Goal: Task Accomplishment & Management: Manage account settings

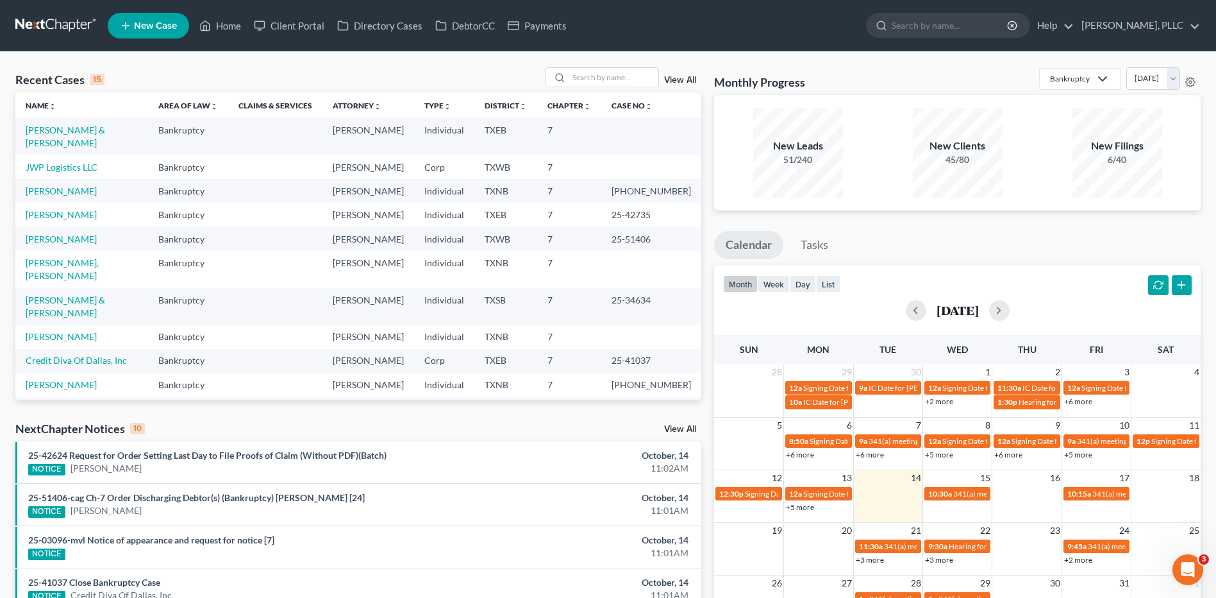
click at [148, 132] on td "Singh, Davinder & Sidhu, Riya" at bounding box center [81, 136] width 133 height 37
click at [105, 129] on link "Singh, Davinder & Sidhu, Riya" at bounding box center [65, 136] width 79 height 24
select select "4"
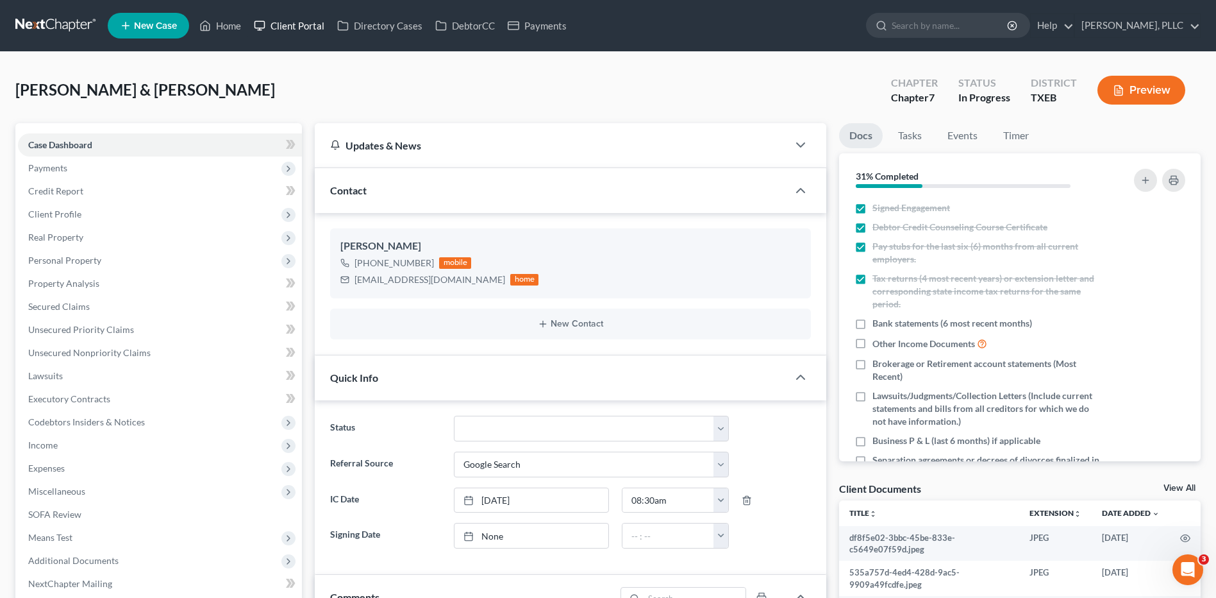
click at [295, 25] on link "Client Portal" at bounding box center [288, 25] width 83 height 23
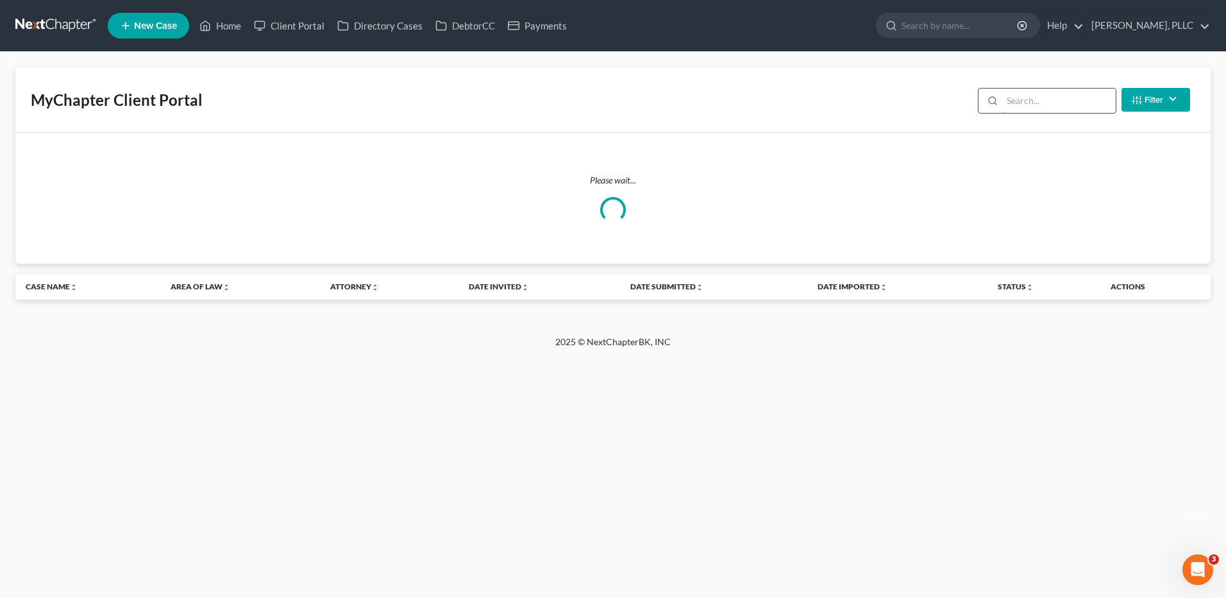
click at [1025, 98] on input "search" at bounding box center [1058, 100] width 113 height 24
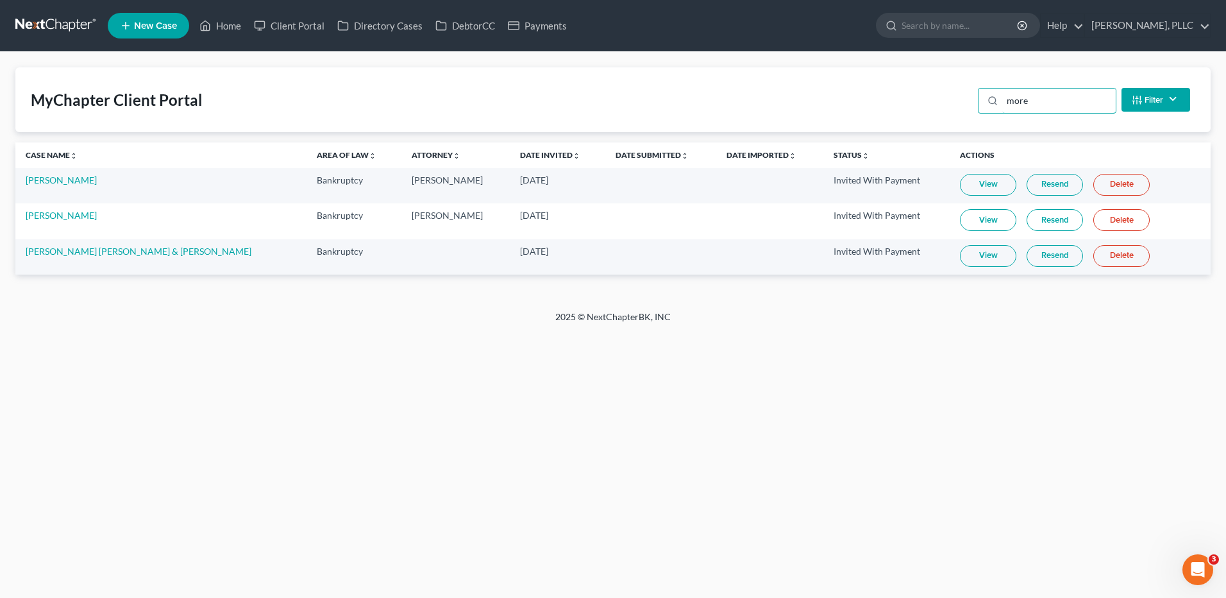
type input "more"
click at [81, 181] on link "Tabitha Gilmore" at bounding box center [61, 179] width 71 height 11
select select "4"
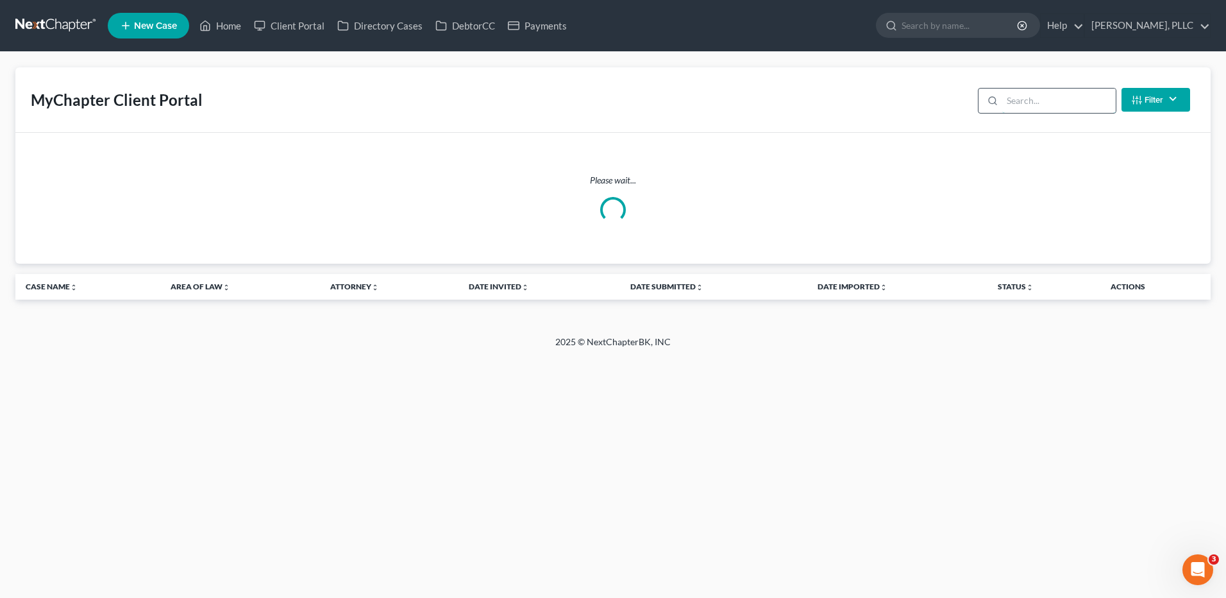
click at [1044, 94] on input "search" at bounding box center [1058, 100] width 113 height 24
type input "more"
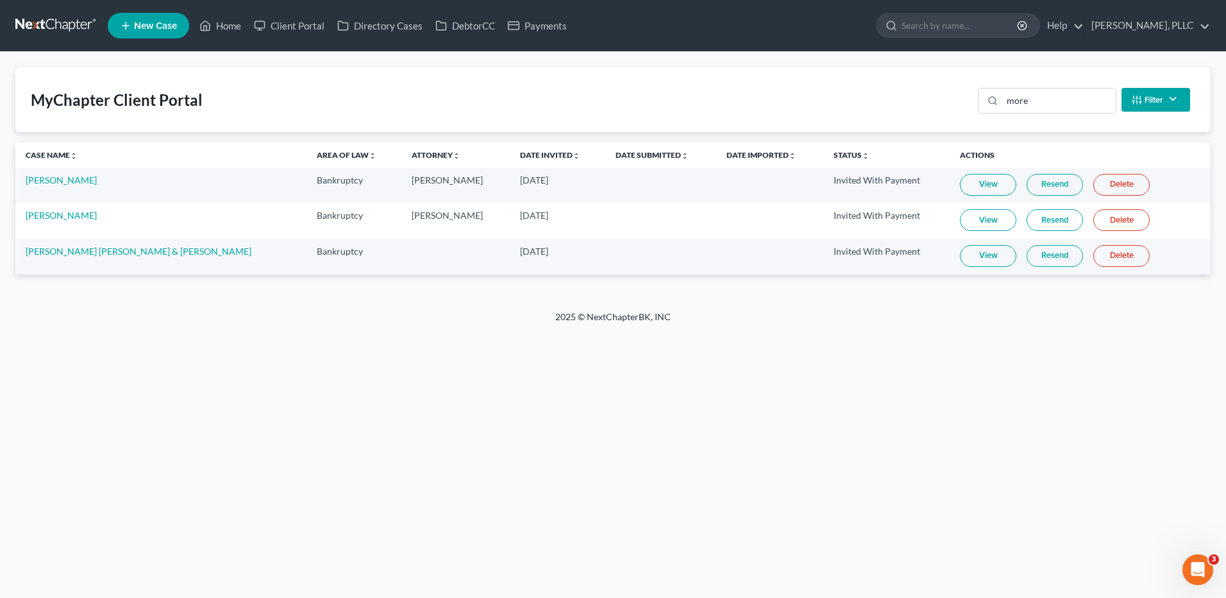
click at [960, 186] on link "View" at bounding box center [988, 185] width 56 height 22
click at [231, 32] on link "Home" at bounding box center [220, 25] width 54 height 23
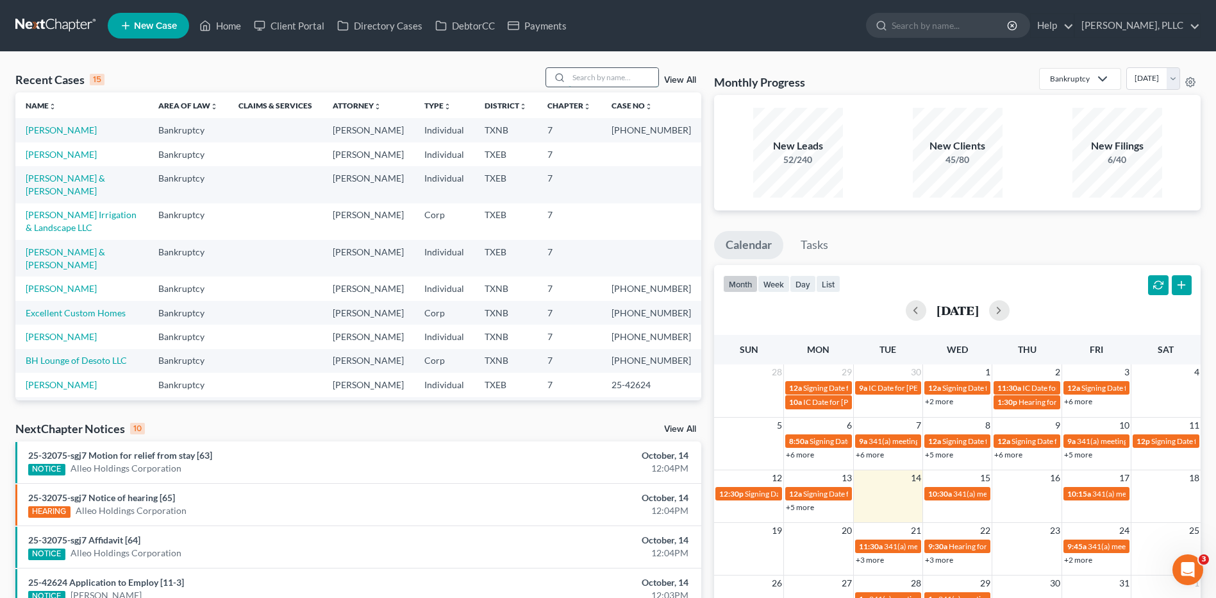
click at [608, 81] on input "search" at bounding box center [614, 77] width 90 height 19
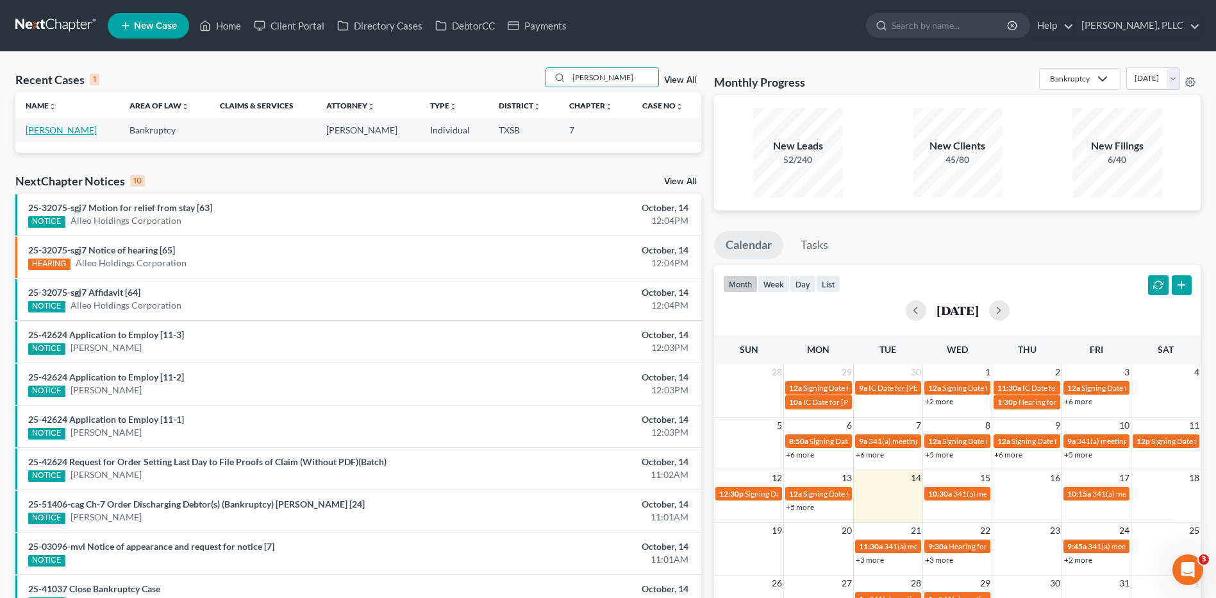
type input "salazar"
click at [83, 131] on link "[PERSON_NAME]" at bounding box center [61, 129] width 71 height 11
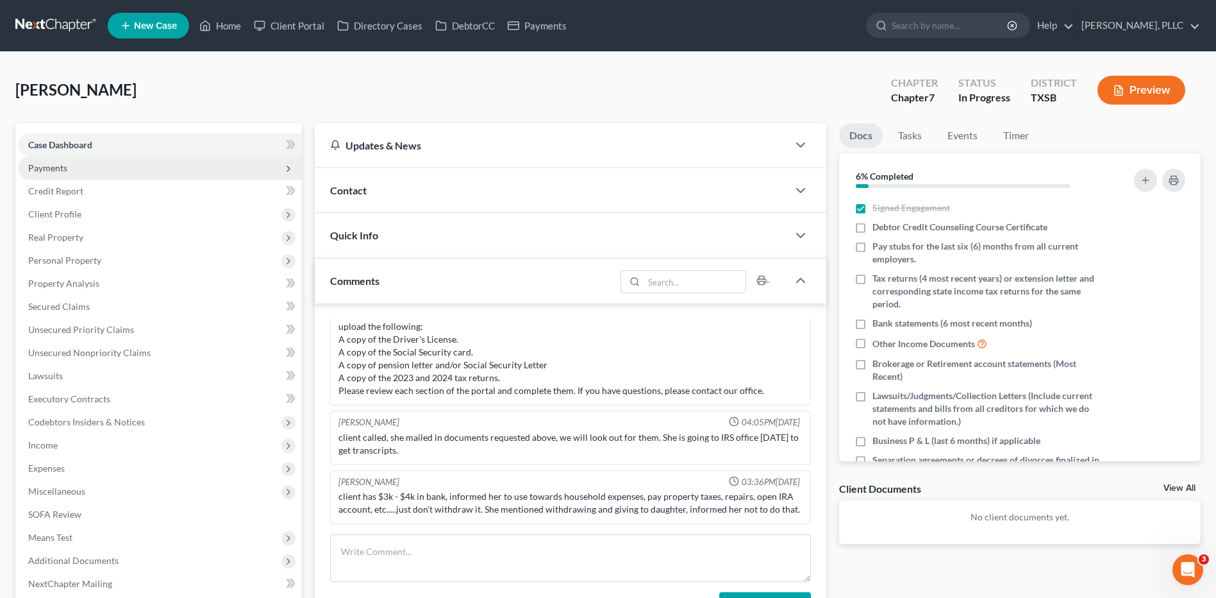
click at [64, 169] on span "Payments" at bounding box center [47, 167] width 39 height 11
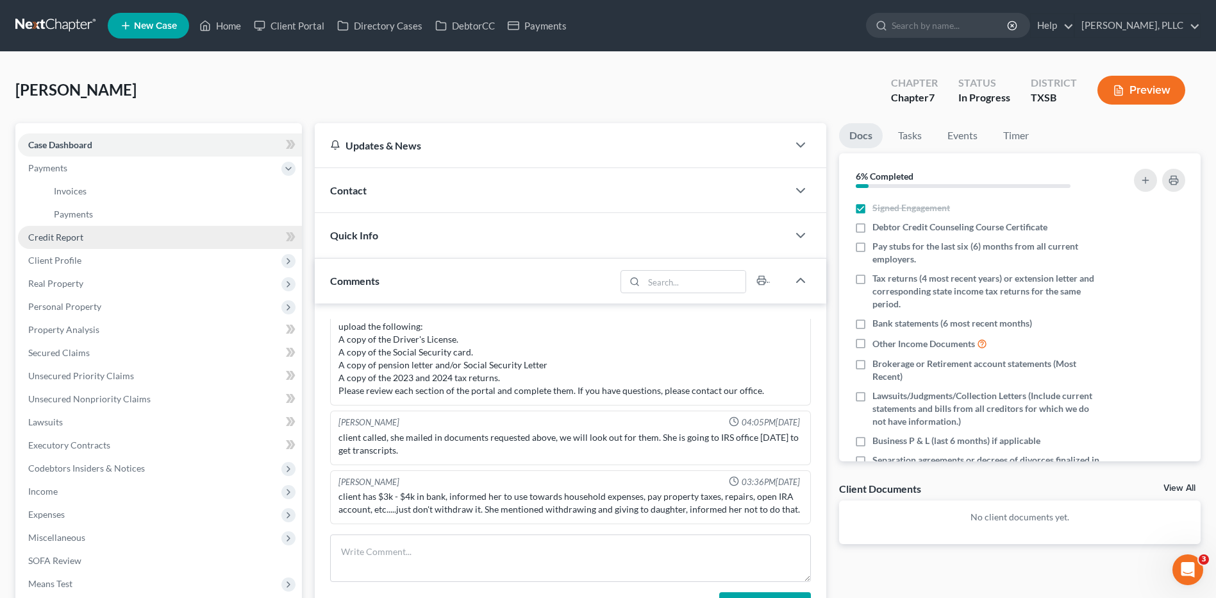
click at [55, 237] on span "Credit Report" at bounding box center [55, 236] width 55 height 11
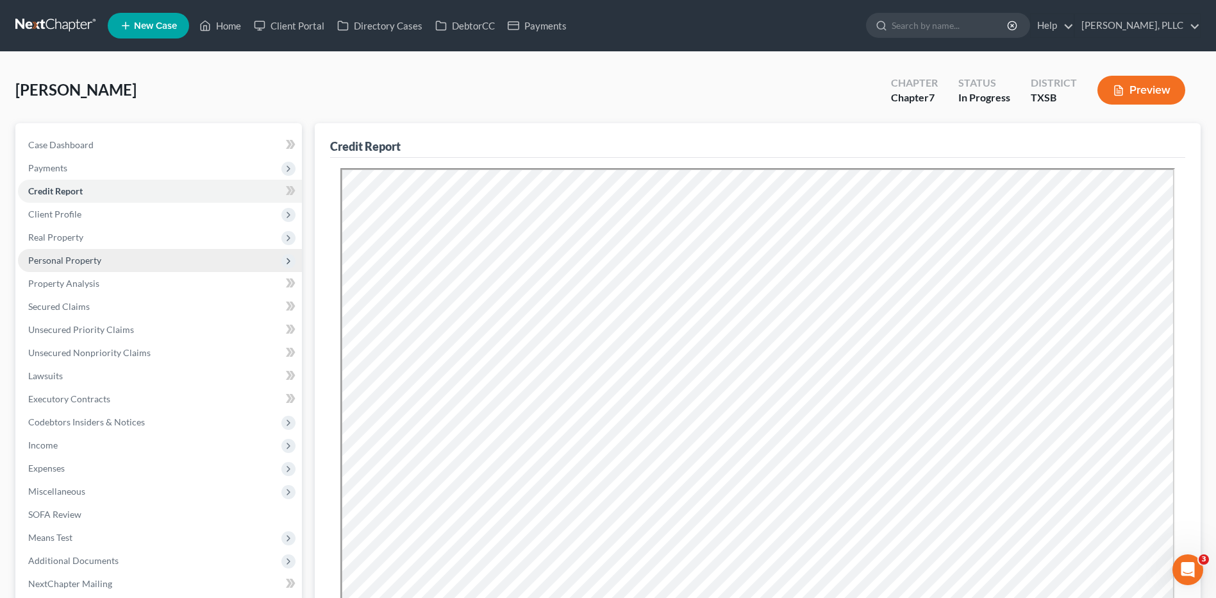
click at [78, 265] on span "Personal Property" at bounding box center [64, 260] width 73 height 11
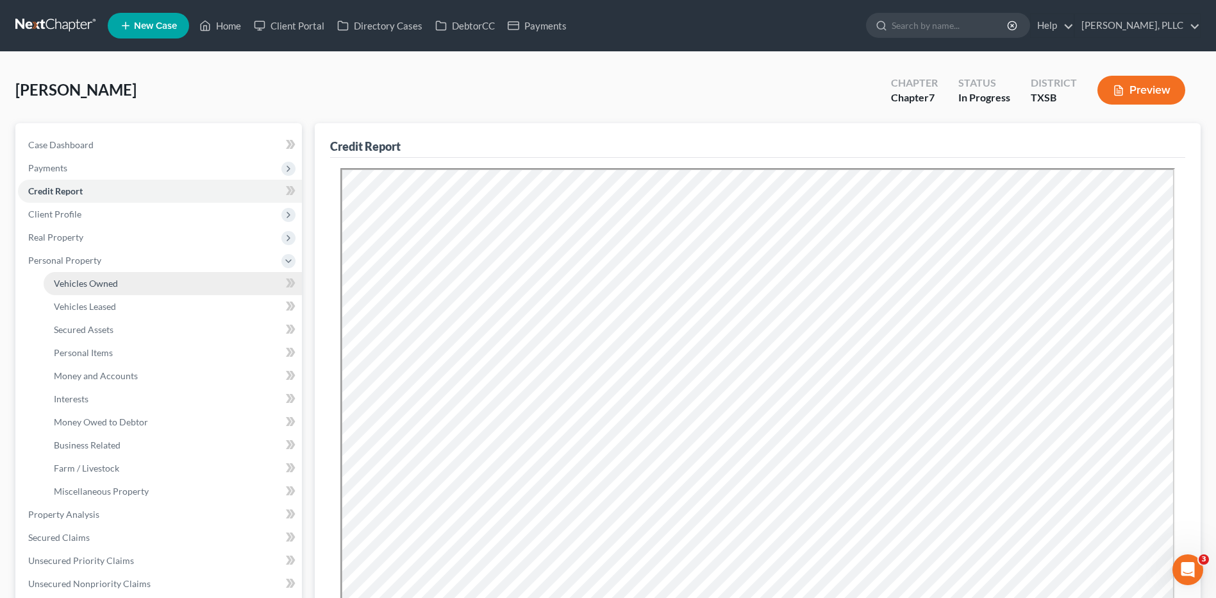
click at [78, 285] on span "Vehicles Owned" at bounding box center [86, 283] width 64 height 11
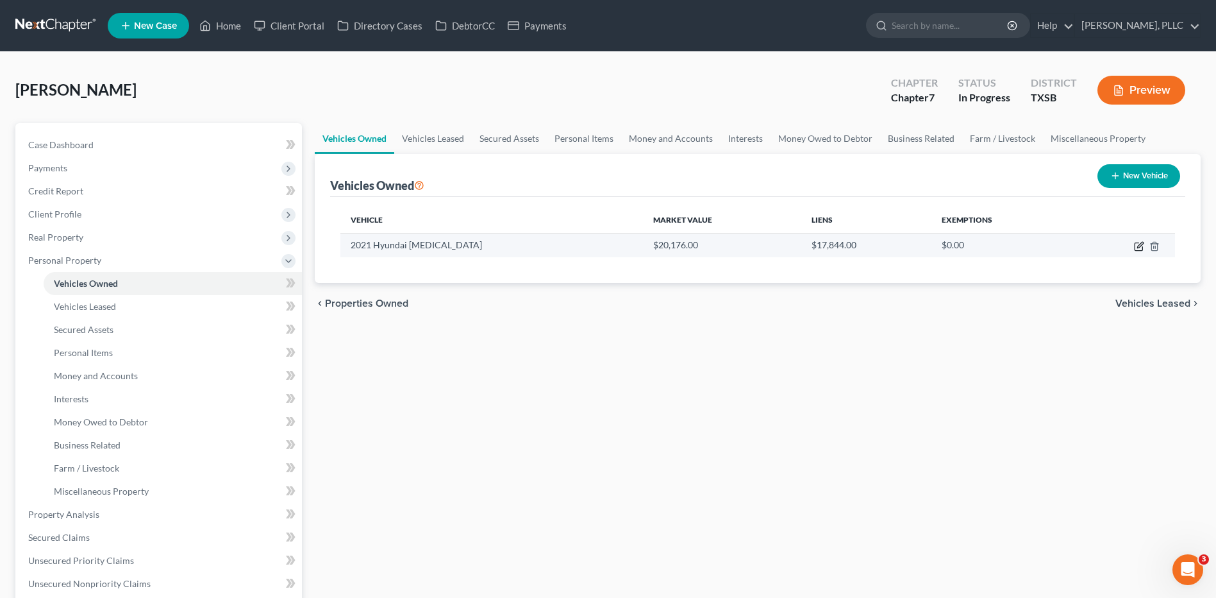
click at [1141, 248] on icon "button" at bounding box center [1139, 246] width 10 height 10
select select "0"
select select "5"
select select "2"
select select "0"
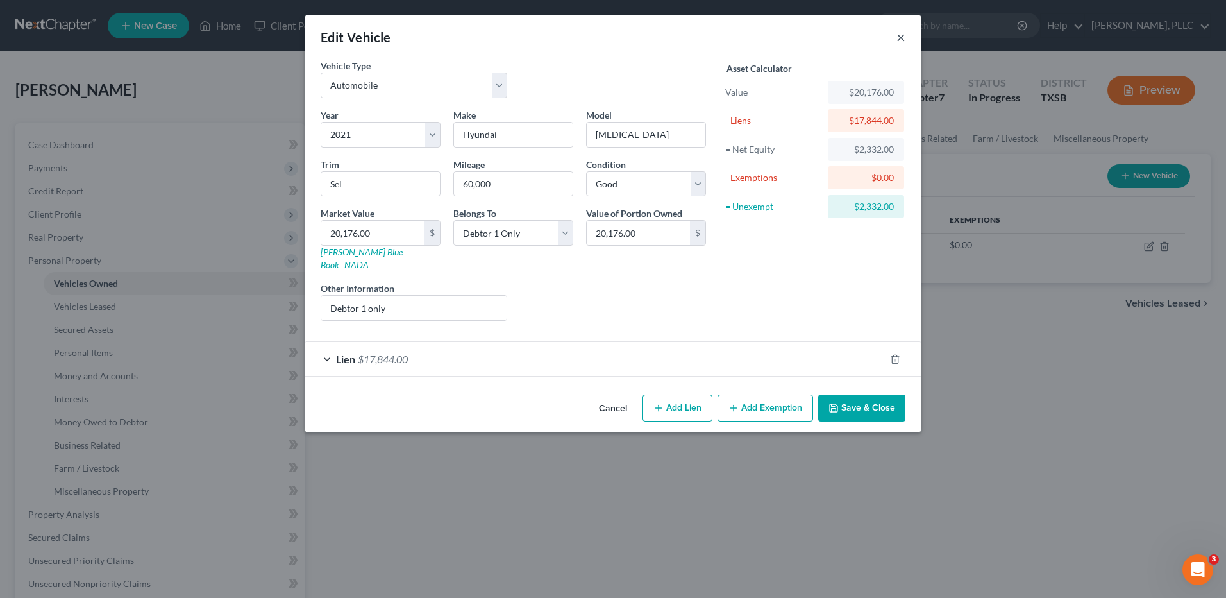
click at [901, 33] on button "×" at bounding box center [900, 36] width 9 height 15
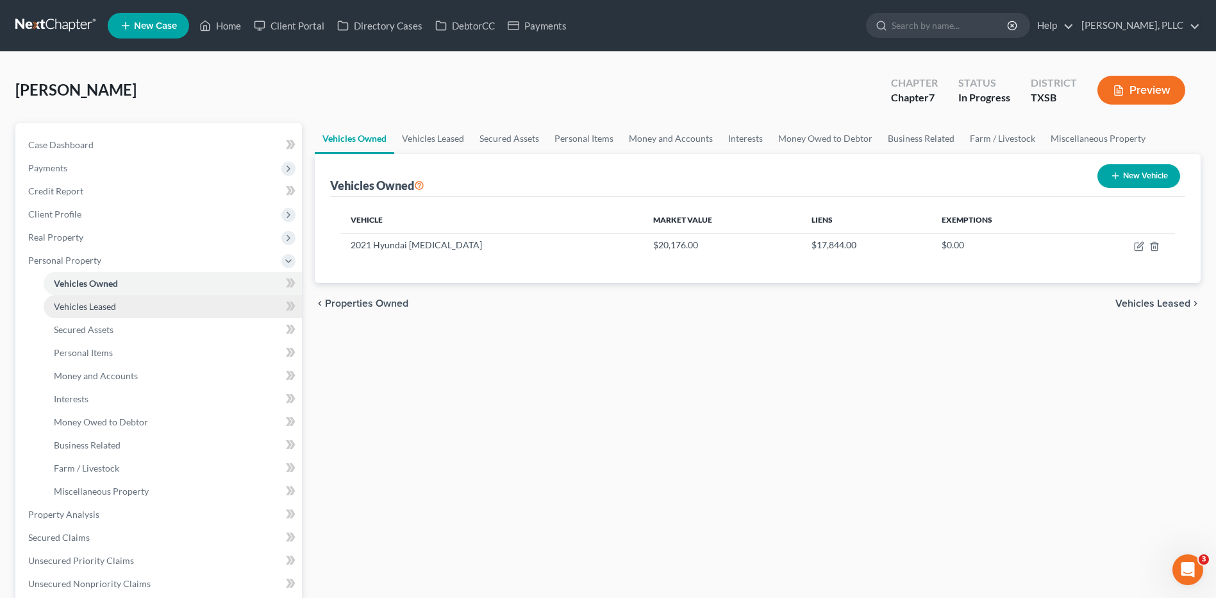
click at [107, 306] on span "Vehicles Leased" at bounding box center [85, 306] width 62 height 11
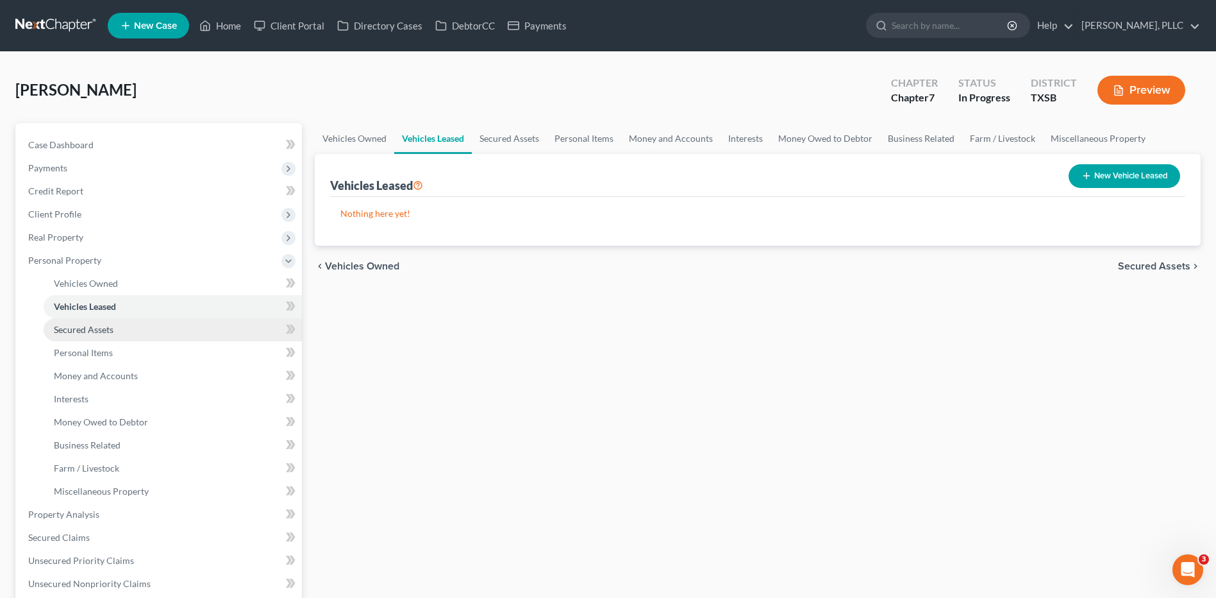
click at [85, 333] on span "Secured Assets" at bounding box center [84, 329] width 60 height 11
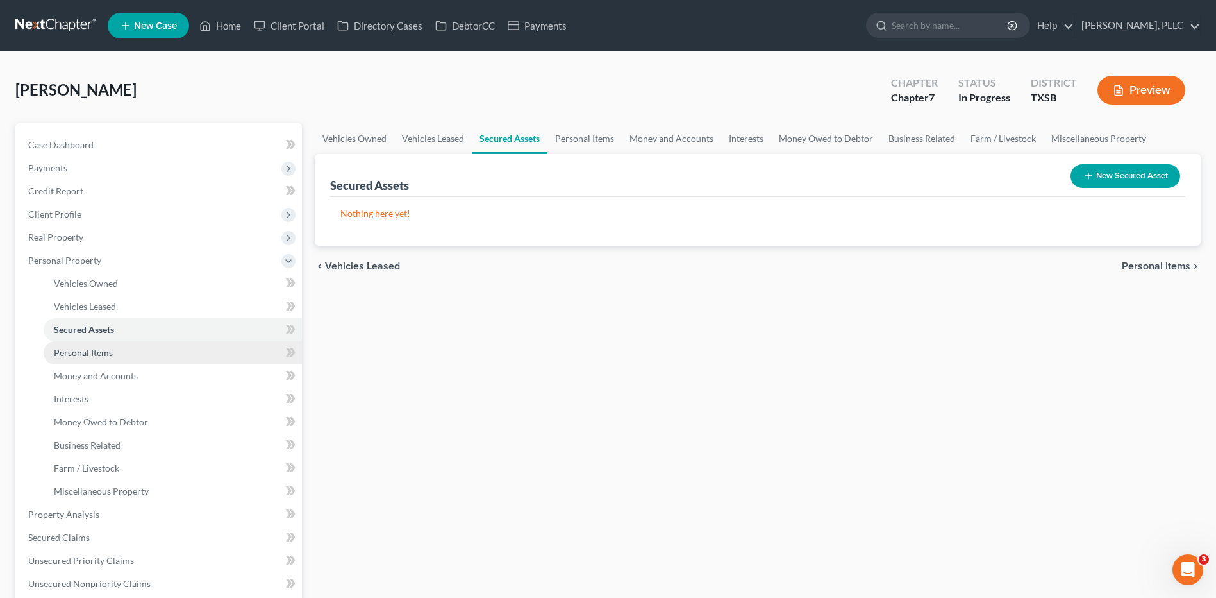
click at [88, 358] on link "Personal Items" at bounding box center [173, 352] width 258 height 23
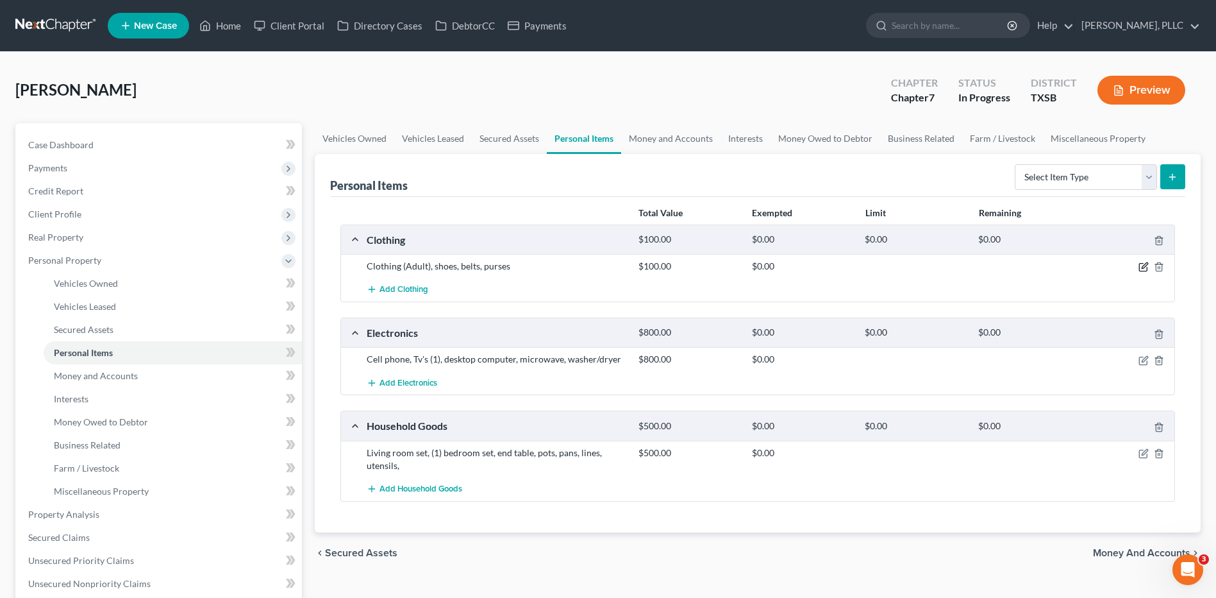
click at [1144, 269] on icon "button" at bounding box center [1144, 267] width 10 height 10
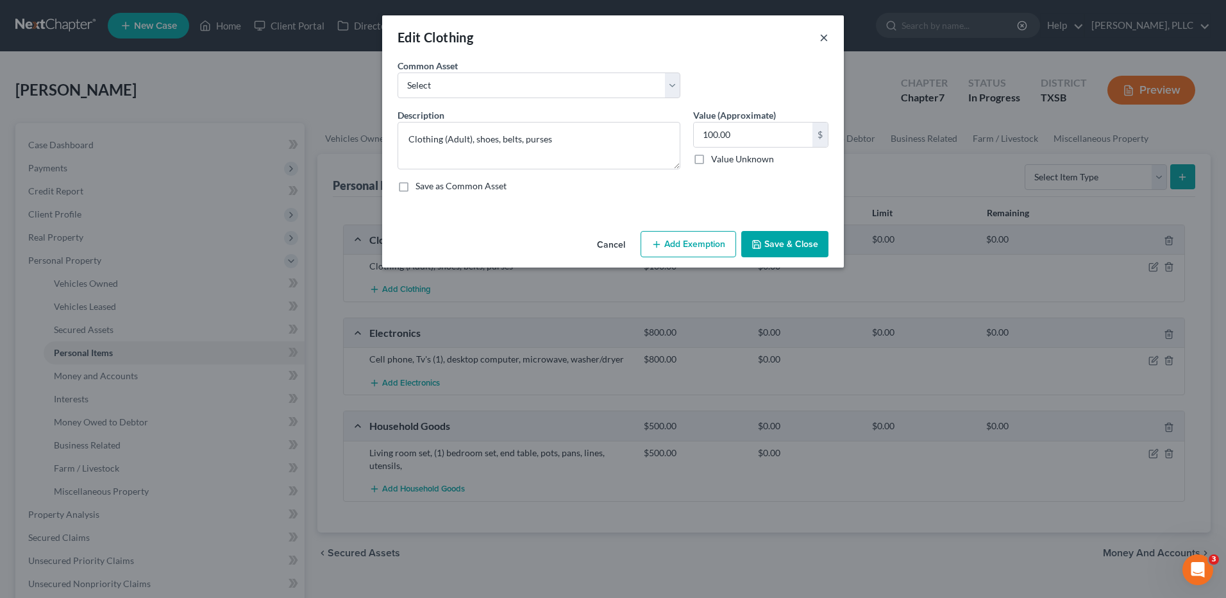
click at [828, 38] on button "×" at bounding box center [823, 36] width 9 height 15
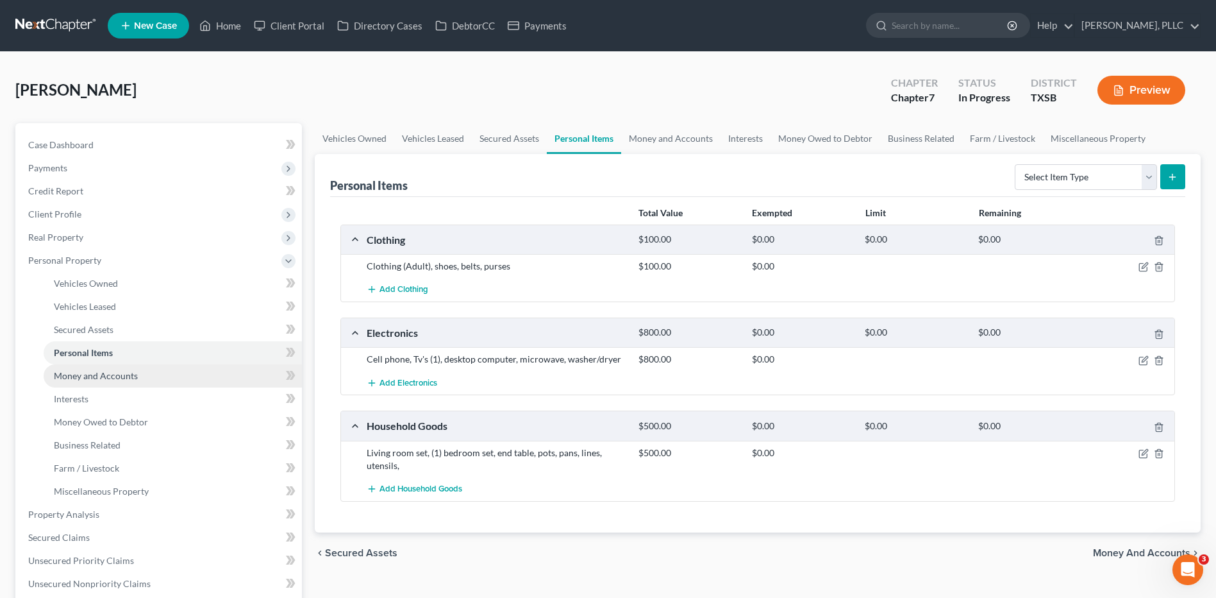
click at [112, 375] on span "Money and Accounts" at bounding box center [96, 375] width 84 height 11
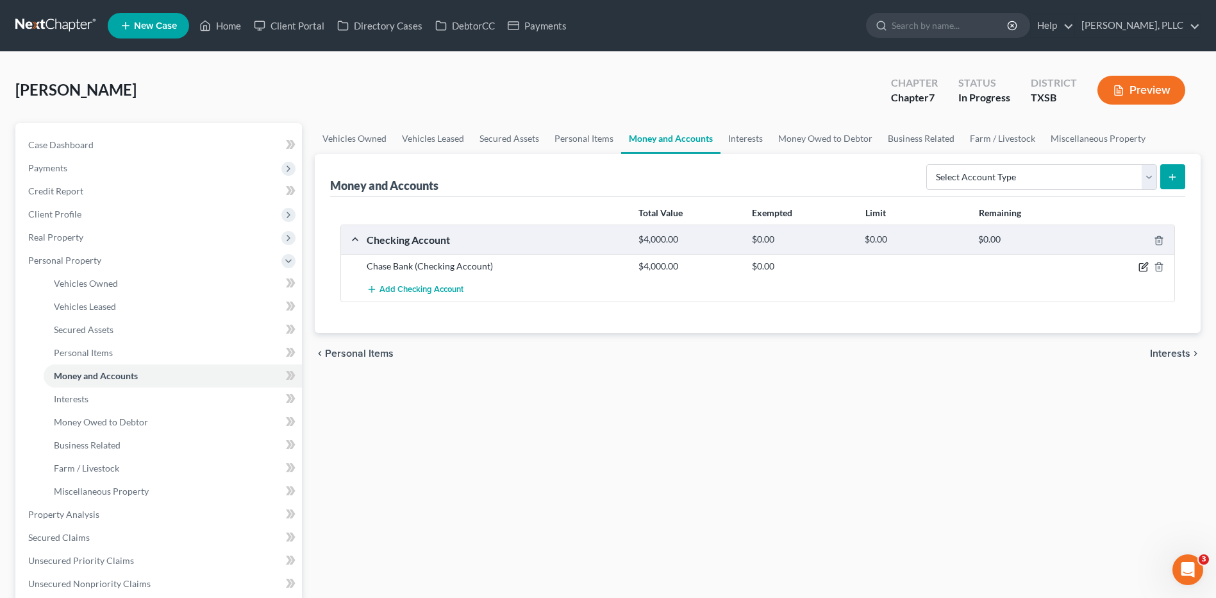
click at [1142, 266] on icon "button" at bounding box center [1144, 267] width 10 height 10
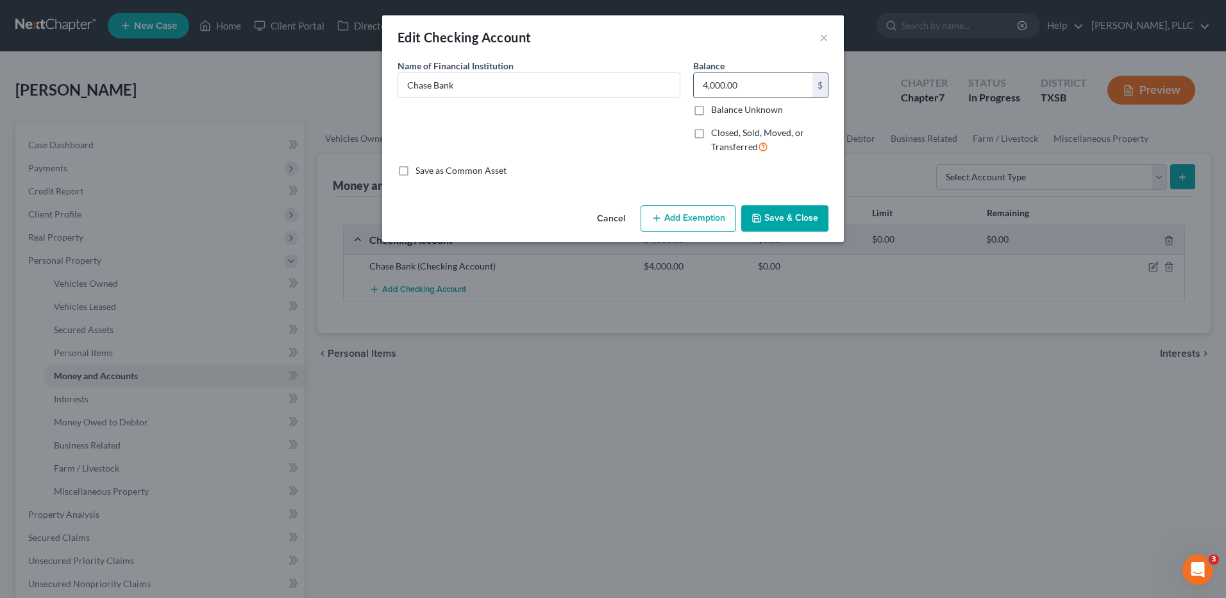
click at [751, 83] on input "4,000.00" at bounding box center [753, 85] width 119 height 24
click at [823, 41] on button "×" at bounding box center [823, 36] width 9 height 15
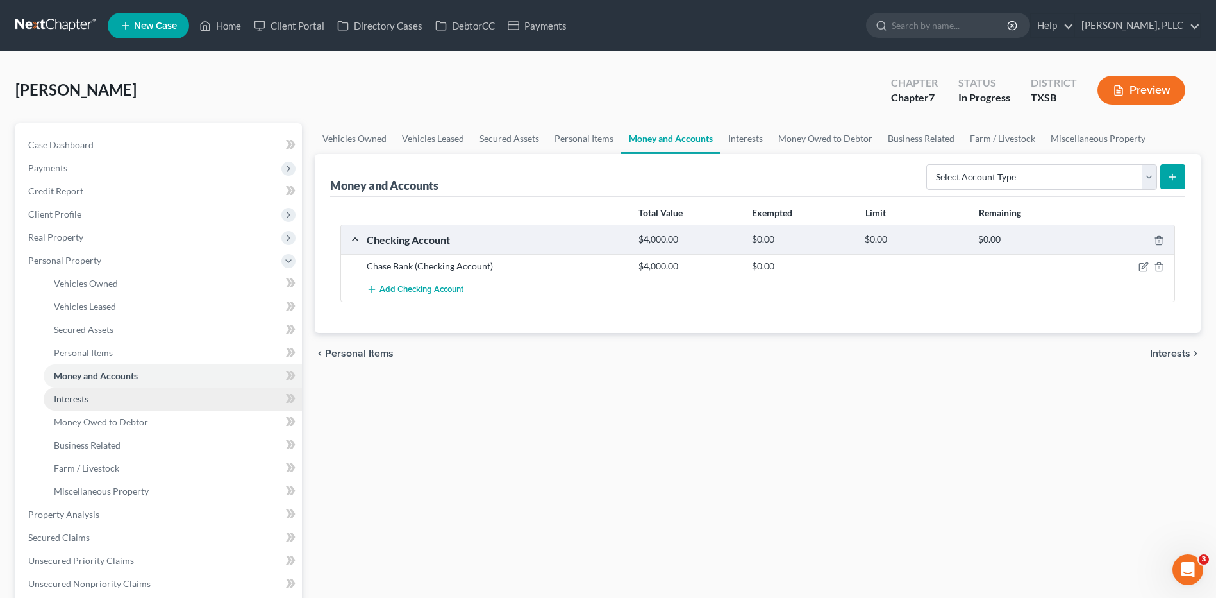
click at [81, 403] on span "Interests" at bounding box center [71, 398] width 35 height 11
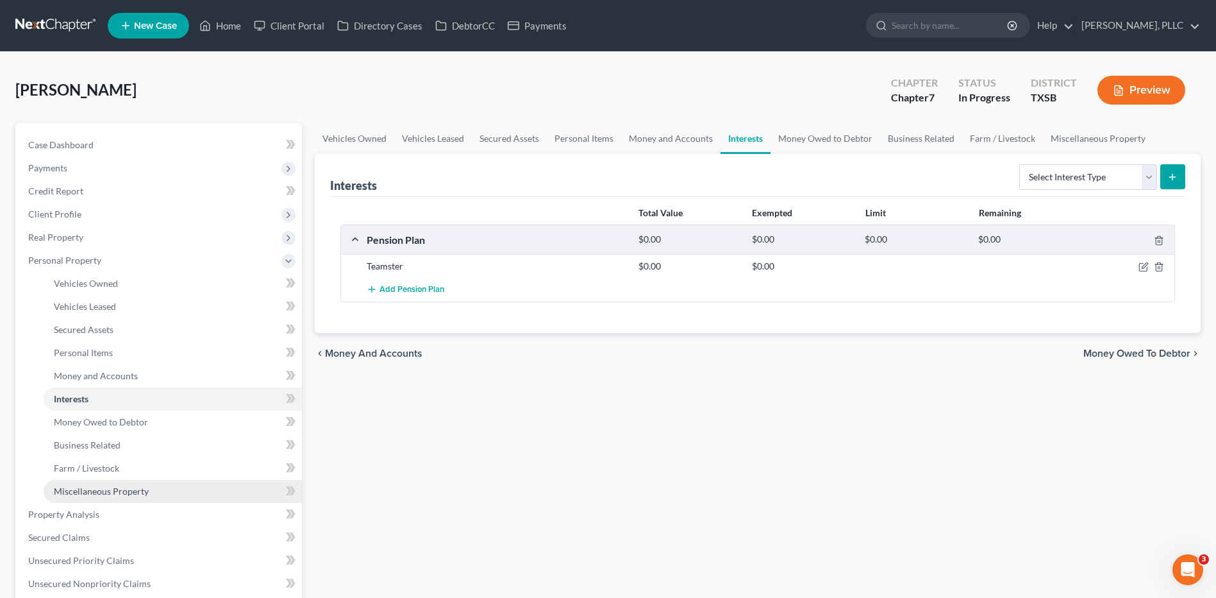
click at [106, 494] on span "Miscellaneous Property" at bounding box center [101, 490] width 95 height 11
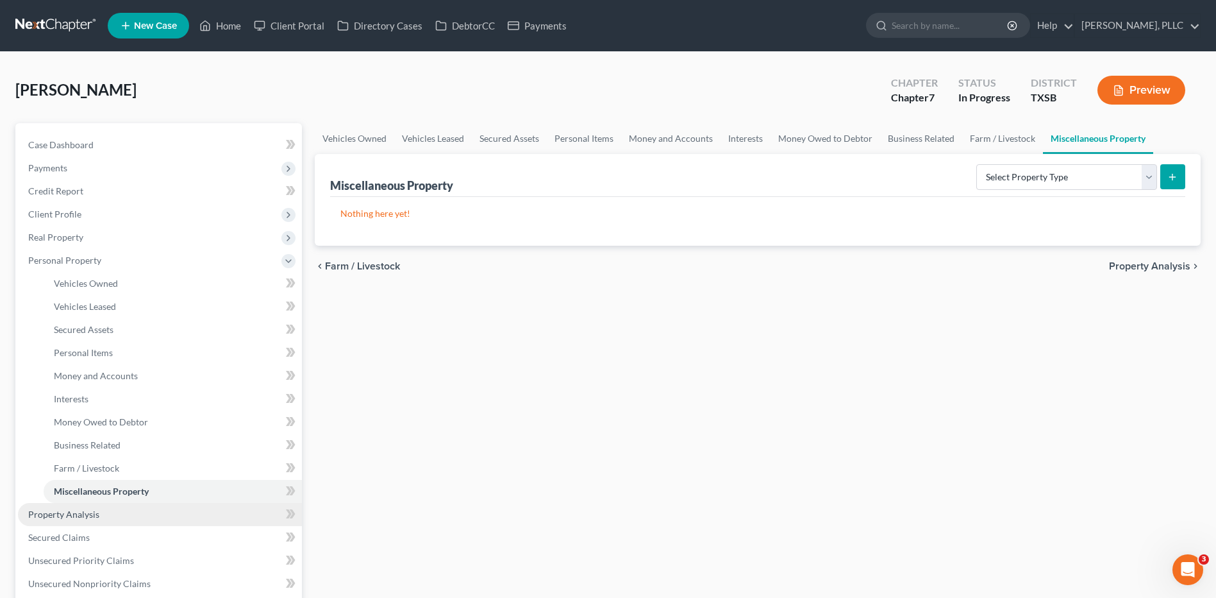
click at [90, 515] on span "Property Analysis" at bounding box center [63, 513] width 71 height 11
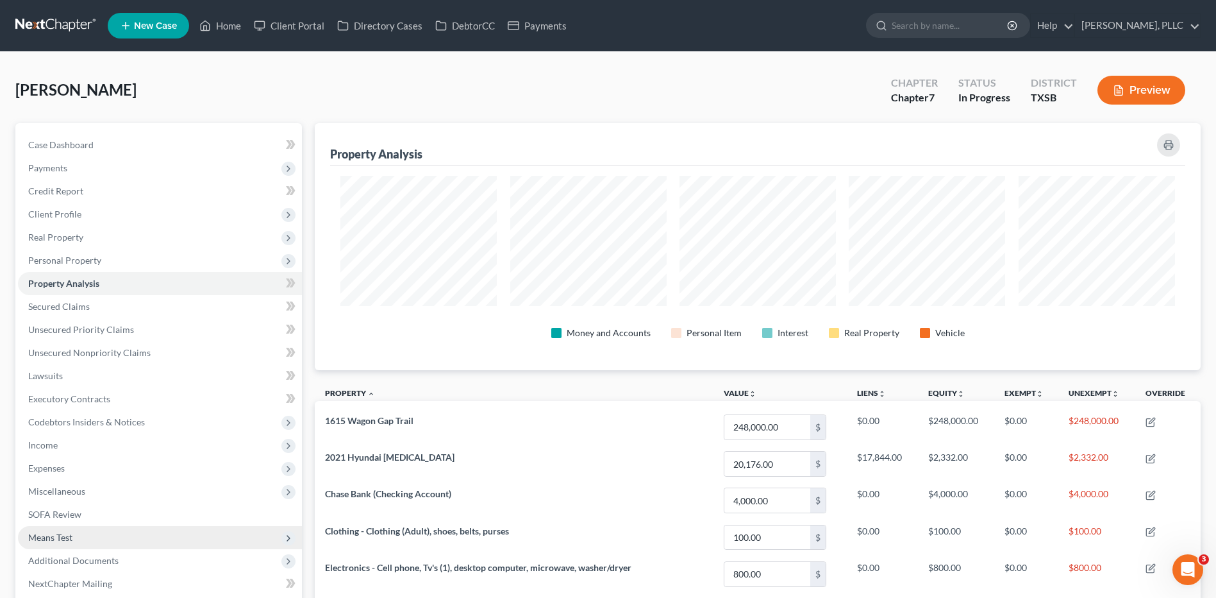
scroll to position [247, 886]
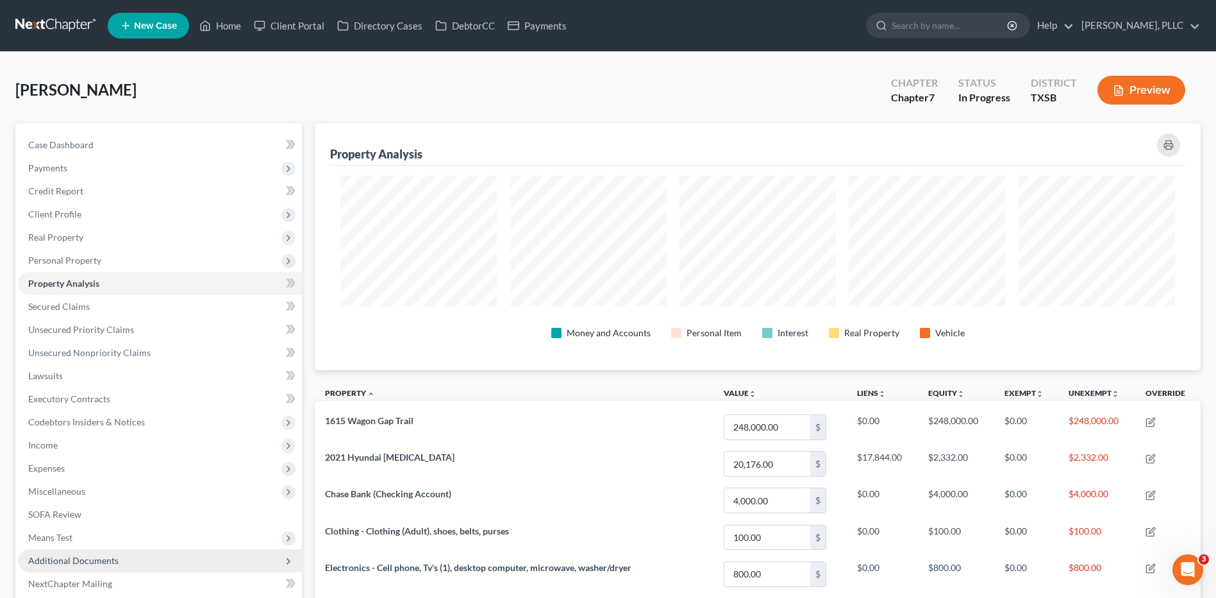
click at [67, 562] on span "Additional Documents" at bounding box center [73, 560] width 90 height 11
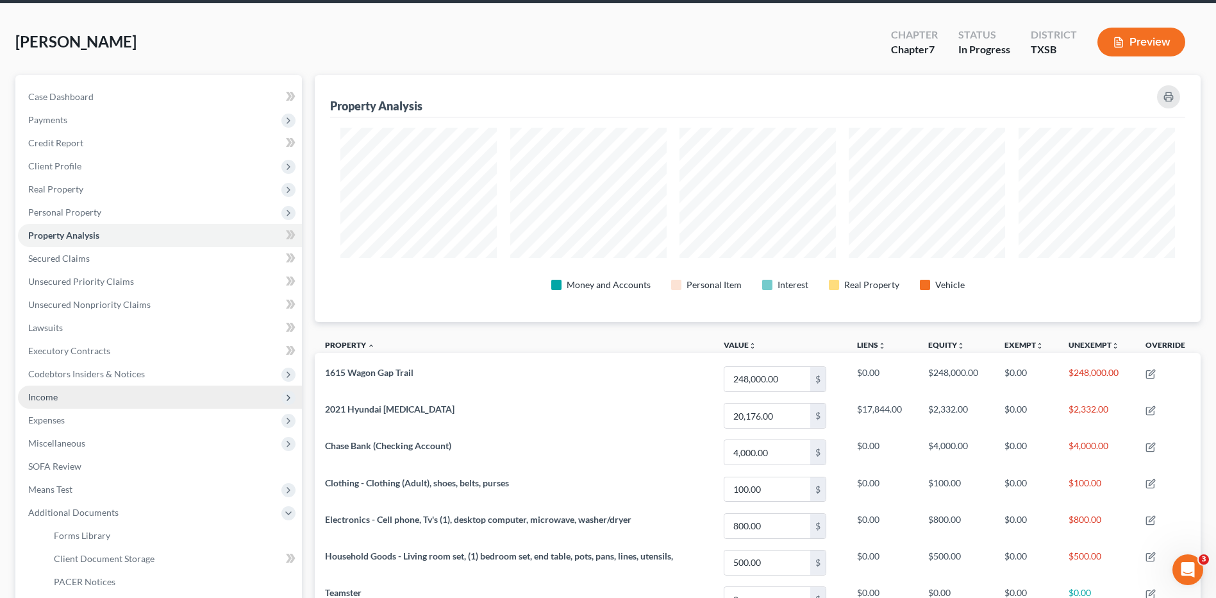
scroll to position [192, 0]
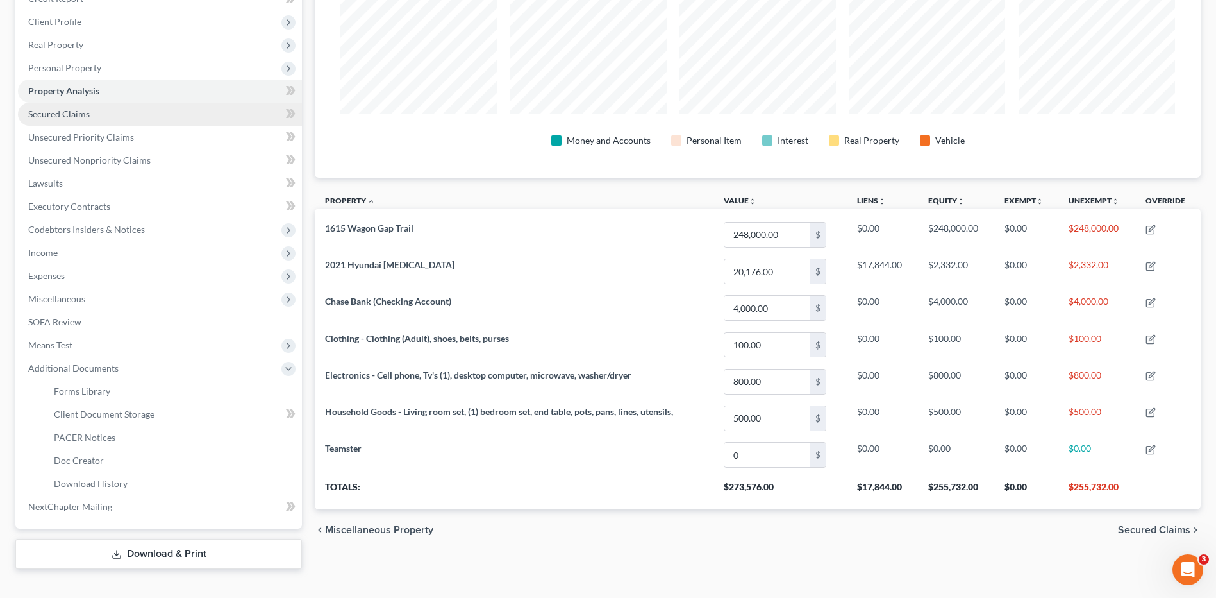
click at [79, 117] on span "Secured Claims" at bounding box center [59, 113] width 62 height 11
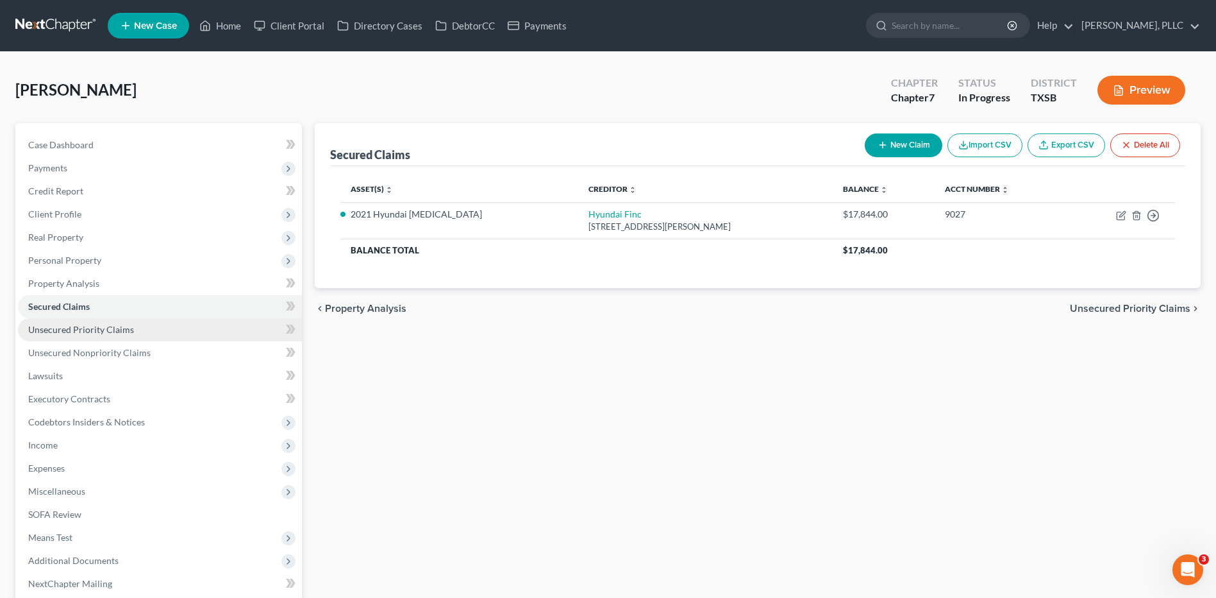
click at [98, 331] on span "Unsecured Priority Claims" at bounding box center [81, 329] width 106 height 11
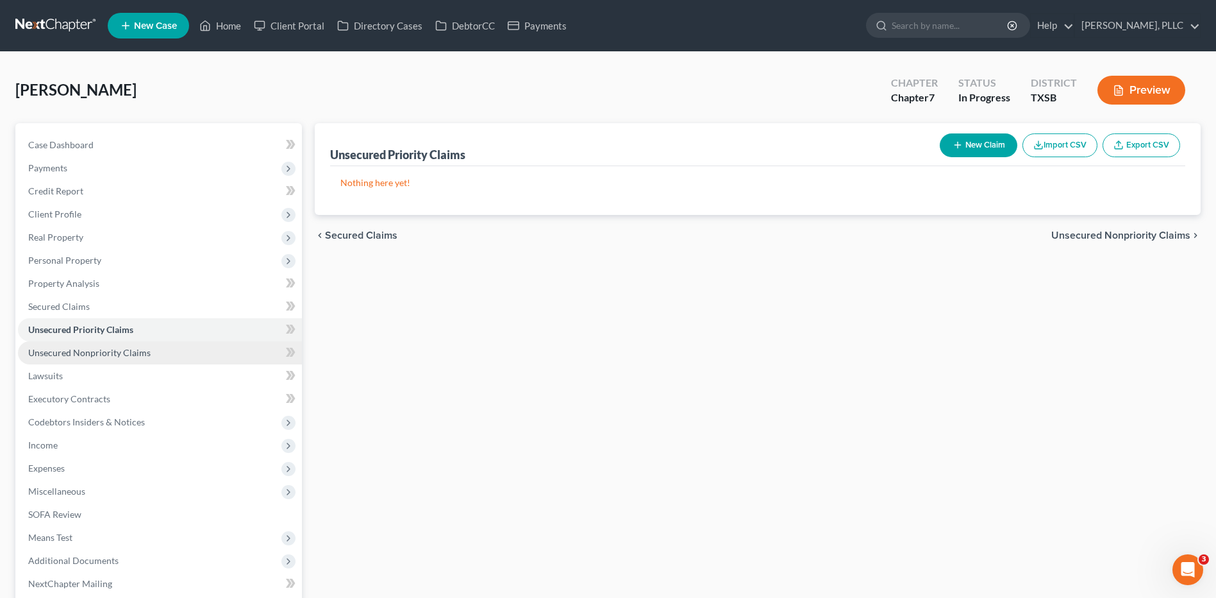
click at [109, 358] on link "Unsecured Nonpriority Claims" at bounding box center [160, 352] width 284 height 23
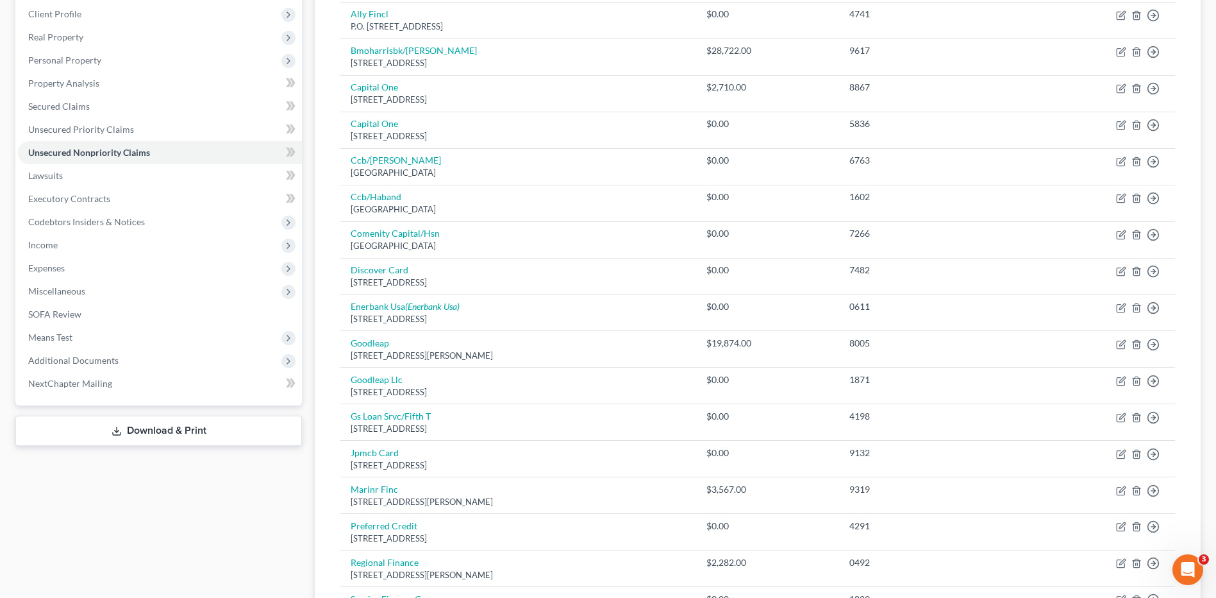
scroll to position [178, 0]
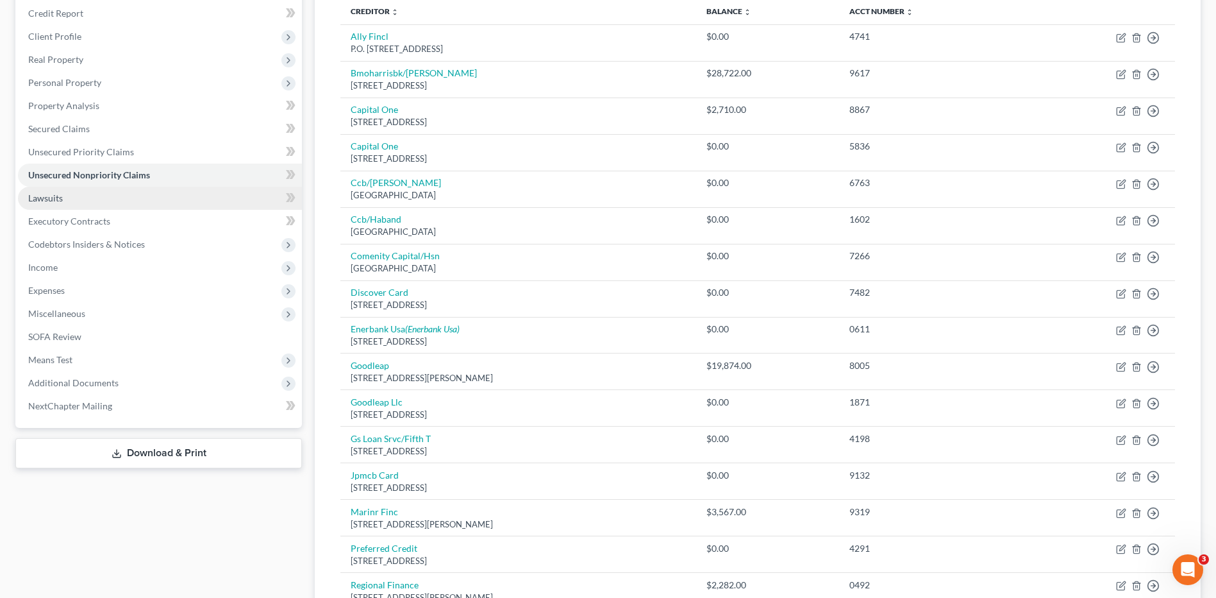
click at [46, 203] on span "Lawsuits" at bounding box center [45, 197] width 35 height 11
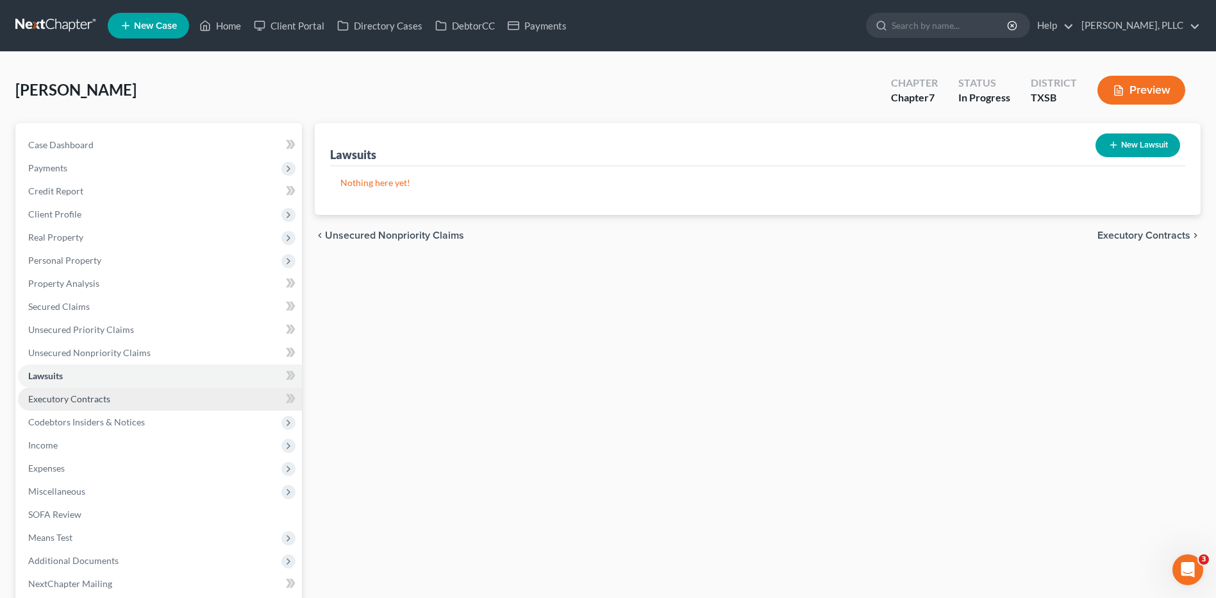
click at [92, 399] on span "Executory Contracts" at bounding box center [69, 398] width 82 height 11
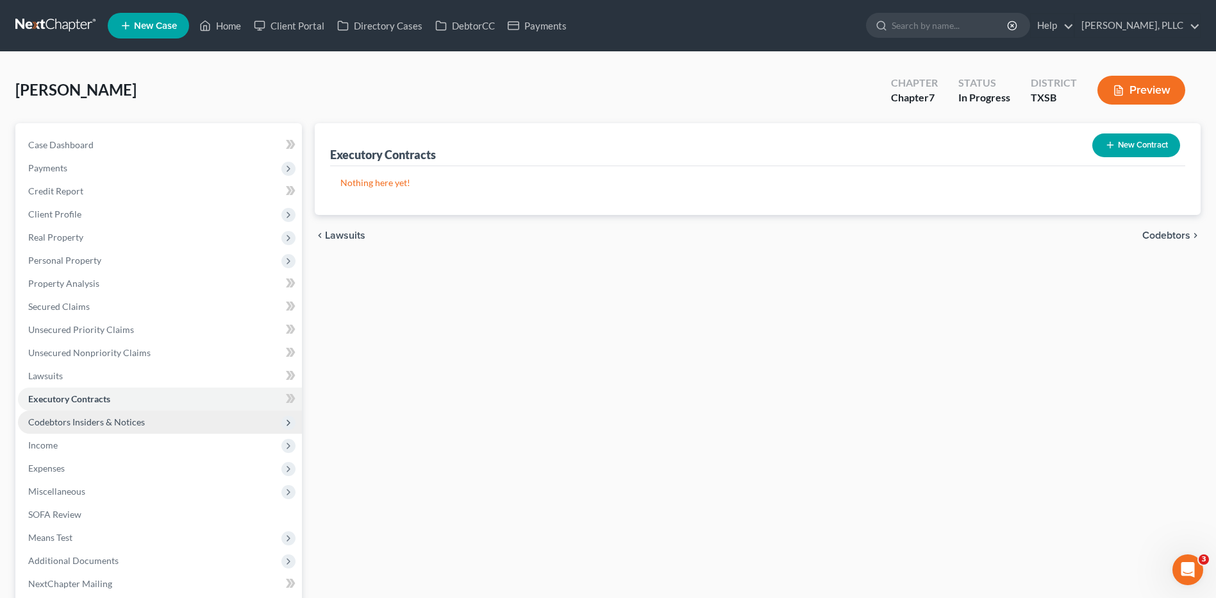
click at [103, 425] on span "Codebtors Insiders & Notices" at bounding box center [86, 421] width 117 height 11
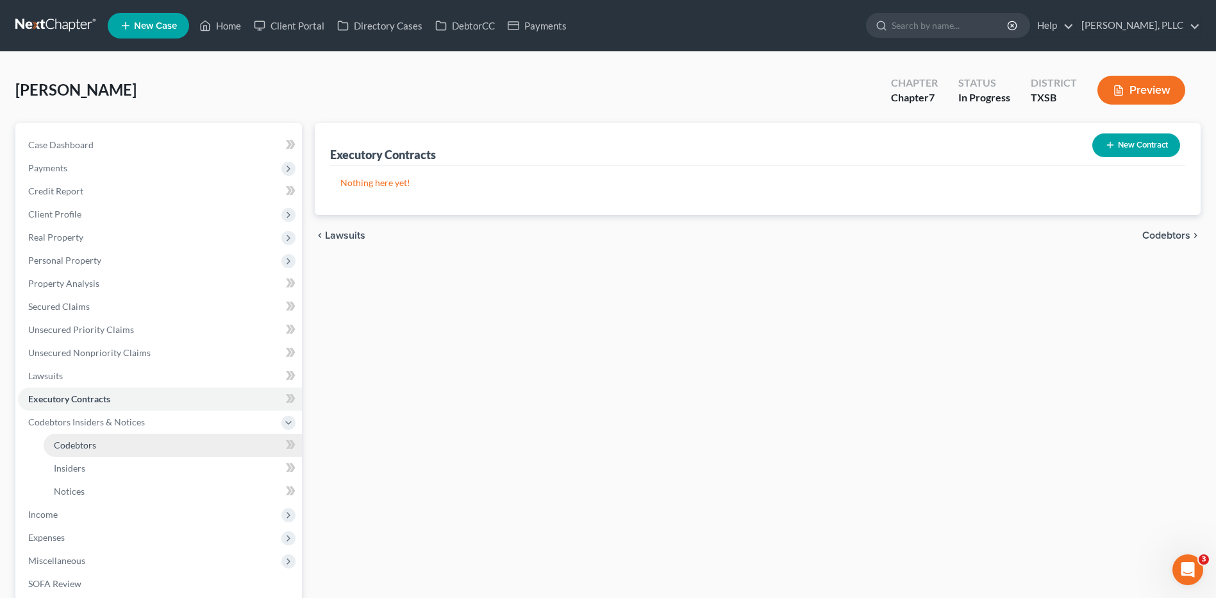
click at [101, 451] on link "Codebtors" at bounding box center [173, 444] width 258 height 23
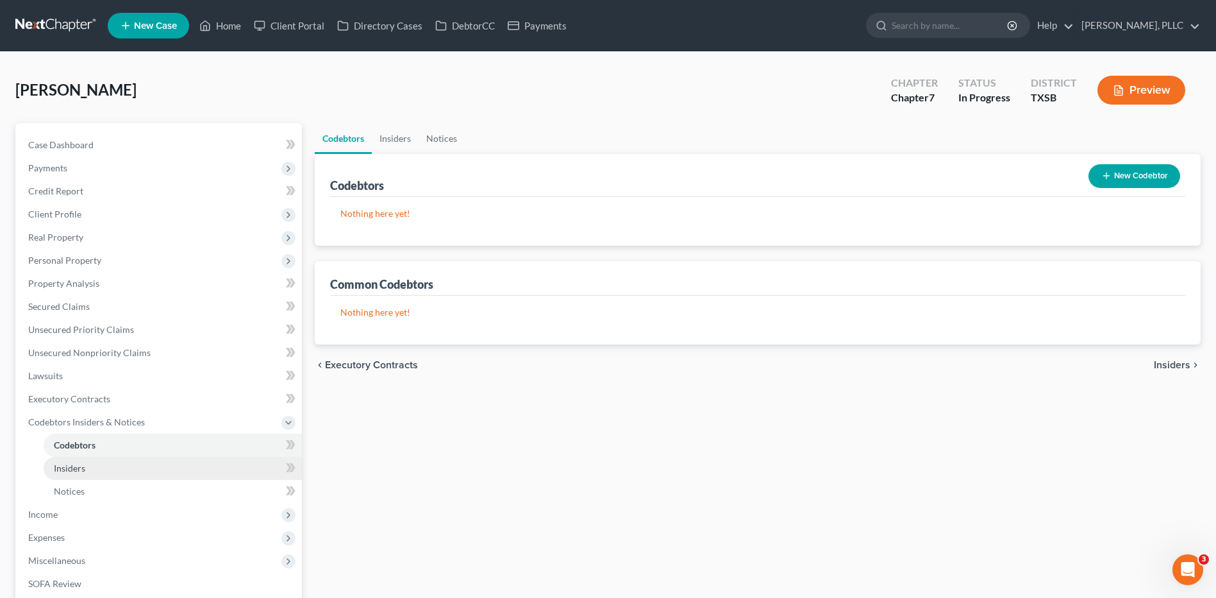
click at [93, 468] on link "Insiders" at bounding box center [173, 467] width 258 height 23
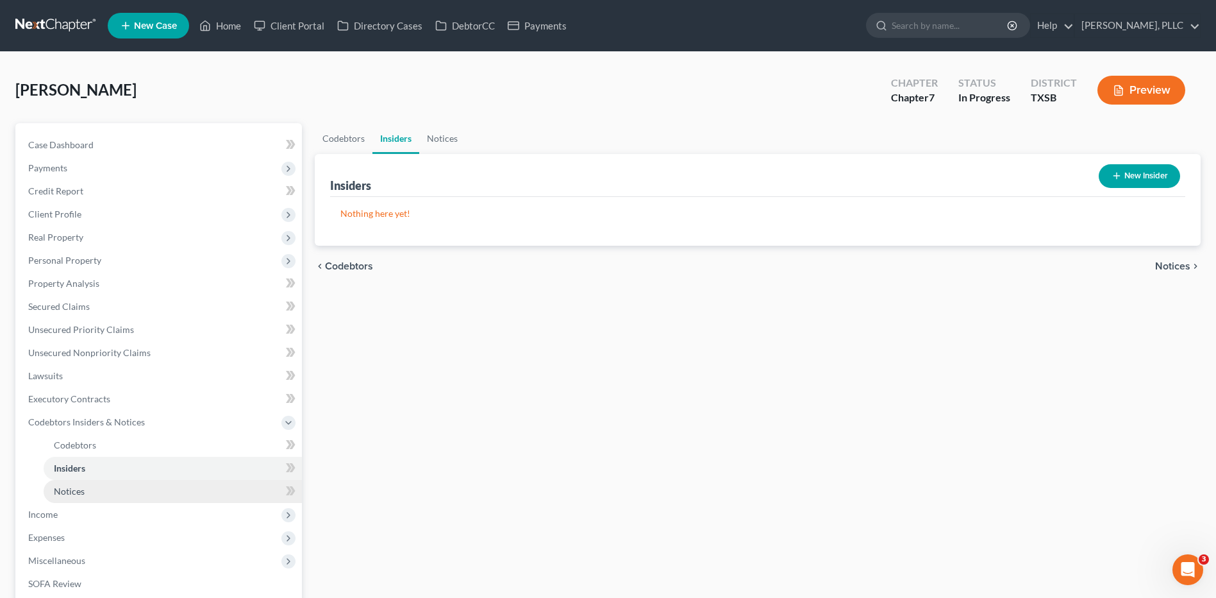
click at [92, 495] on link "Notices" at bounding box center [173, 491] width 258 height 23
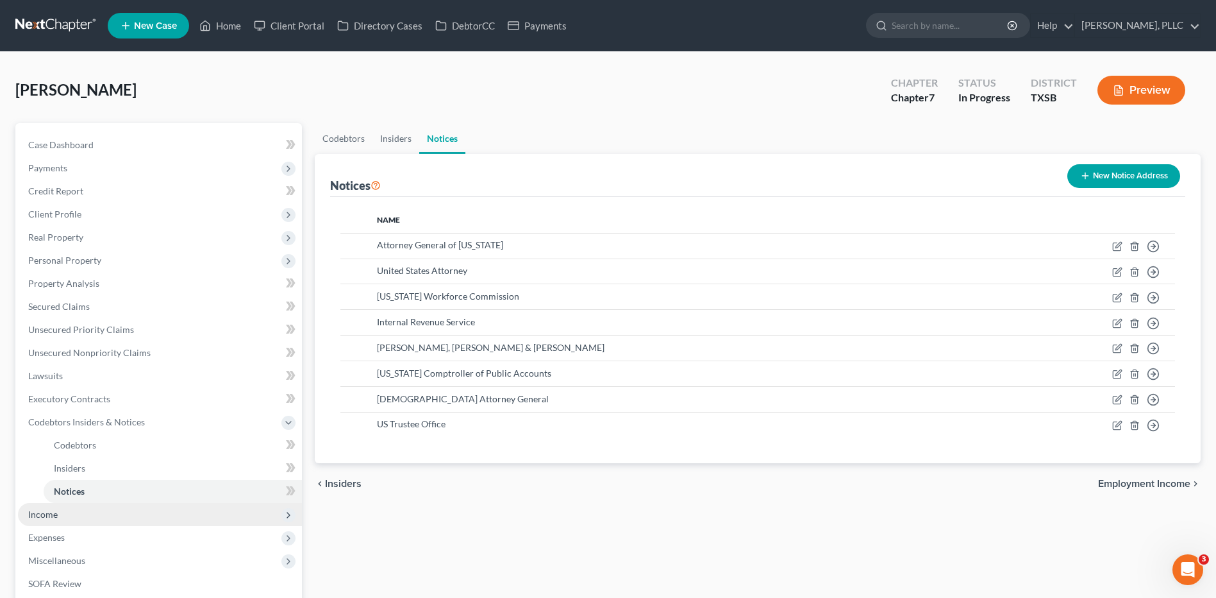
click at [42, 518] on span "Income" at bounding box center [42, 513] width 29 height 11
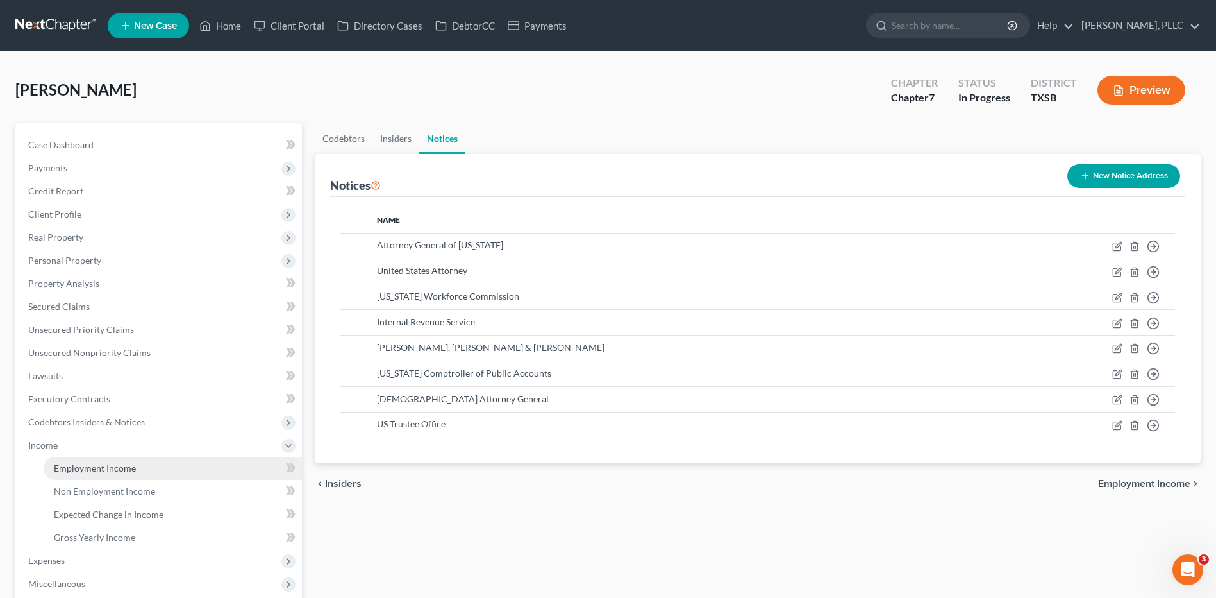
click at [110, 472] on span "Employment Income" at bounding box center [95, 467] width 82 height 11
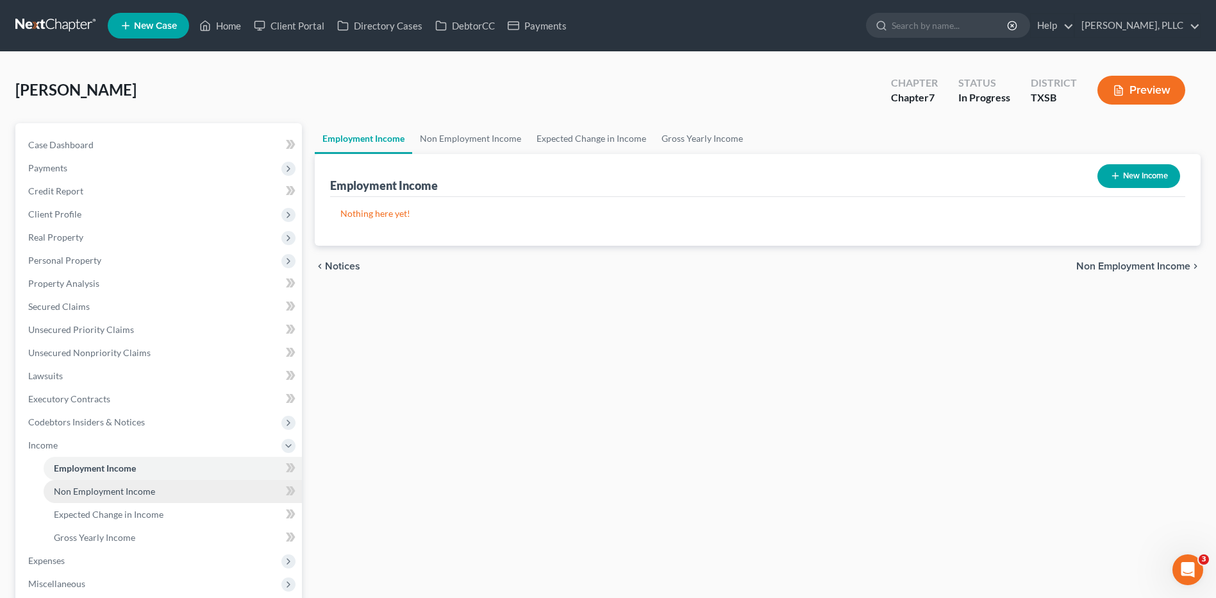
click at [113, 495] on span "Non Employment Income" at bounding box center [104, 490] width 101 height 11
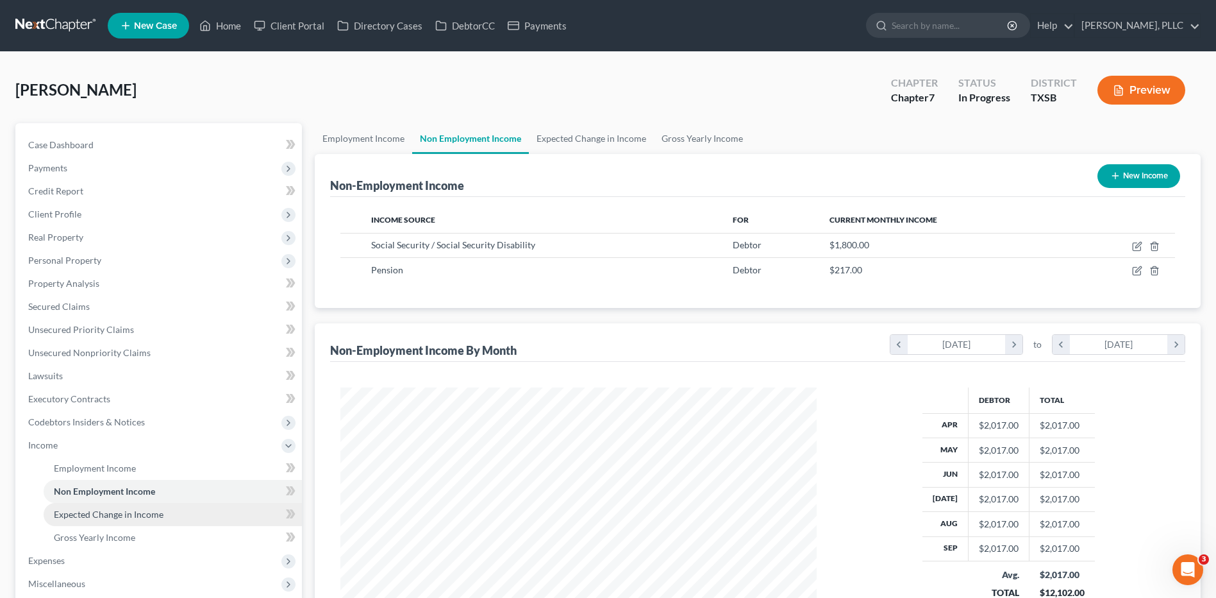
scroll to position [238, 501]
click at [86, 544] on link "Gross Yearly Income" at bounding box center [173, 537] width 258 height 23
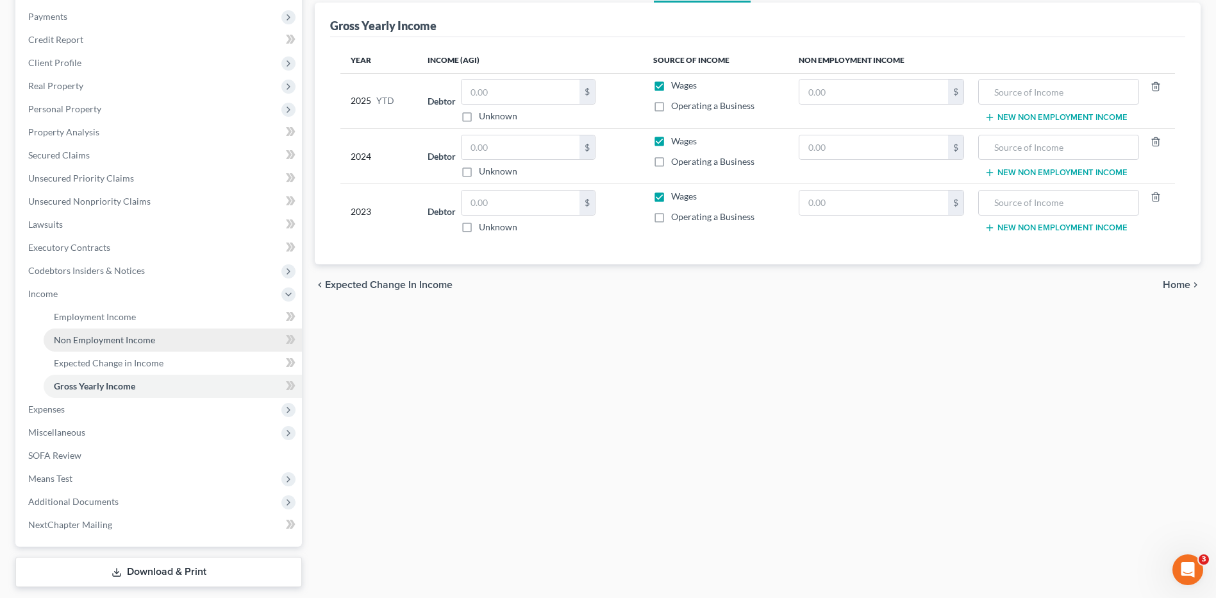
scroll to position [189, 0]
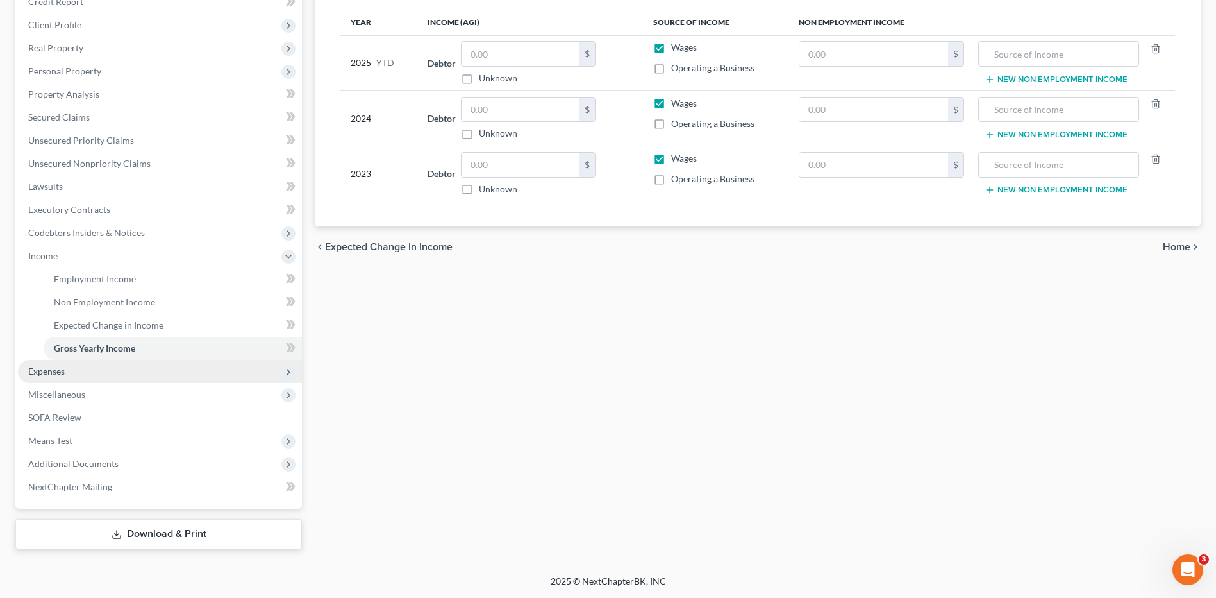
click at [47, 372] on span "Expenses" at bounding box center [46, 370] width 37 height 11
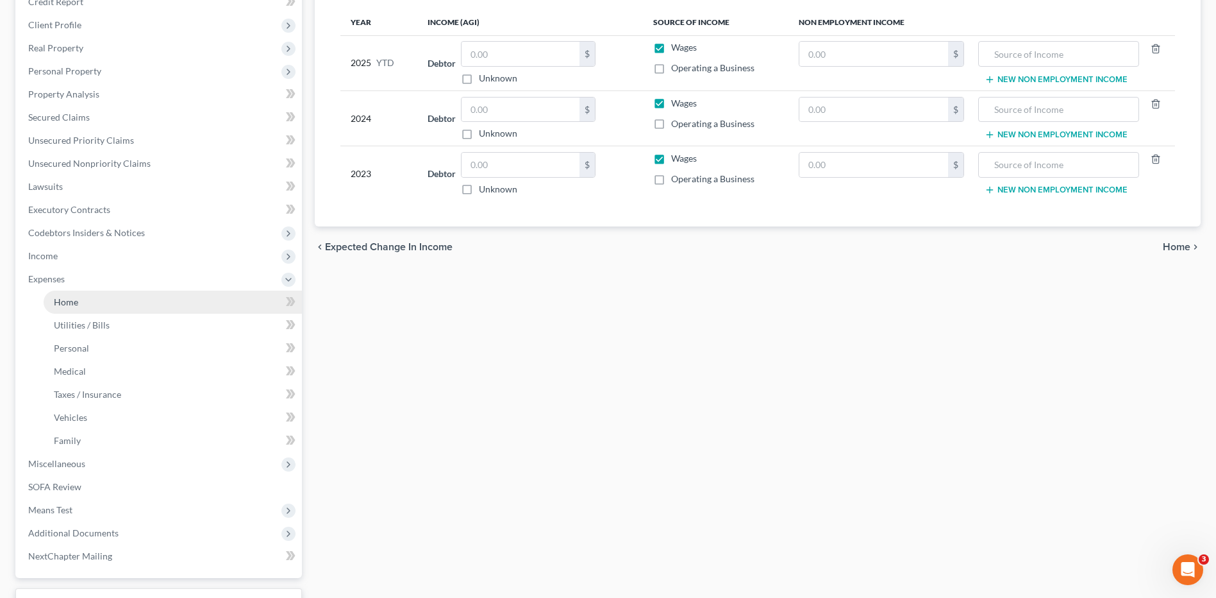
click at [84, 304] on link "Home" at bounding box center [173, 301] width 258 height 23
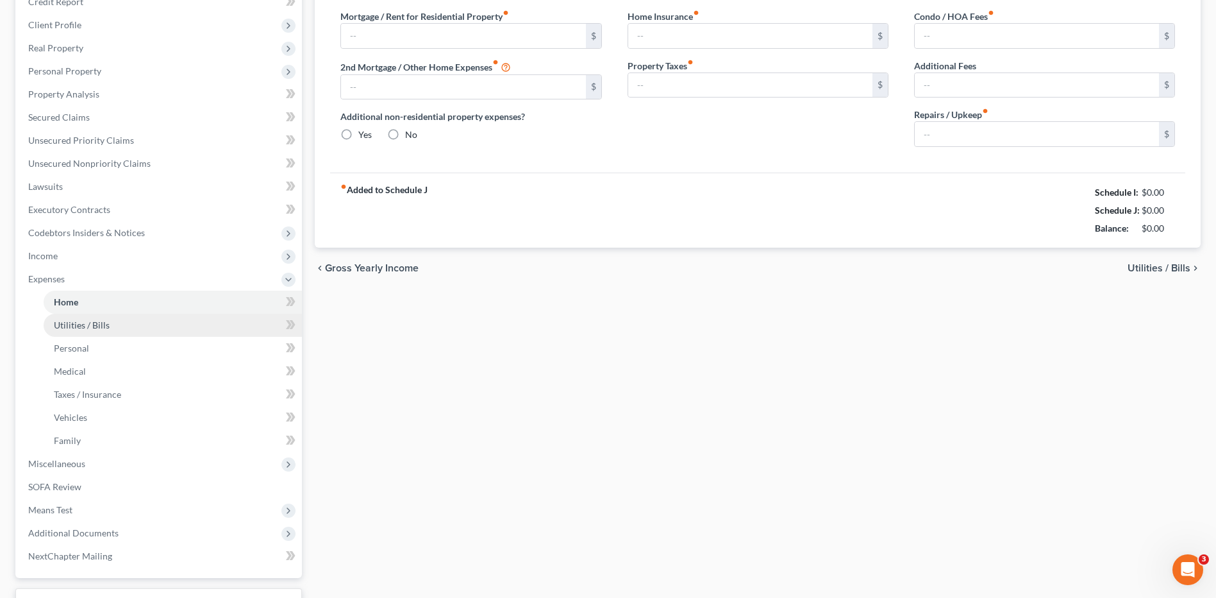
radio input "true"
type input "40.00"
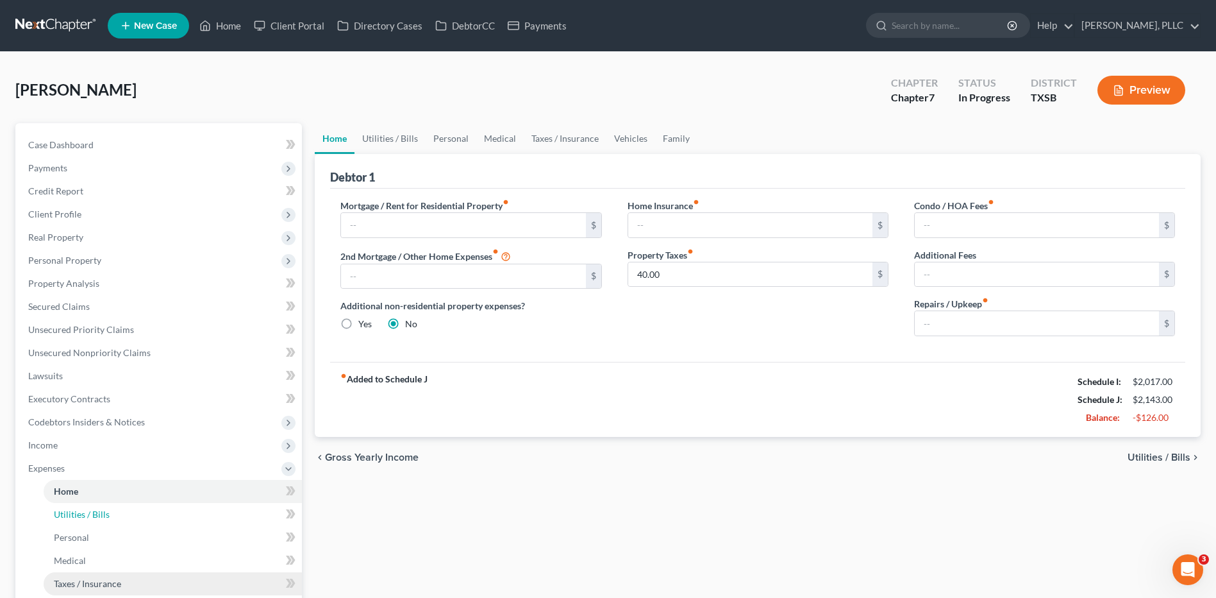
drag, startPoint x: 94, startPoint y: 517, endPoint x: 86, endPoint y: 594, distance: 76.7
click at [95, 517] on span "Utilities / Bills" at bounding box center [82, 513] width 56 height 11
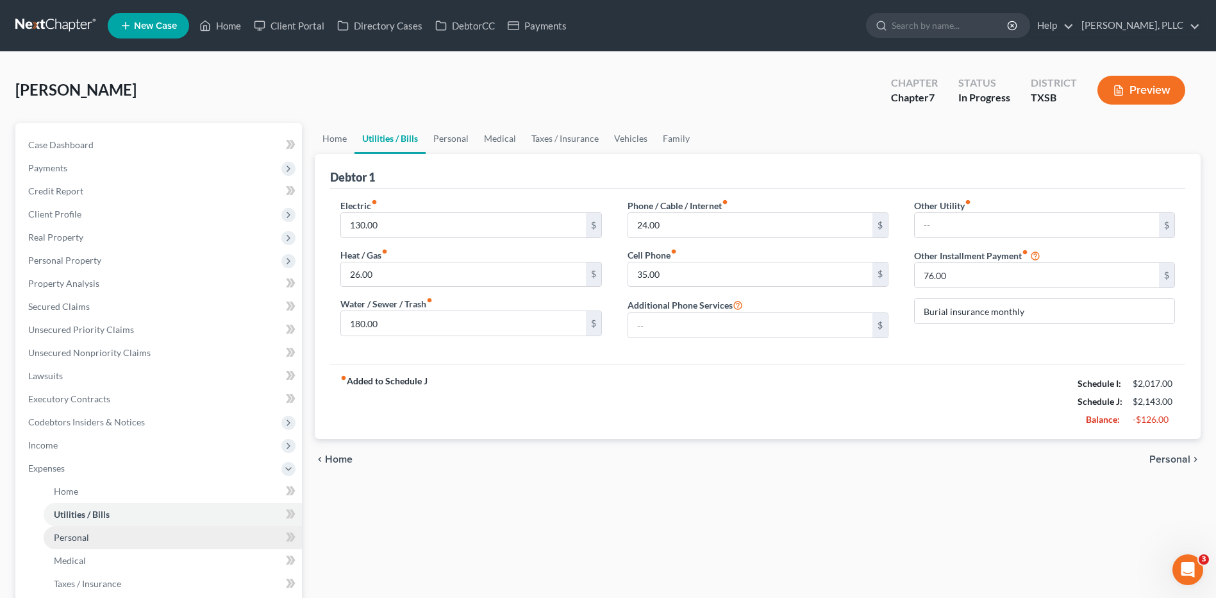
click at [90, 544] on link "Personal" at bounding box center [173, 537] width 258 height 23
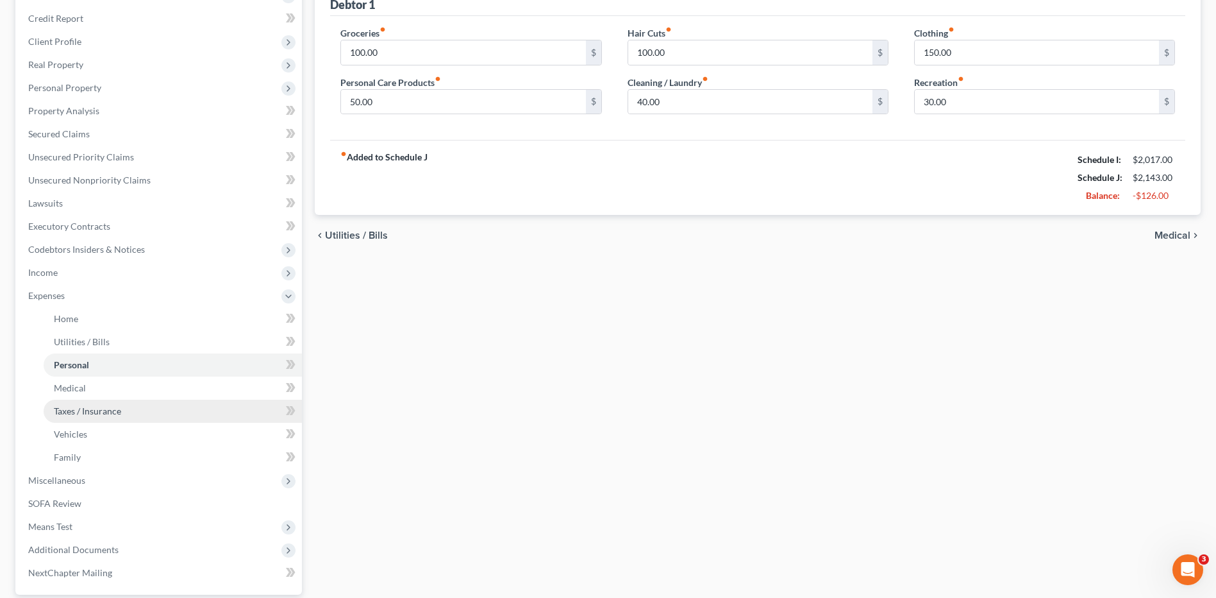
scroll to position [256, 0]
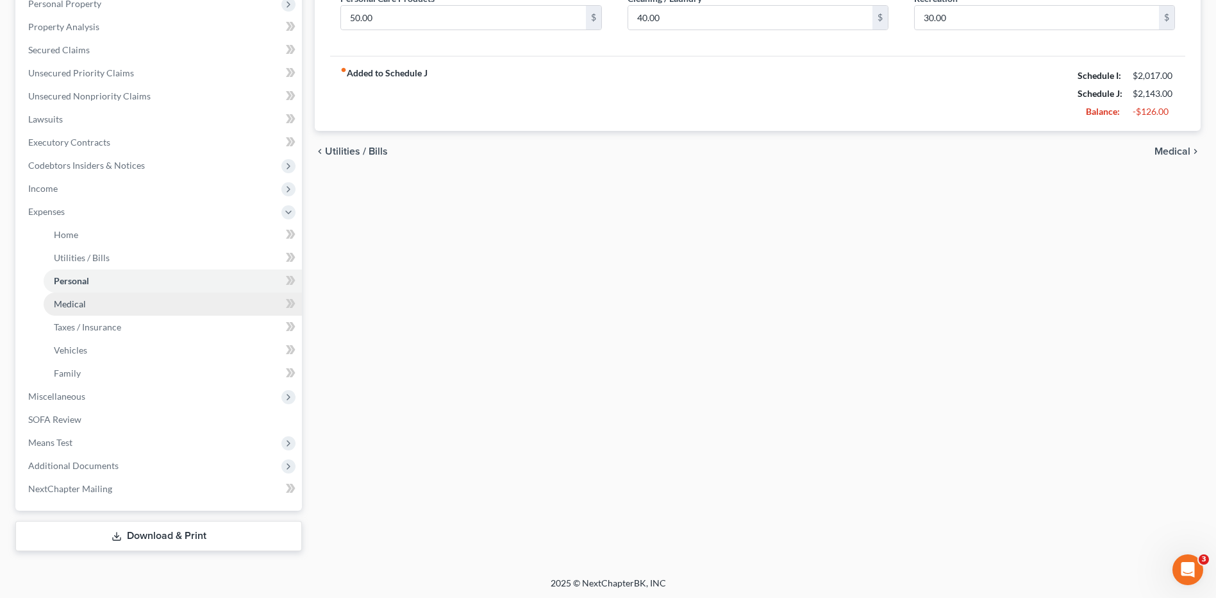
click at [76, 311] on link "Medical" at bounding box center [173, 303] width 258 height 23
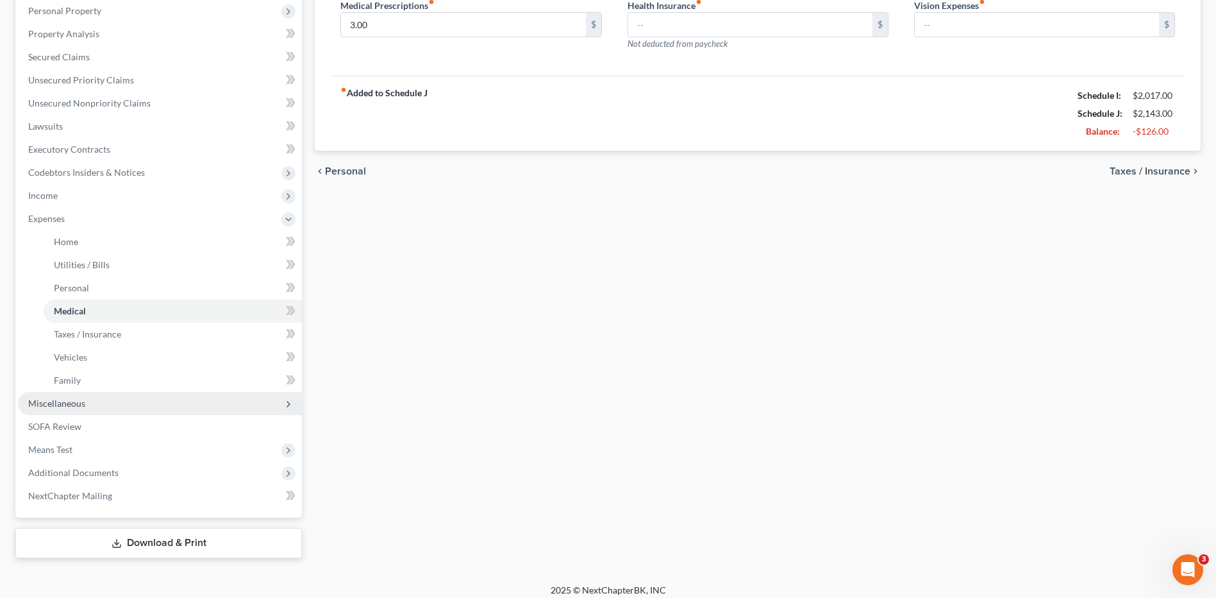
scroll to position [256, 0]
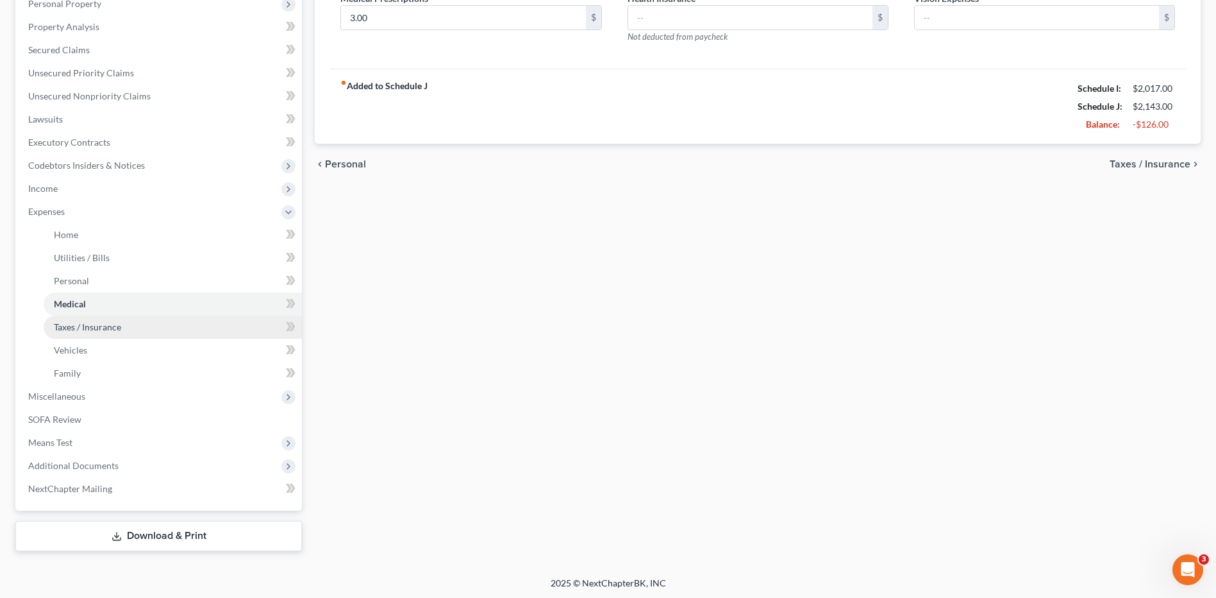
click at [112, 330] on span "Taxes / Insurance" at bounding box center [87, 326] width 67 height 11
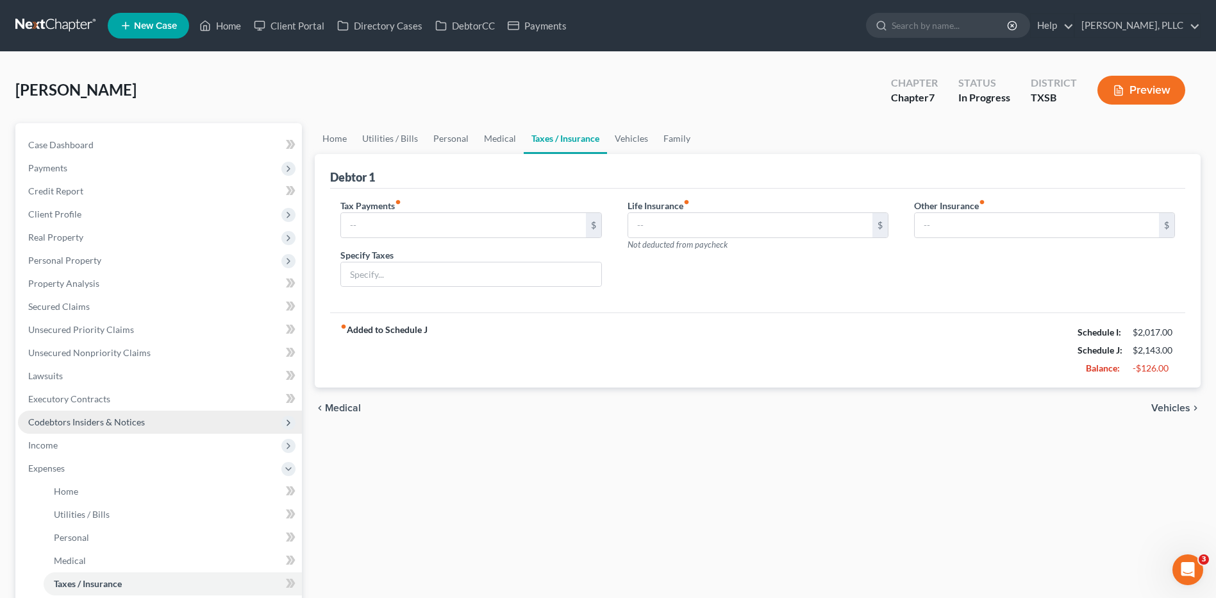
click at [105, 426] on span "Codebtors Insiders & Notices" at bounding box center [86, 421] width 117 height 11
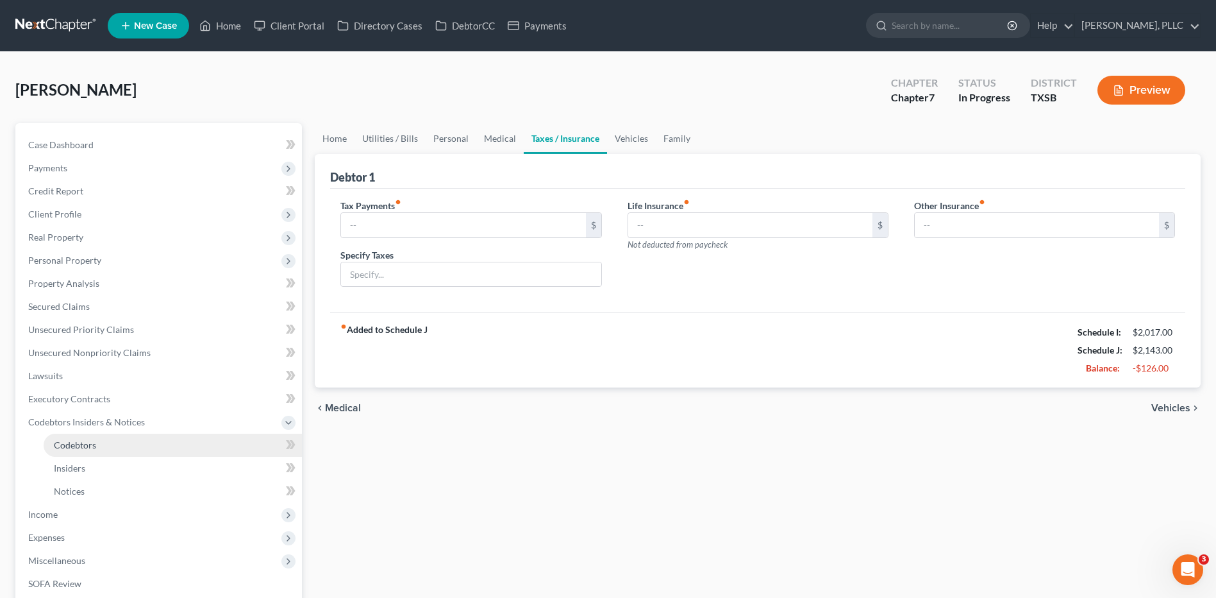
click at [88, 451] on link "Codebtors" at bounding box center [173, 444] width 258 height 23
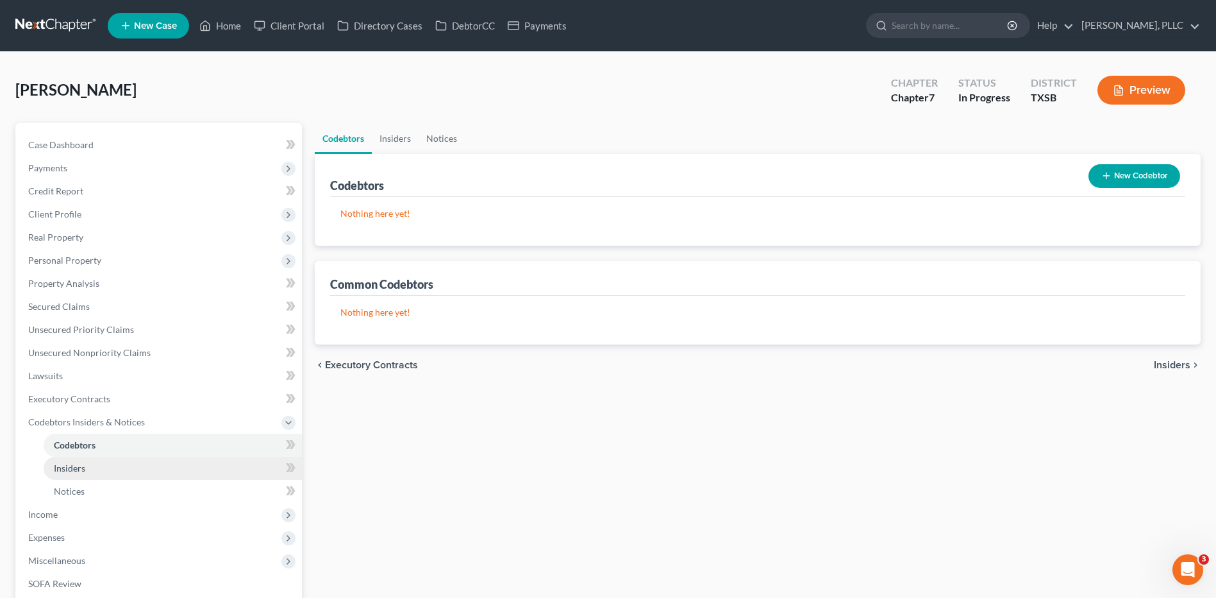
click at [84, 473] on link "Insiders" at bounding box center [173, 467] width 258 height 23
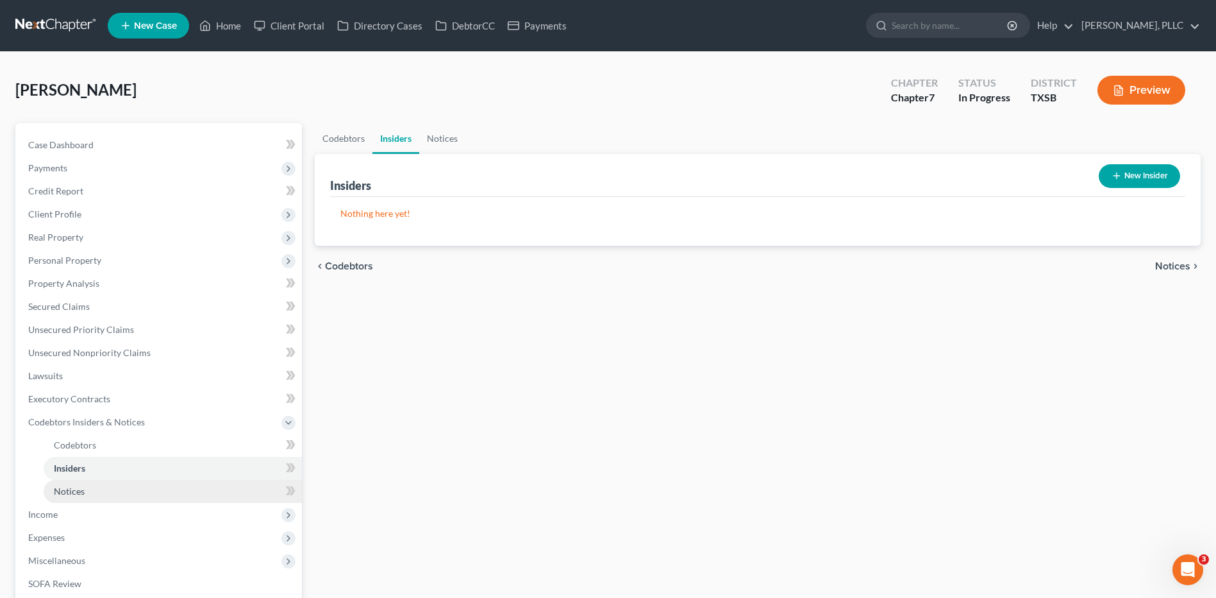
click at [71, 495] on span "Notices" at bounding box center [69, 490] width 31 height 11
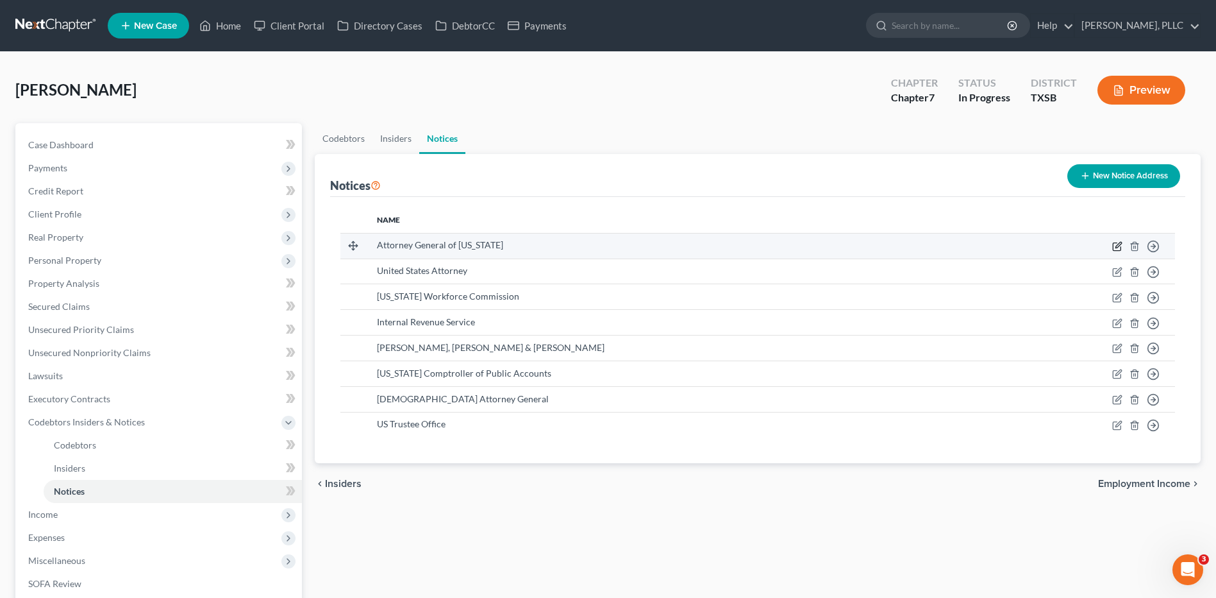
click at [1117, 244] on icon "button" at bounding box center [1117, 246] width 10 height 10
select select "45"
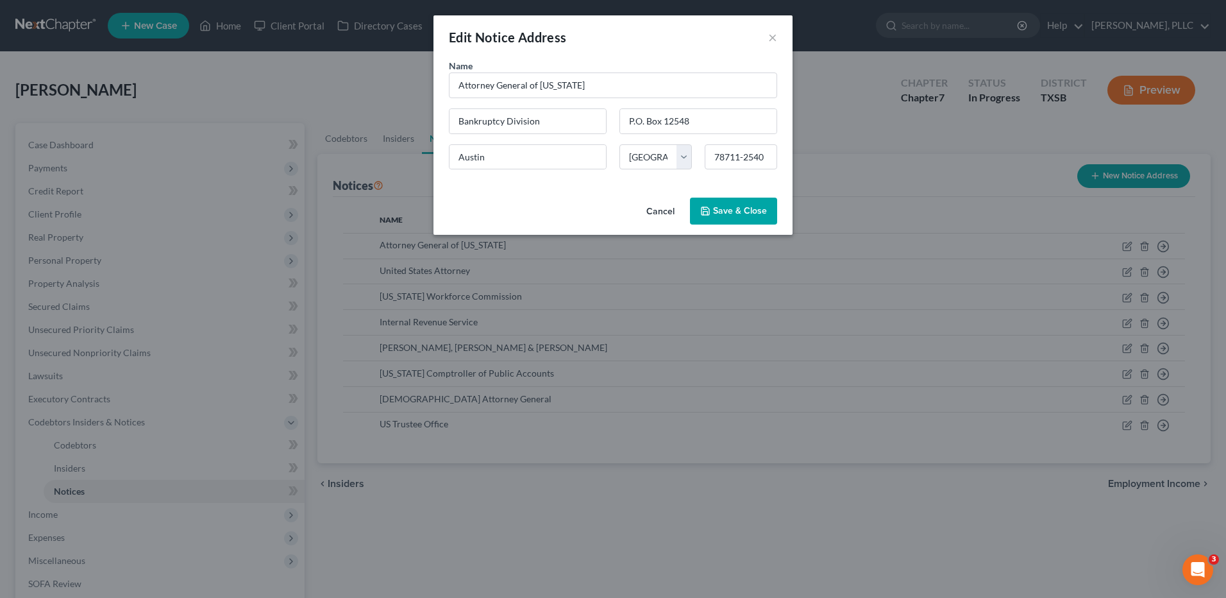
click at [757, 208] on span "Save & Close" at bounding box center [740, 210] width 54 height 11
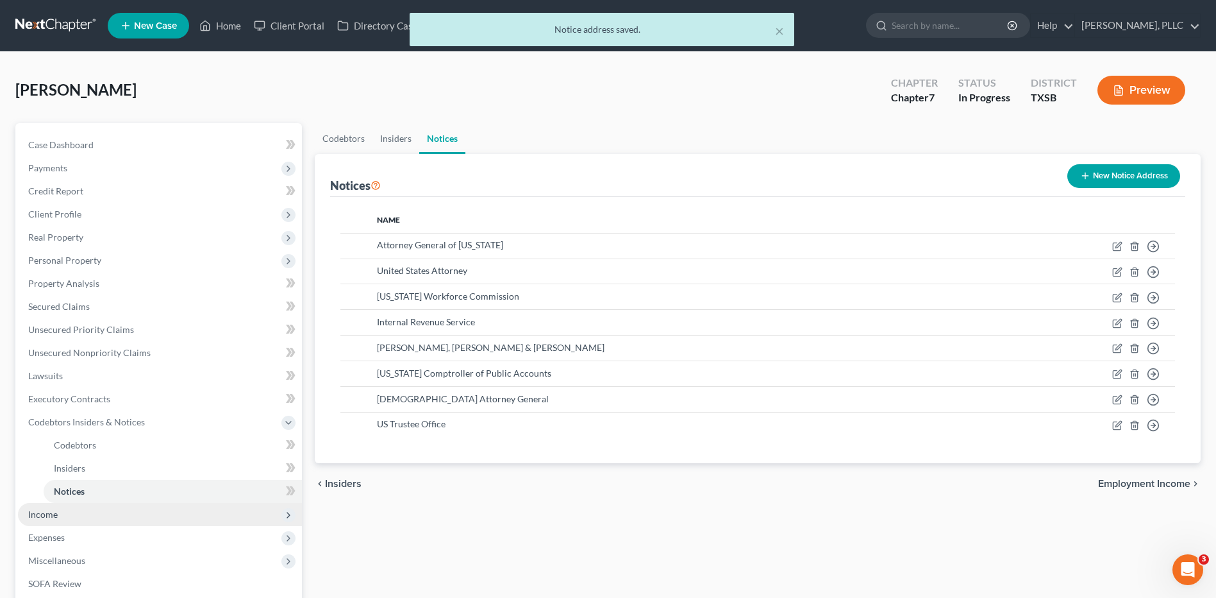
click at [59, 514] on span "Income" at bounding box center [160, 514] width 284 height 23
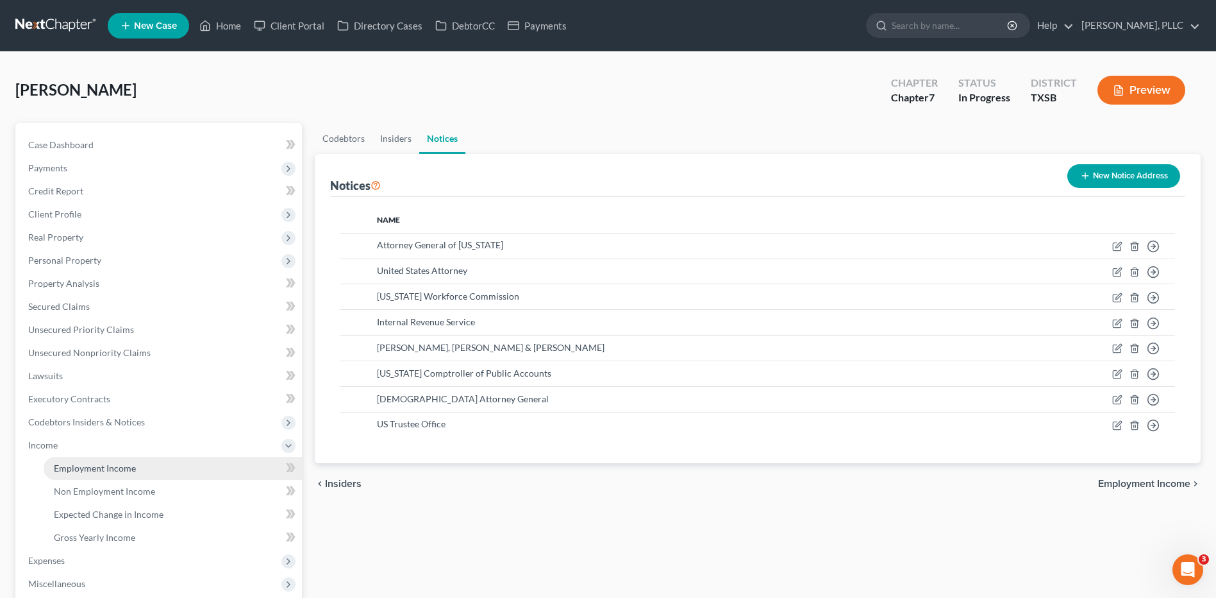
click at [88, 471] on span "Employment Income" at bounding box center [95, 467] width 82 height 11
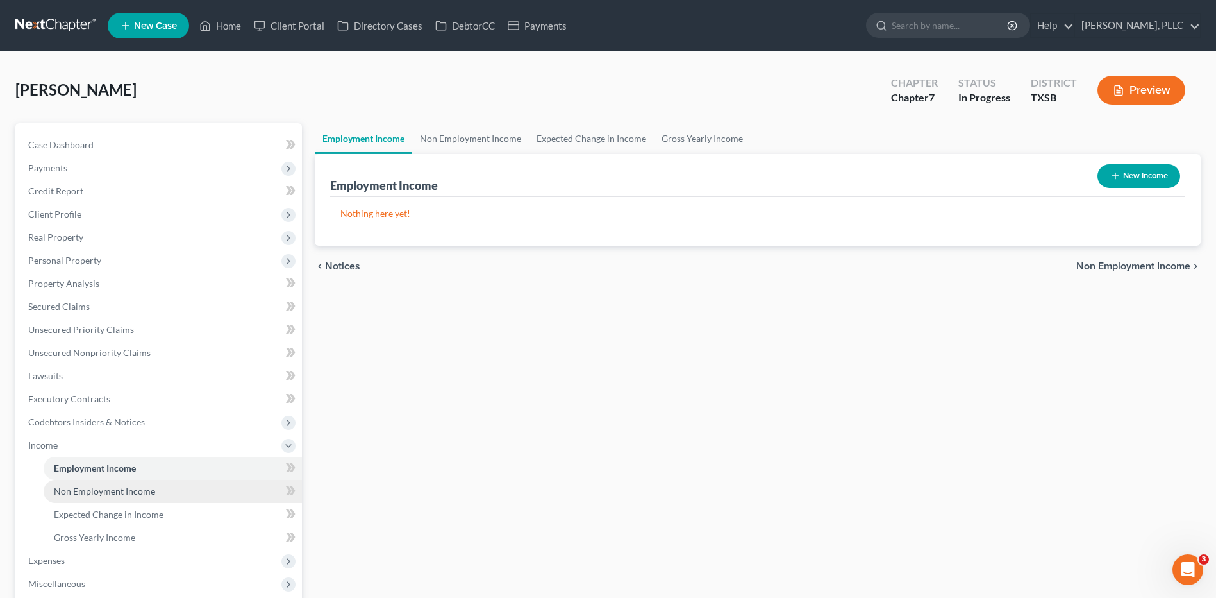
click at [120, 495] on span "Non Employment Income" at bounding box center [104, 490] width 101 height 11
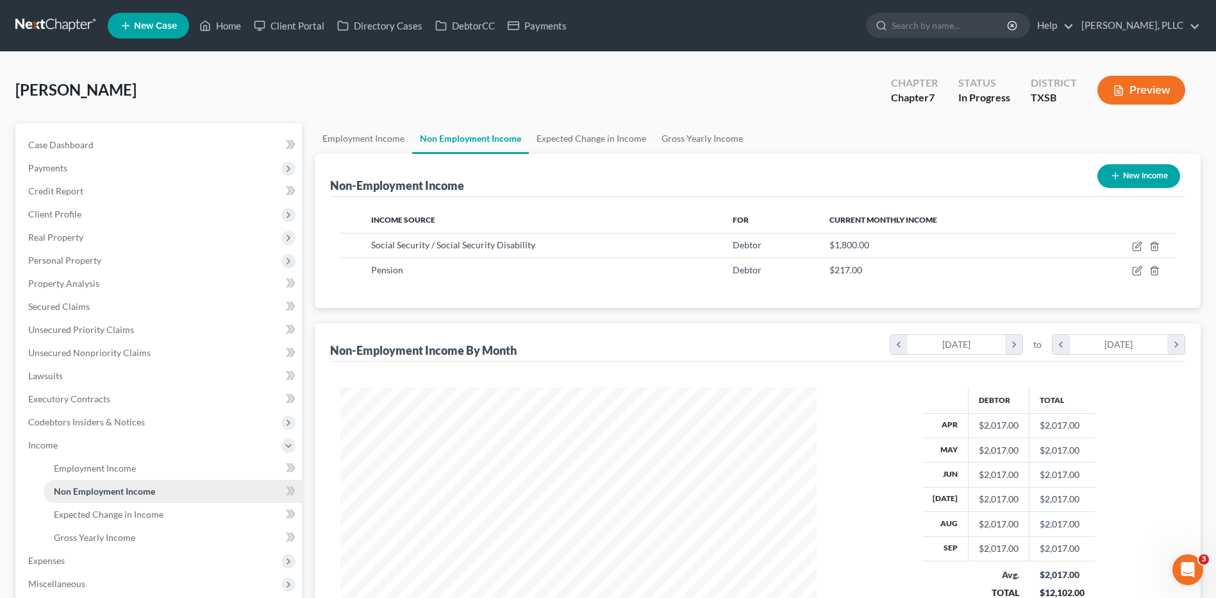
scroll to position [238, 501]
click at [117, 517] on span "Expected Change in Income" at bounding box center [109, 513] width 110 height 11
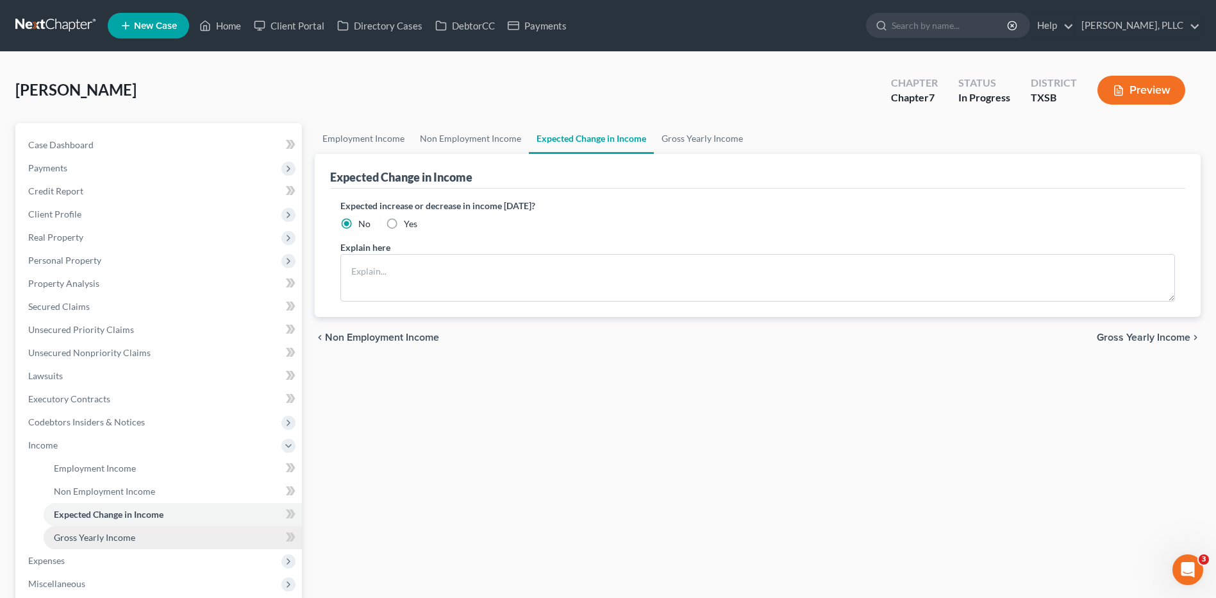
click at [78, 544] on link "Gross Yearly Income" at bounding box center [173, 537] width 258 height 23
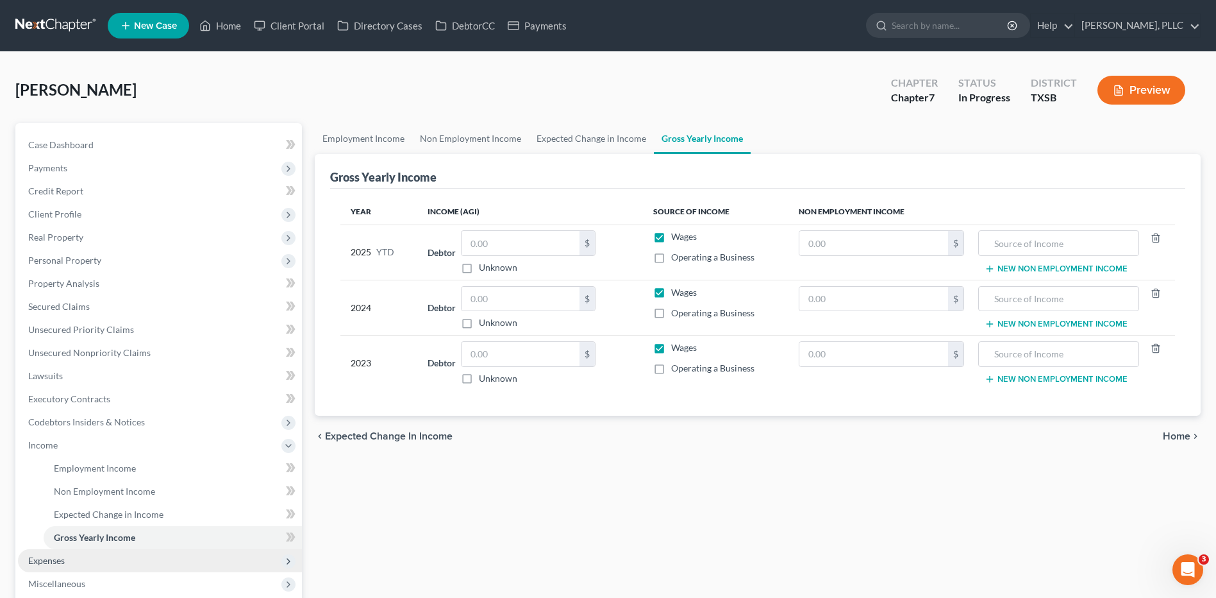
click at [45, 569] on span "Expenses" at bounding box center [160, 560] width 284 height 23
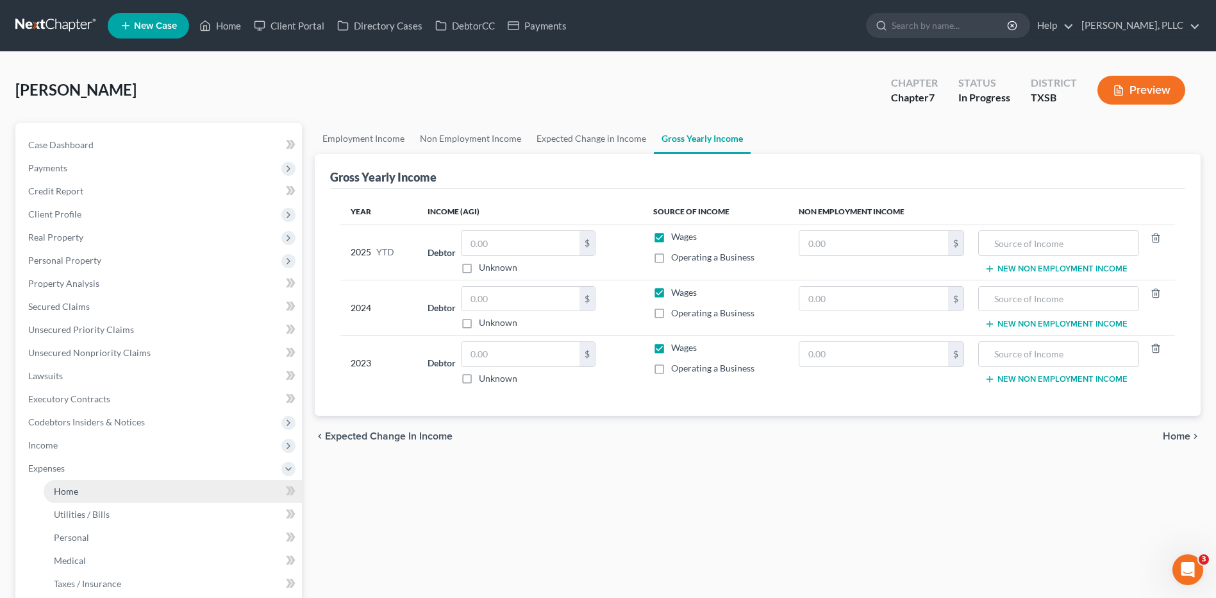
click at [69, 494] on span "Home" at bounding box center [66, 490] width 24 height 11
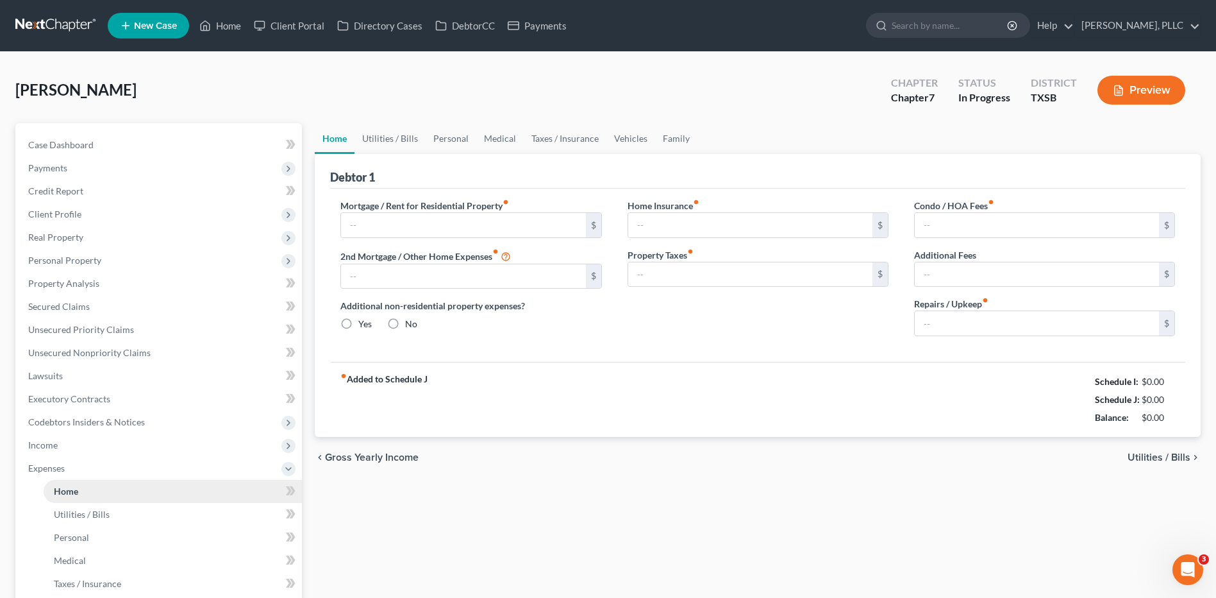
radio input "true"
type input "40.00"
click at [85, 516] on span "Utilities / Bills" at bounding box center [82, 513] width 56 height 11
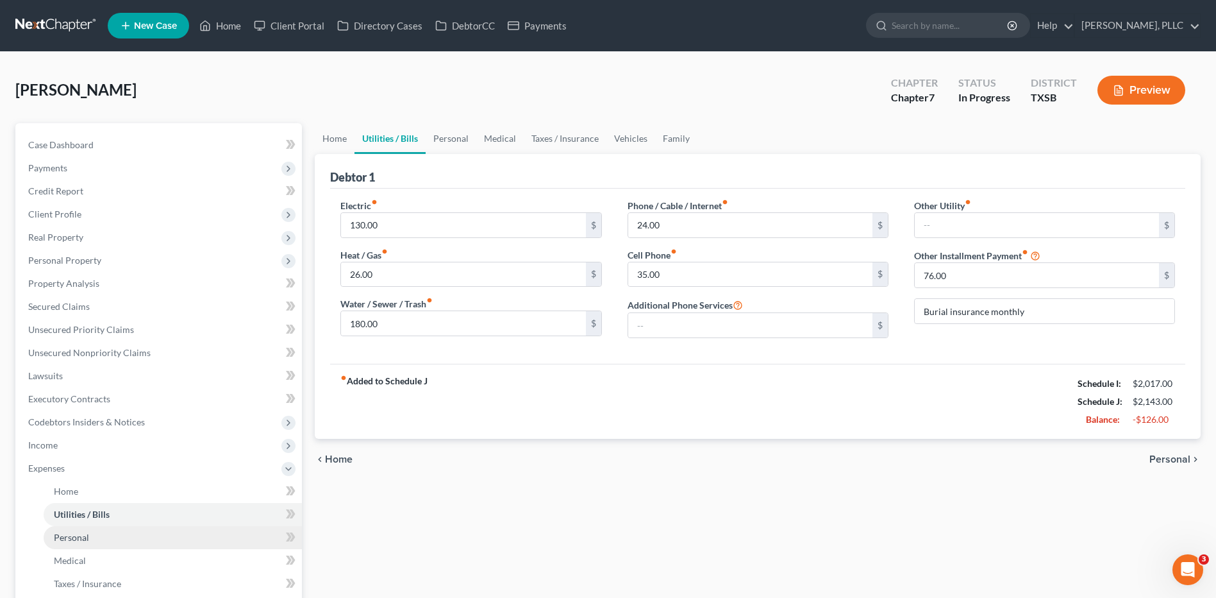
click at [63, 540] on span "Personal" at bounding box center [71, 536] width 35 height 11
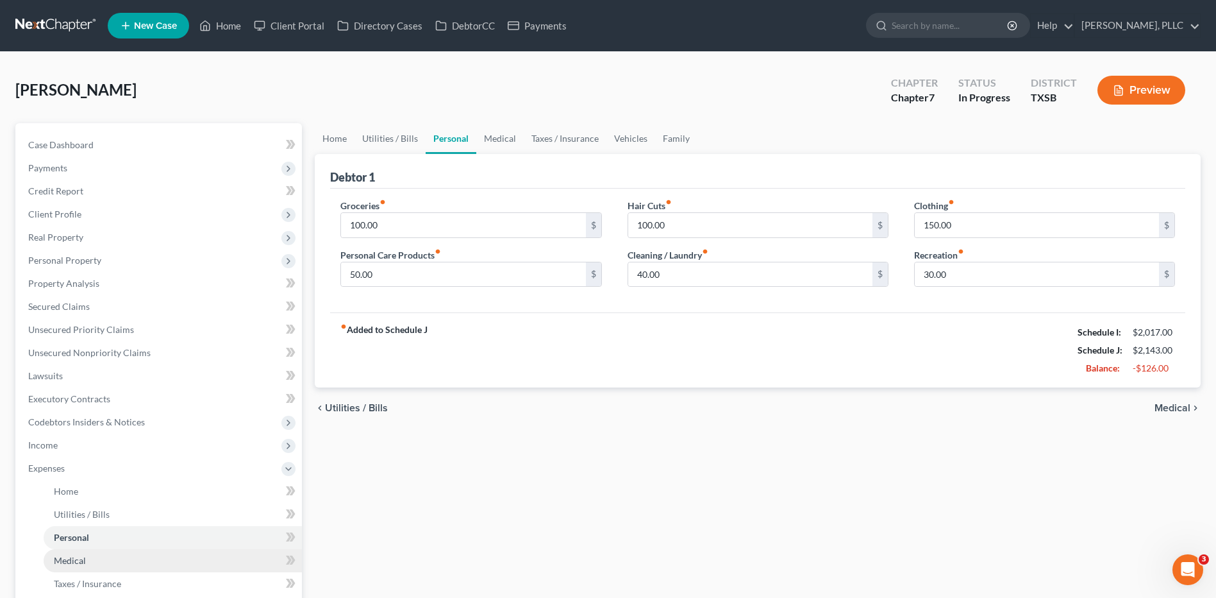
click at [65, 565] on span "Medical" at bounding box center [70, 560] width 32 height 11
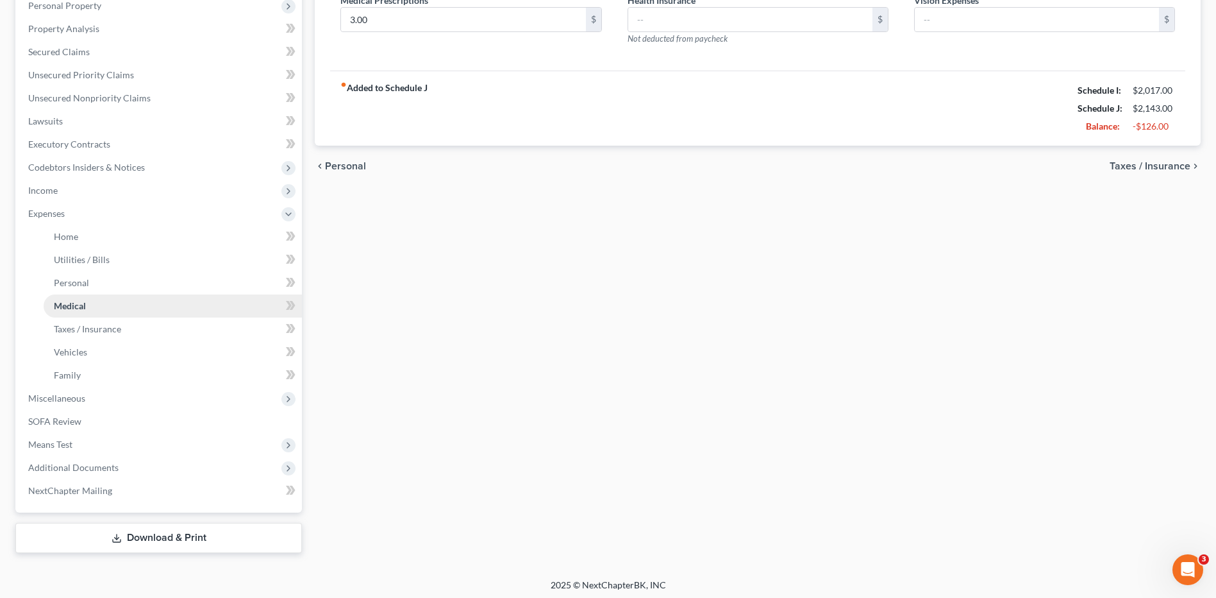
scroll to position [256, 0]
click at [78, 333] on link "Taxes / Insurance" at bounding box center [173, 326] width 258 height 23
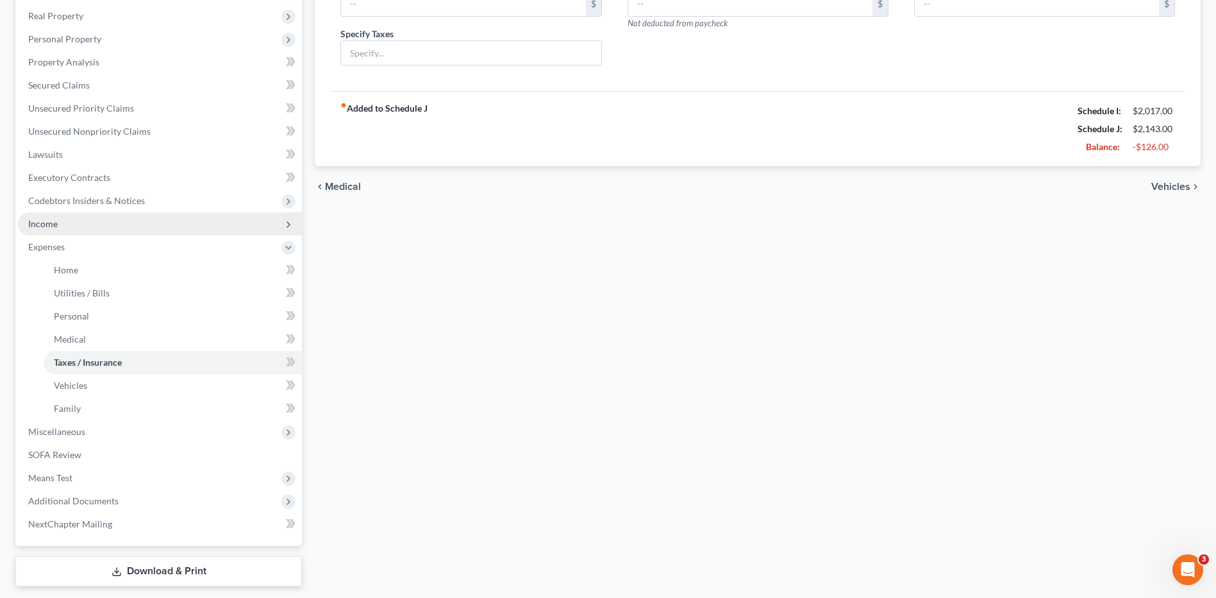
scroll to position [256, 0]
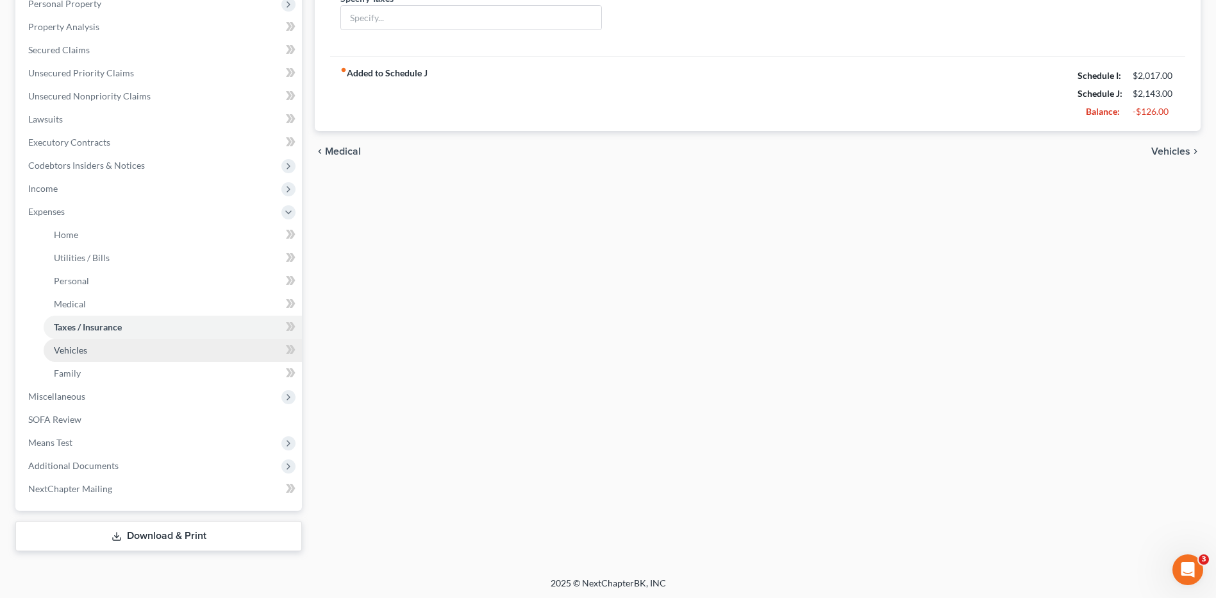
click at [68, 353] on span "Vehicles" at bounding box center [70, 349] width 33 height 11
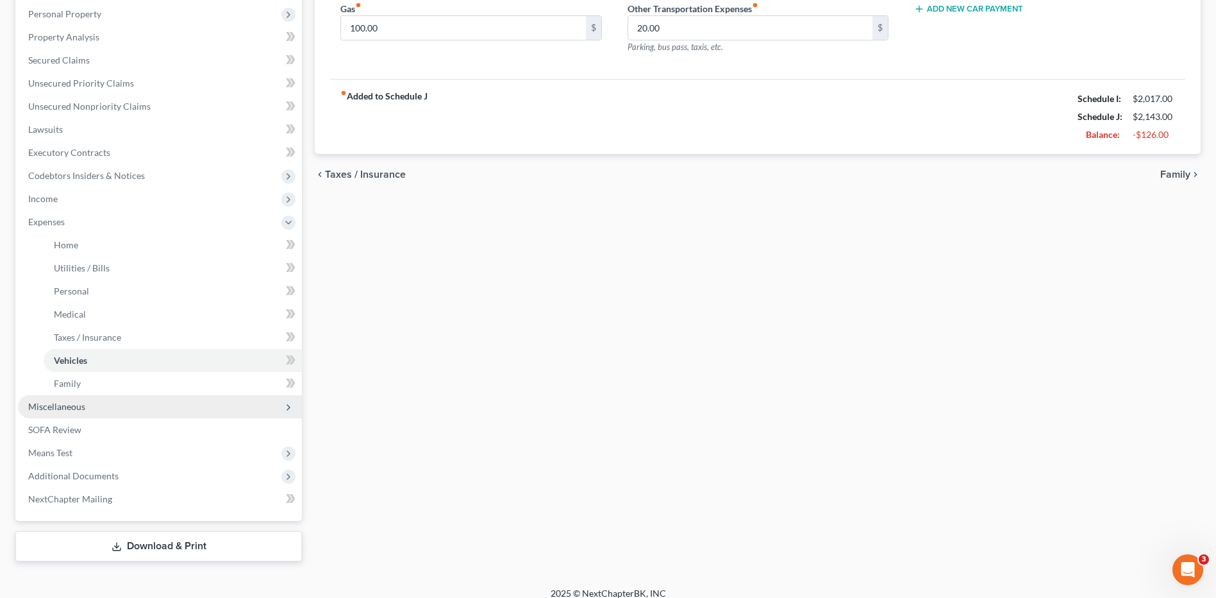
scroll to position [256, 0]
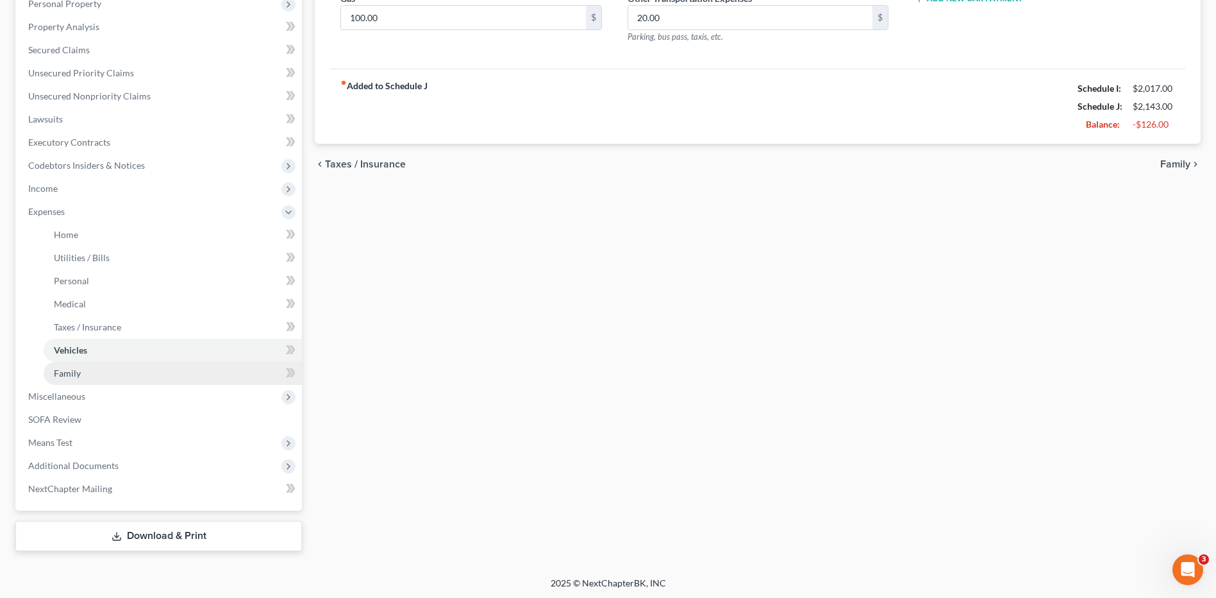
click at [64, 378] on span "Family" at bounding box center [67, 372] width 27 height 11
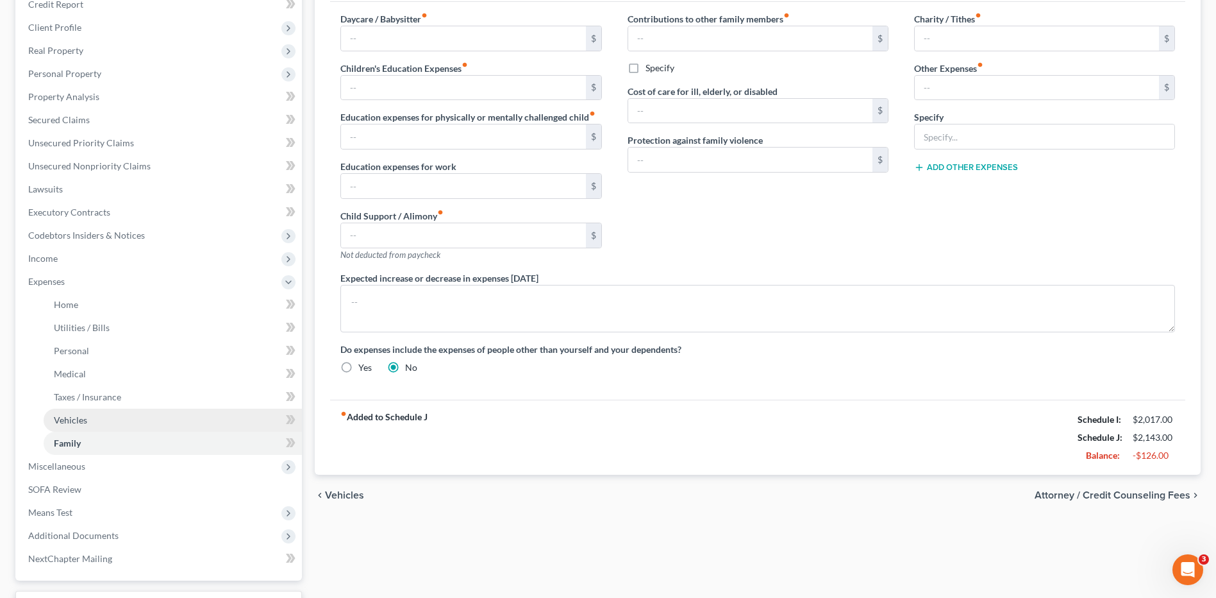
scroll to position [192, 0]
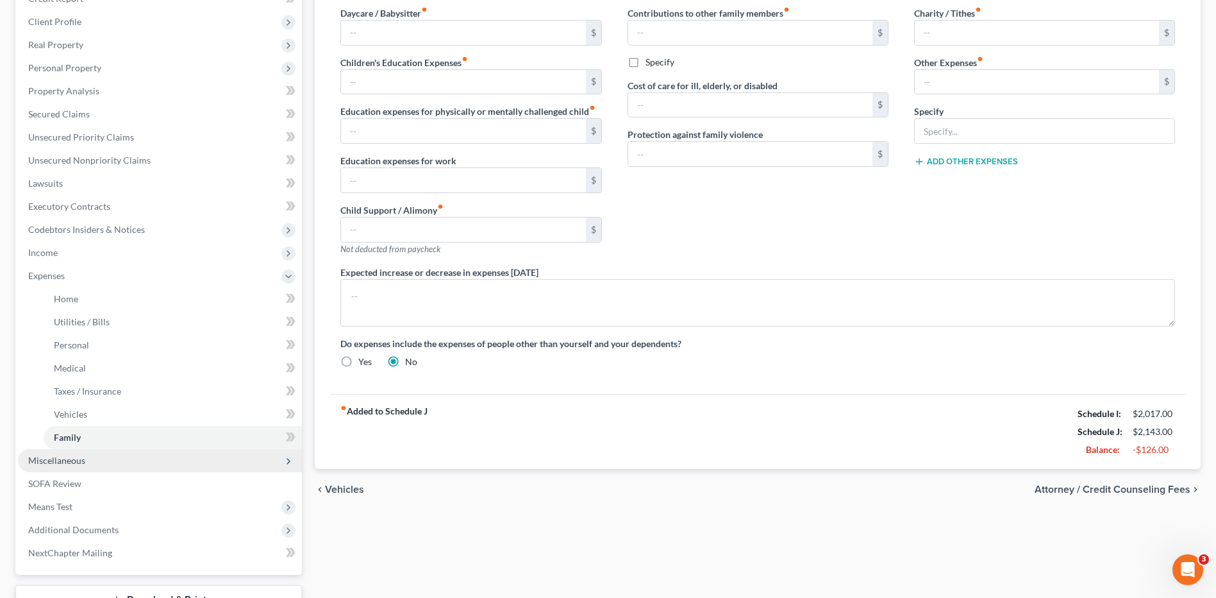
click at [60, 467] on span "Miscellaneous" at bounding box center [160, 460] width 284 height 23
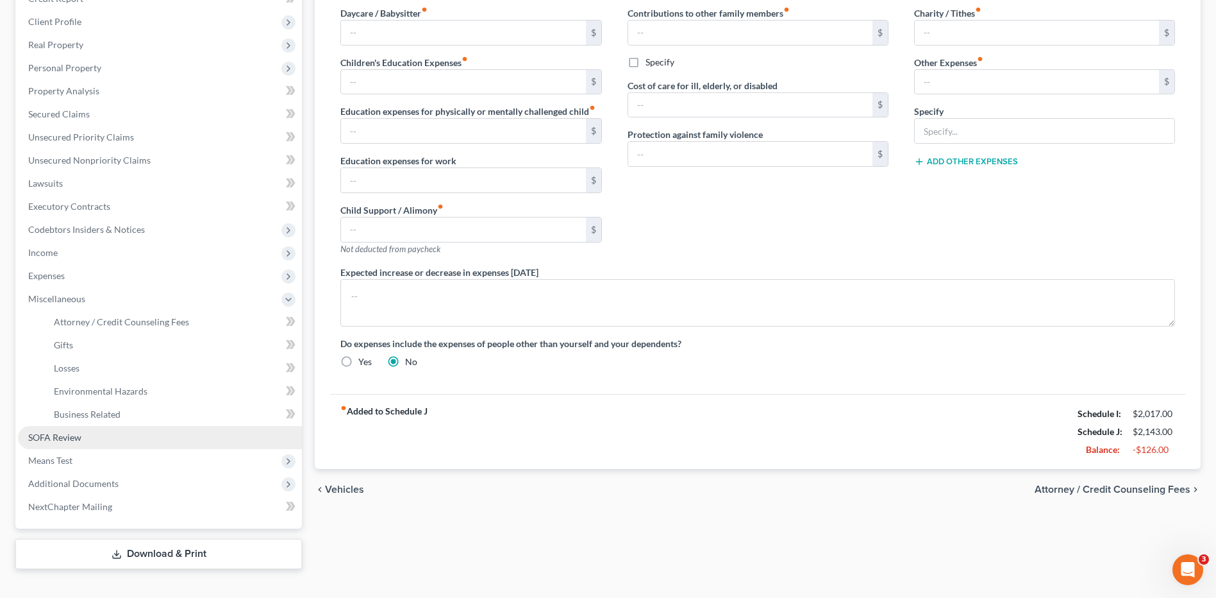
click at [69, 439] on span "SOFA Review" at bounding box center [54, 436] width 53 height 11
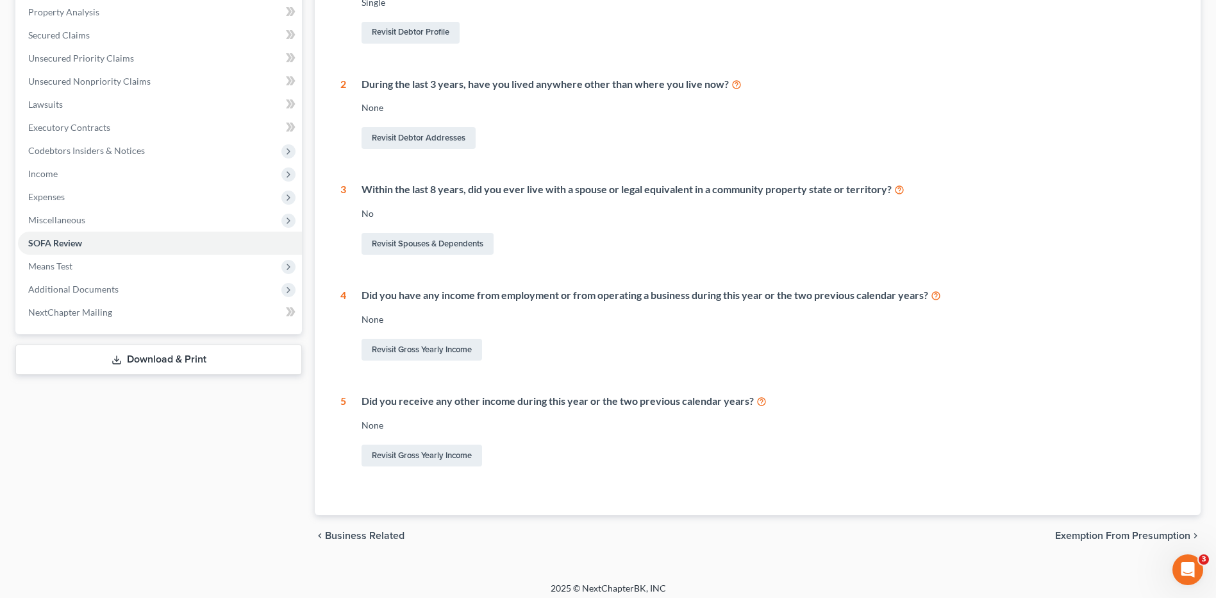
scroll to position [278, 0]
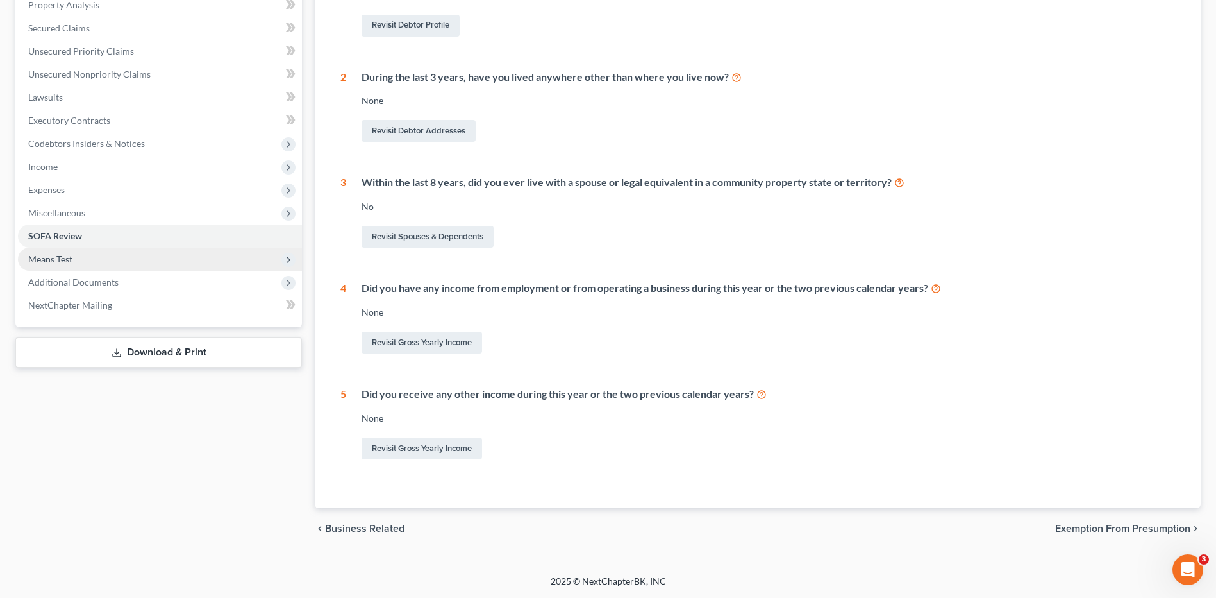
drag, startPoint x: 61, startPoint y: 263, endPoint x: 67, endPoint y: 269, distance: 9.1
click at [62, 263] on span "Means Test" at bounding box center [50, 258] width 44 height 11
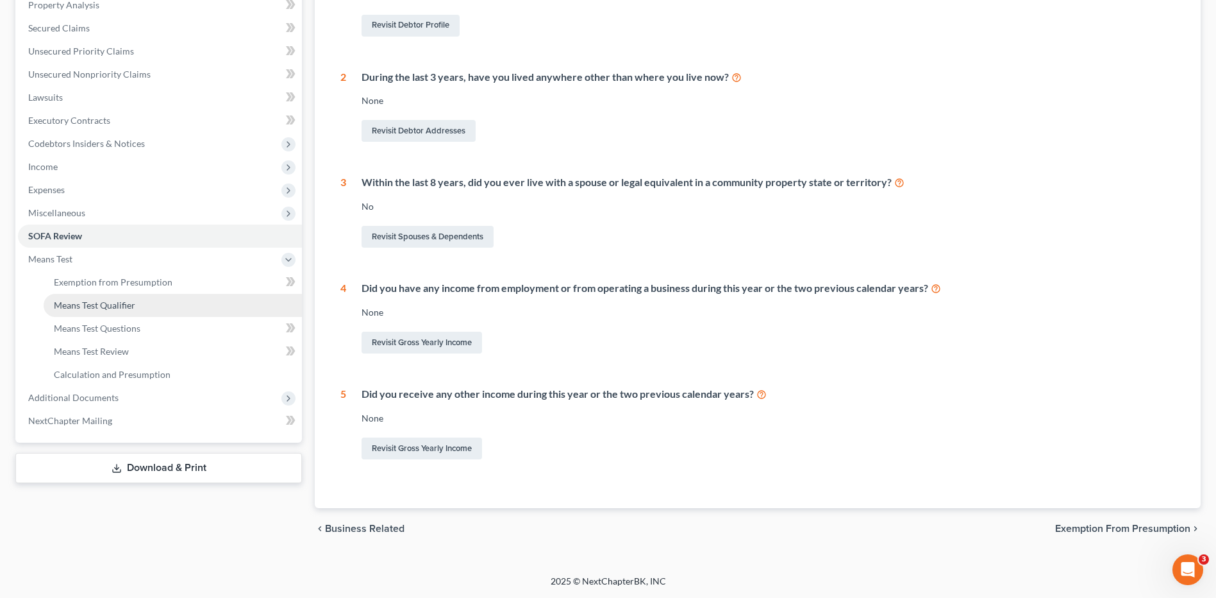
click at [96, 306] on span "Means Test Qualifier" at bounding box center [94, 304] width 81 height 11
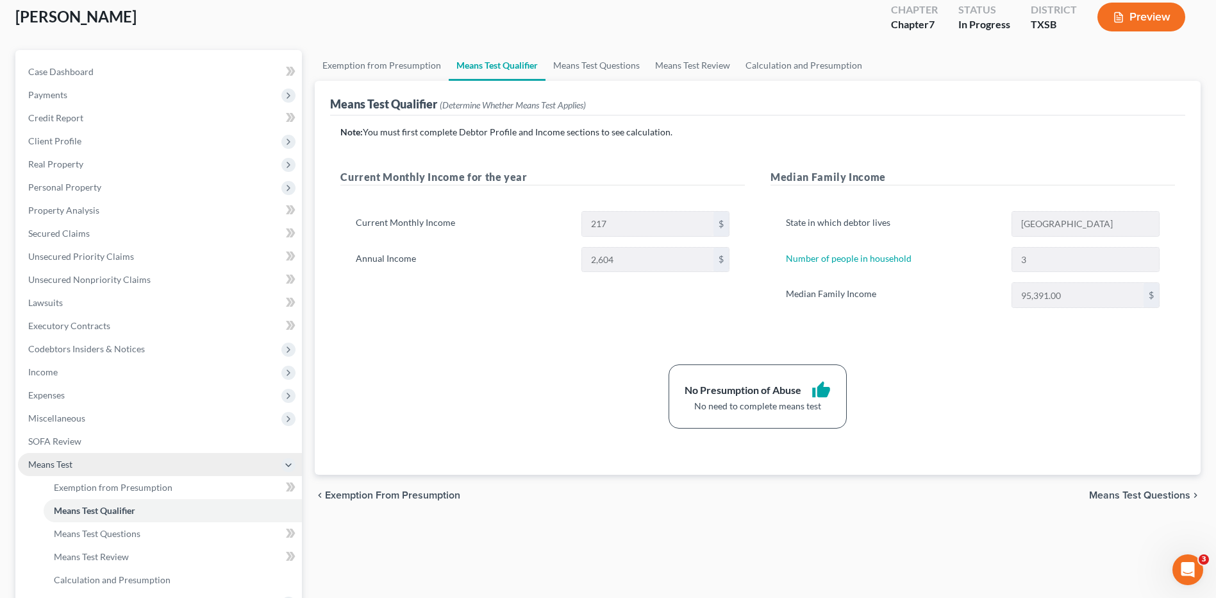
scroll to position [212, 0]
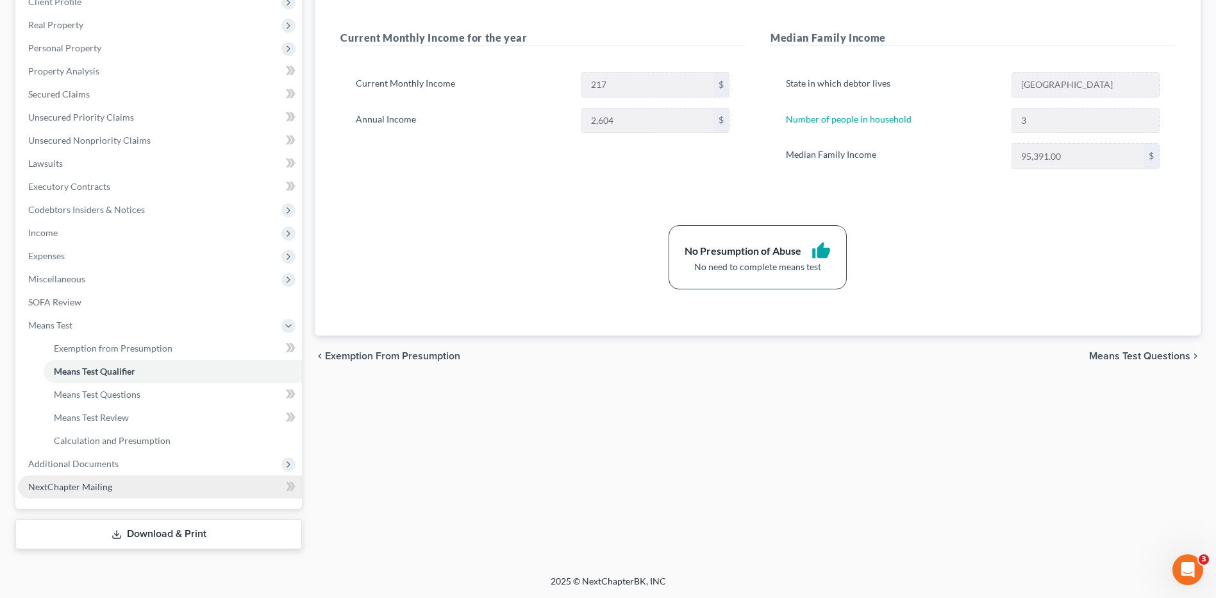
click at [90, 489] on span "NextChapter Mailing" at bounding box center [70, 486] width 84 height 11
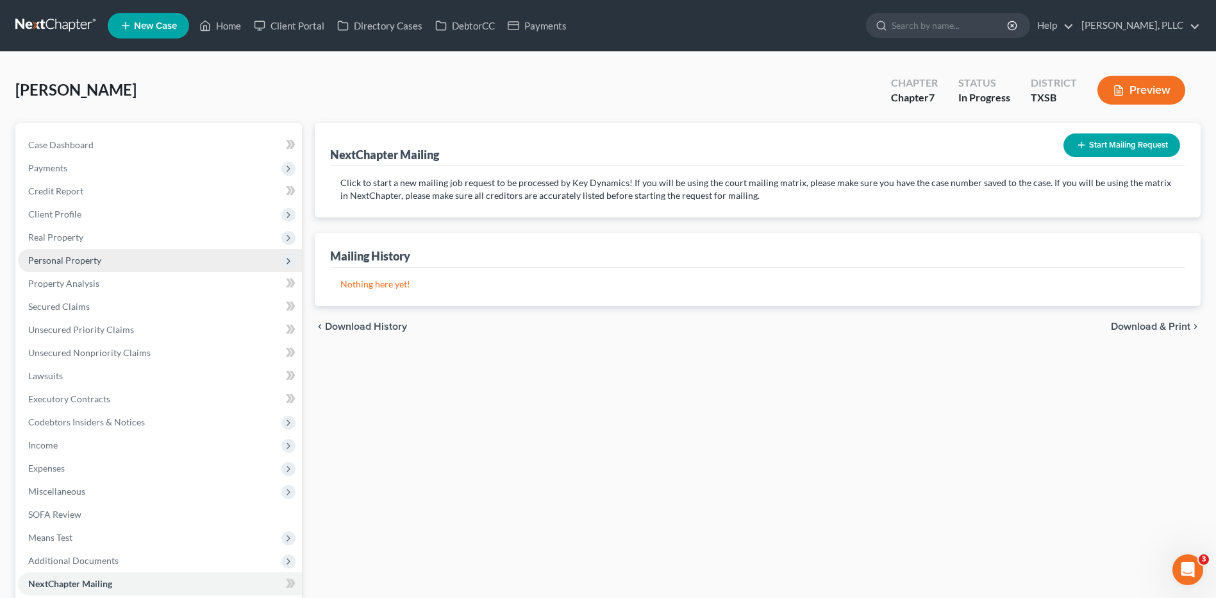
click at [73, 262] on span "Personal Property" at bounding box center [64, 260] width 73 height 11
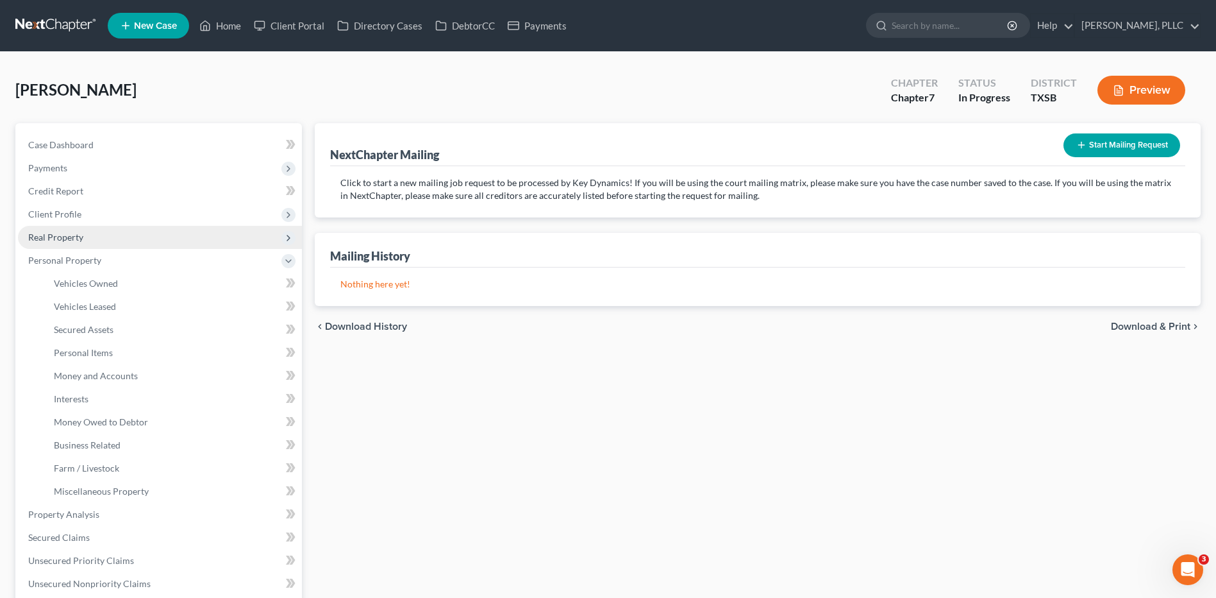
click at [46, 235] on span "Real Property" at bounding box center [55, 236] width 55 height 11
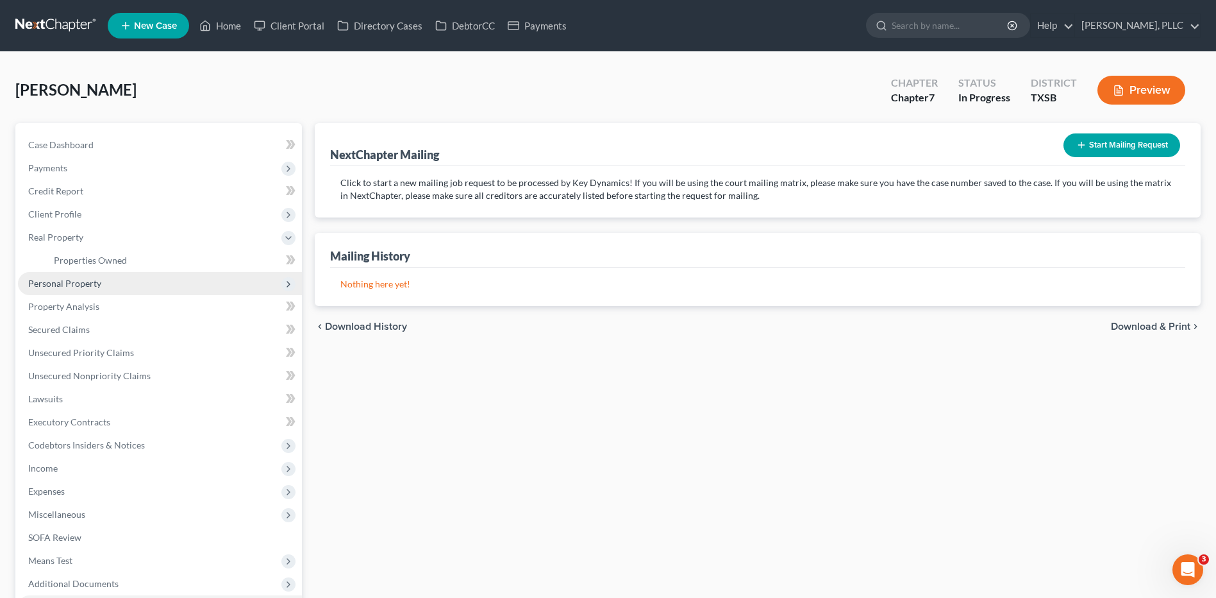
click at [92, 286] on span "Personal Property" at bounding box center [64, 283] width 73 height 11
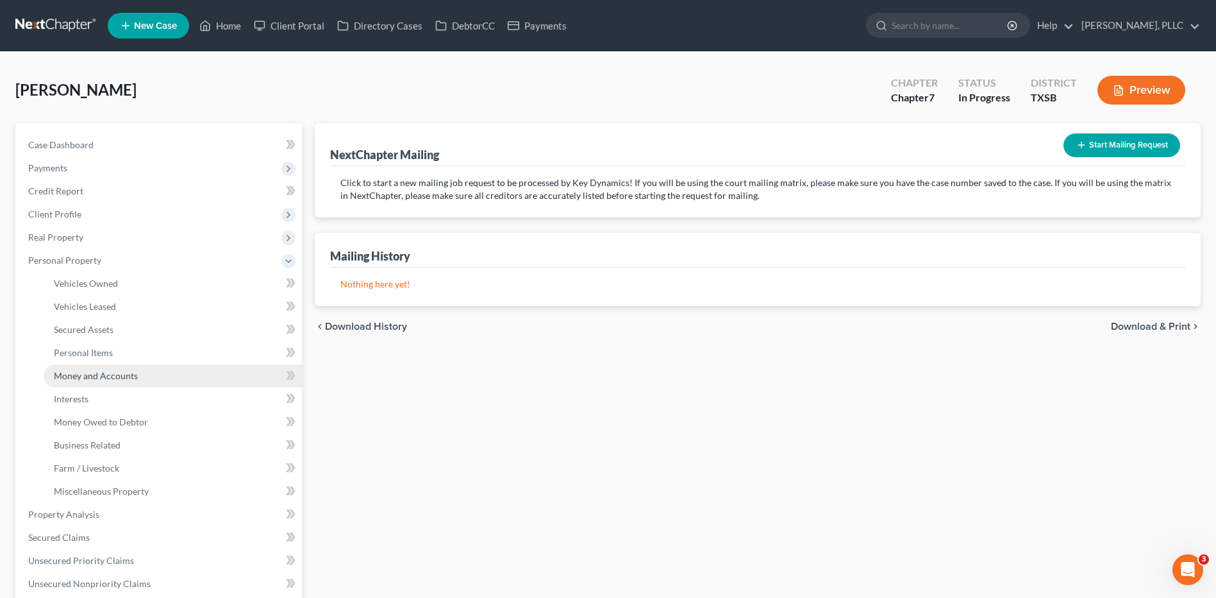
click at [128, 383] on link "Money and Accounts" at bounding box center [173, 375] width 258 height 23
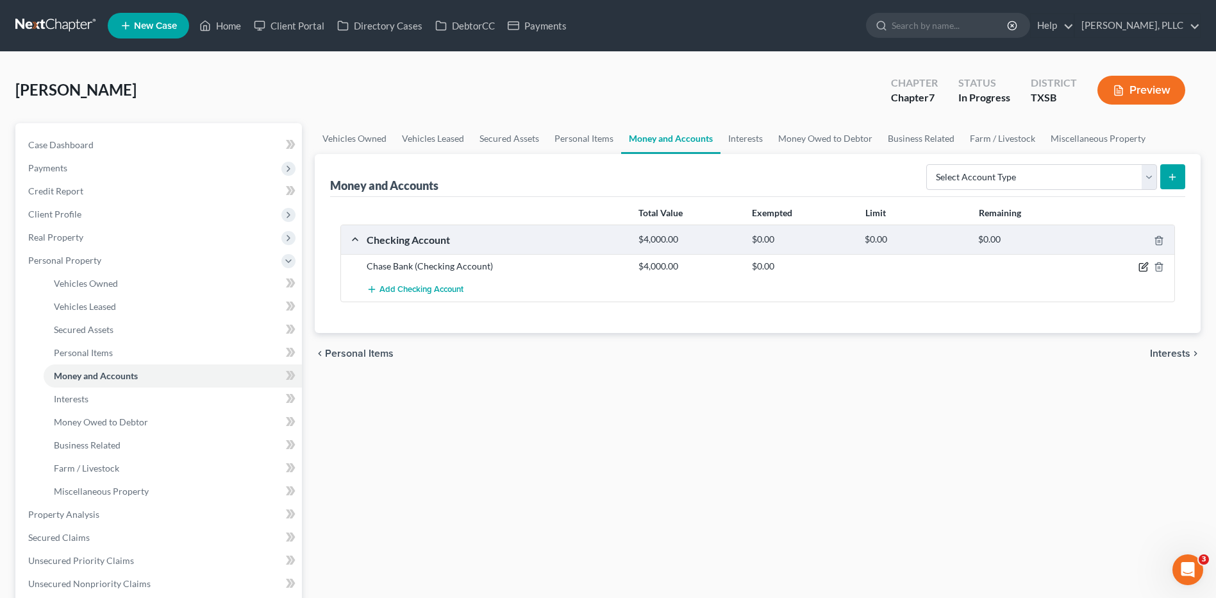
click at [1146, 268] on icon "button" at bounding box center [1144, 267] width 10 height 10
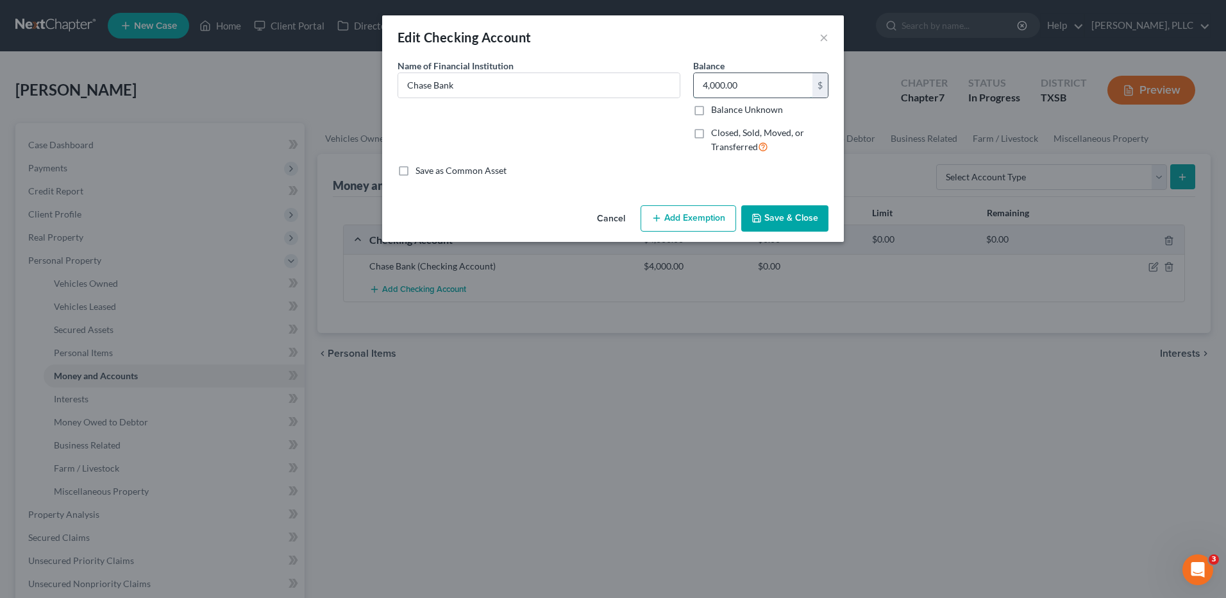
click at [744, 83] on input "4,000.00" at bounding box center [753, 85] width 119 height 24
type input "900"
click at [800, 220] on button "Save & Close" at bounding box center [784, 218] width 87 height 27
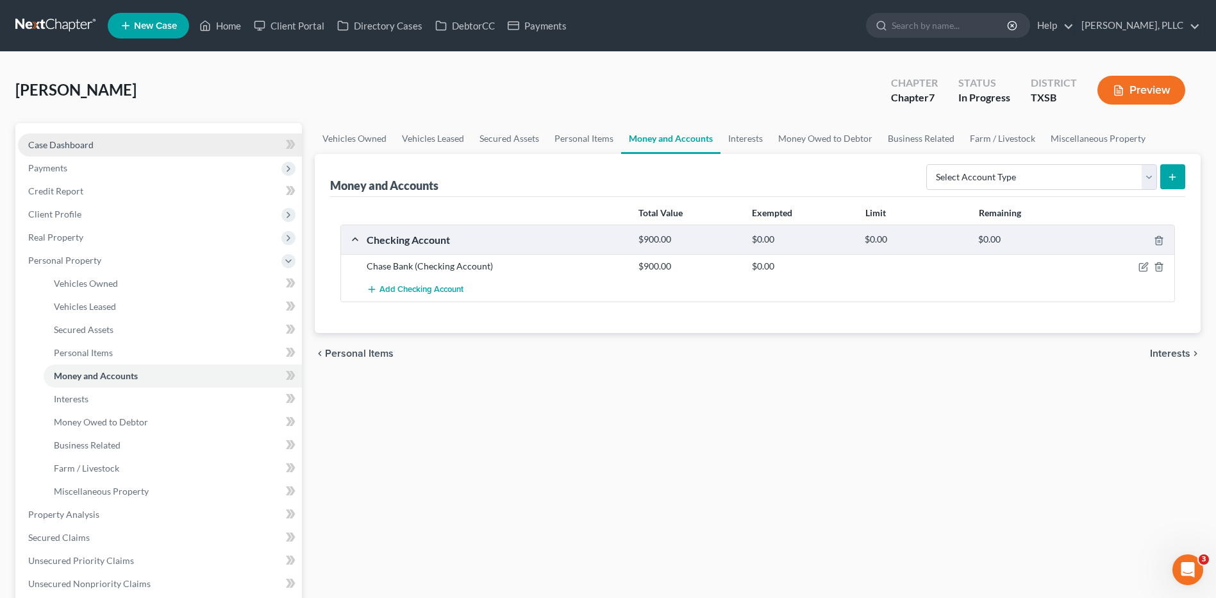
click at [84, 147] on span "Case Dashboard" at bounding box center [60, 144] width 65 height 11
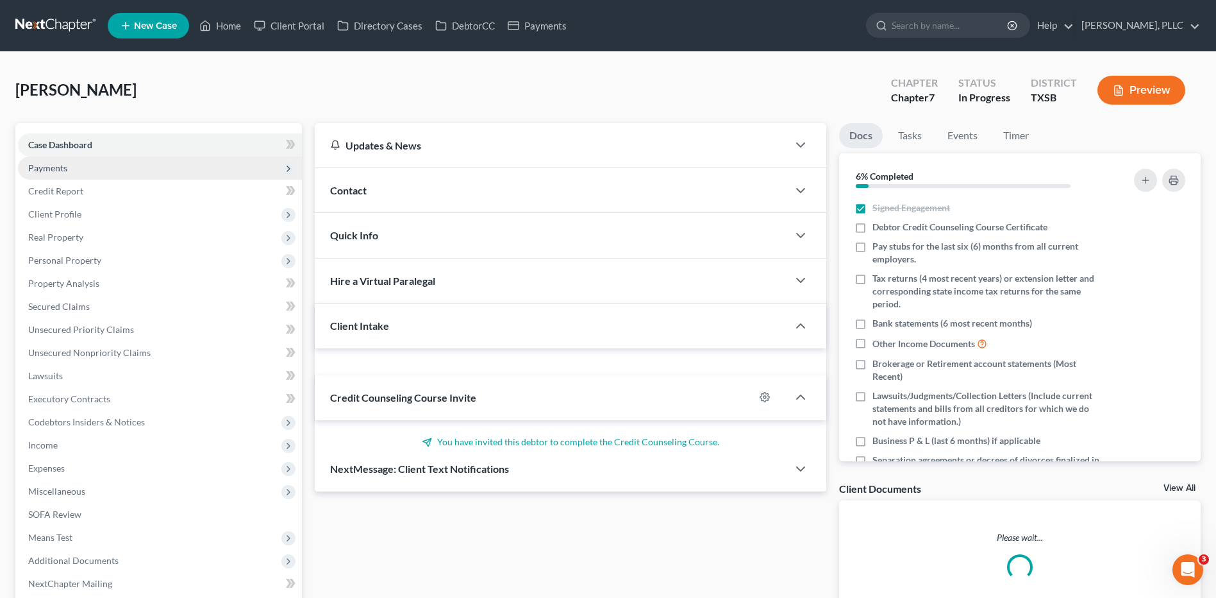
drag, startPoint x: 53, startPoint y: 171, endPoint x: 114, endPoint y: 162, distance: 62.2
click at [53, 170] on span "Payments" at bounding box center [47, 167] width 39 height 11
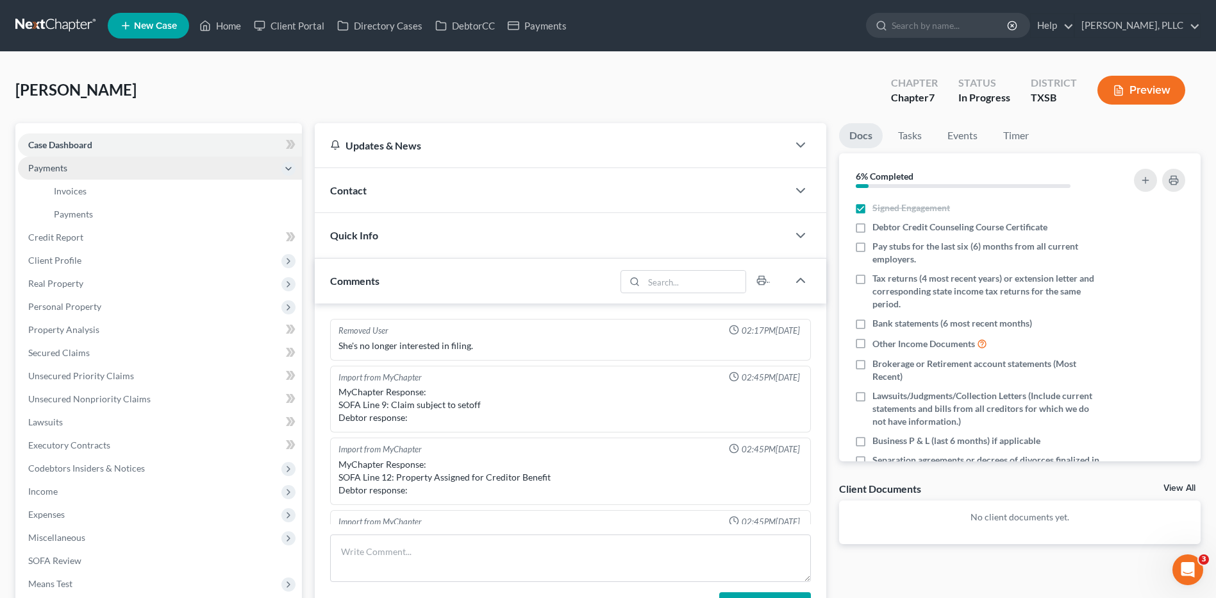
scroll to position [750, 0]
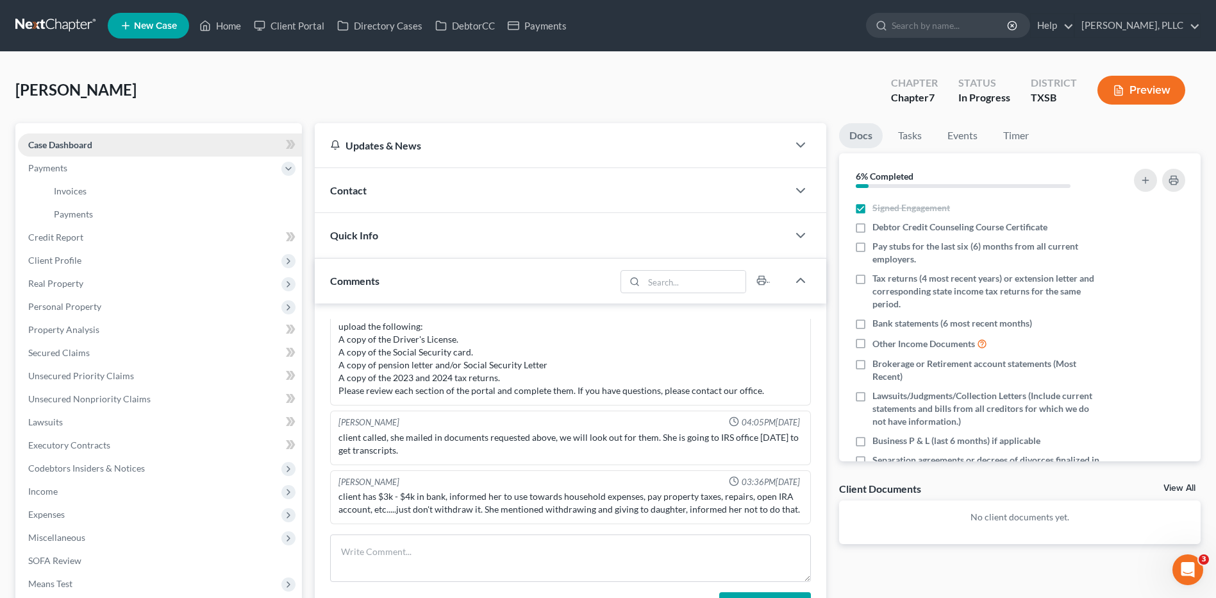
click at [96, 138] on link "Case Dashboard" at bounding box center [160, 144] width 284 height 23
click at [232, 26] on link "Home" at bounding box center [220, 25] width 54 height 23
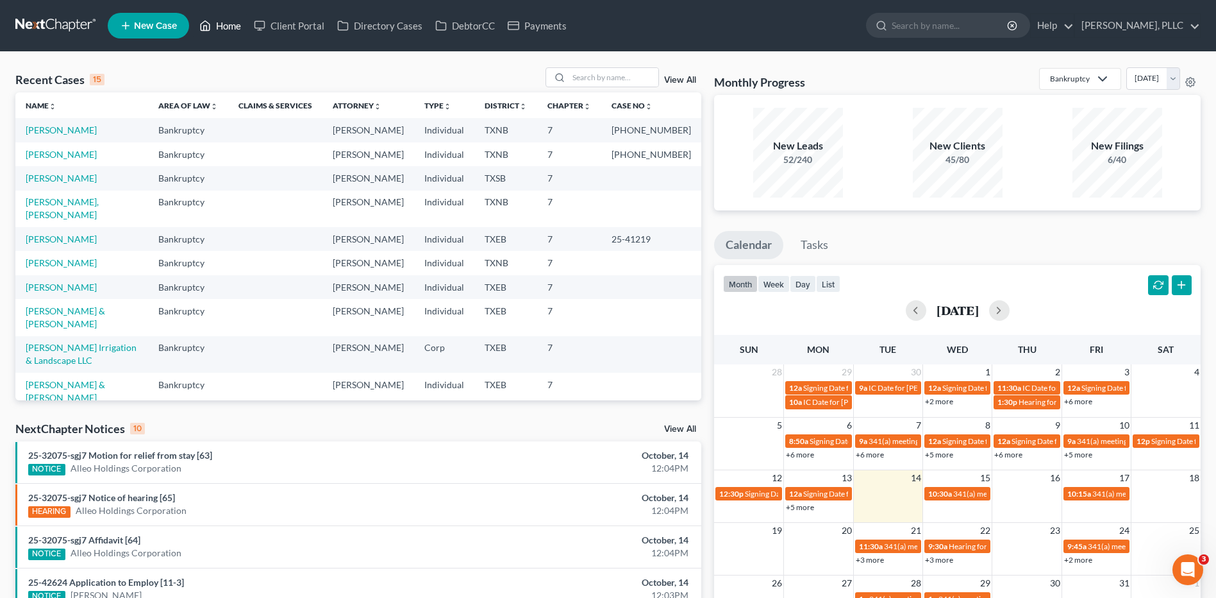
click at [237, 28] on link "Home" at bounding box center [220, 25] width 54 height 23
click at [583, 80] on input "search" at bounding box center [614, 77] width 90 height 19
click at [592, 79] on input "search" at bounding box center [614, 77] width 90 height 19
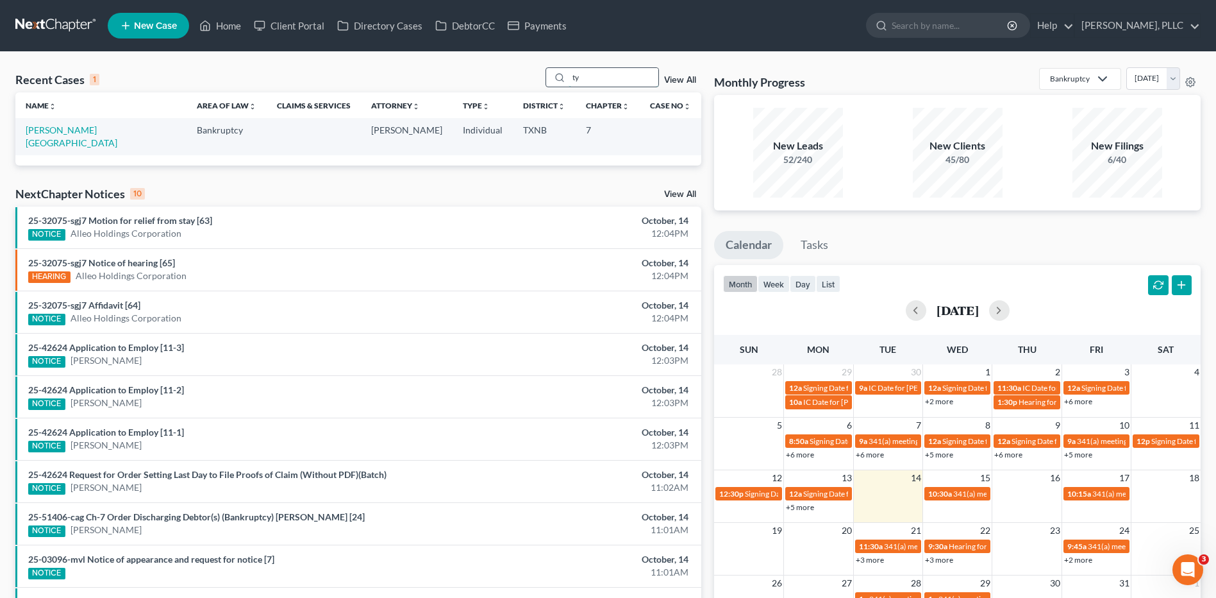
type input "t"
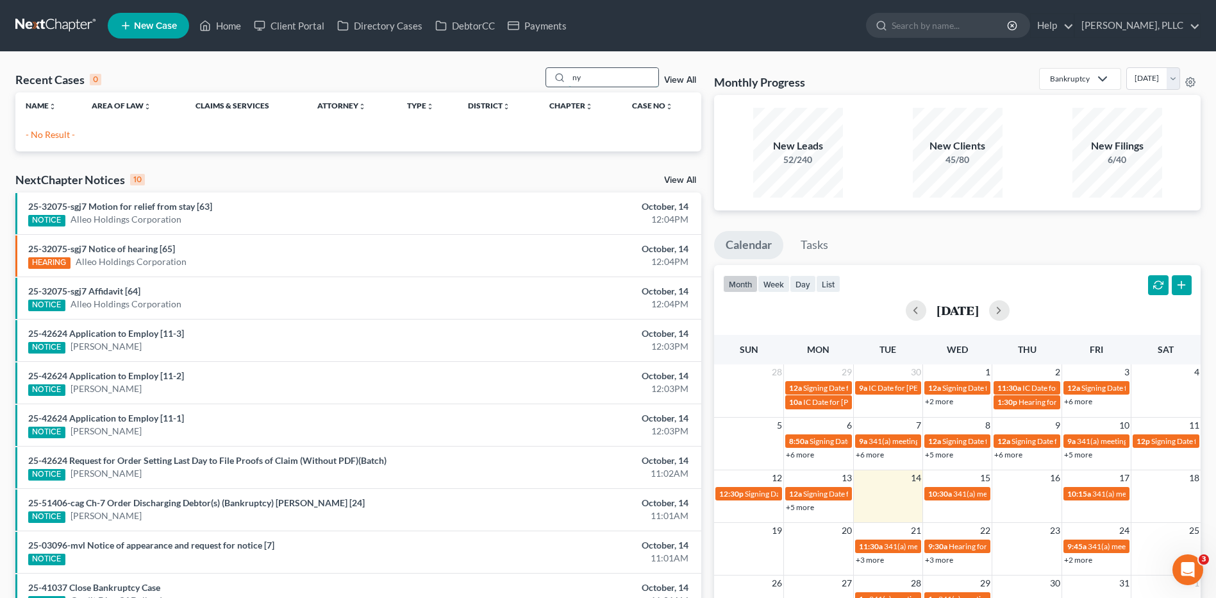
type input "n"
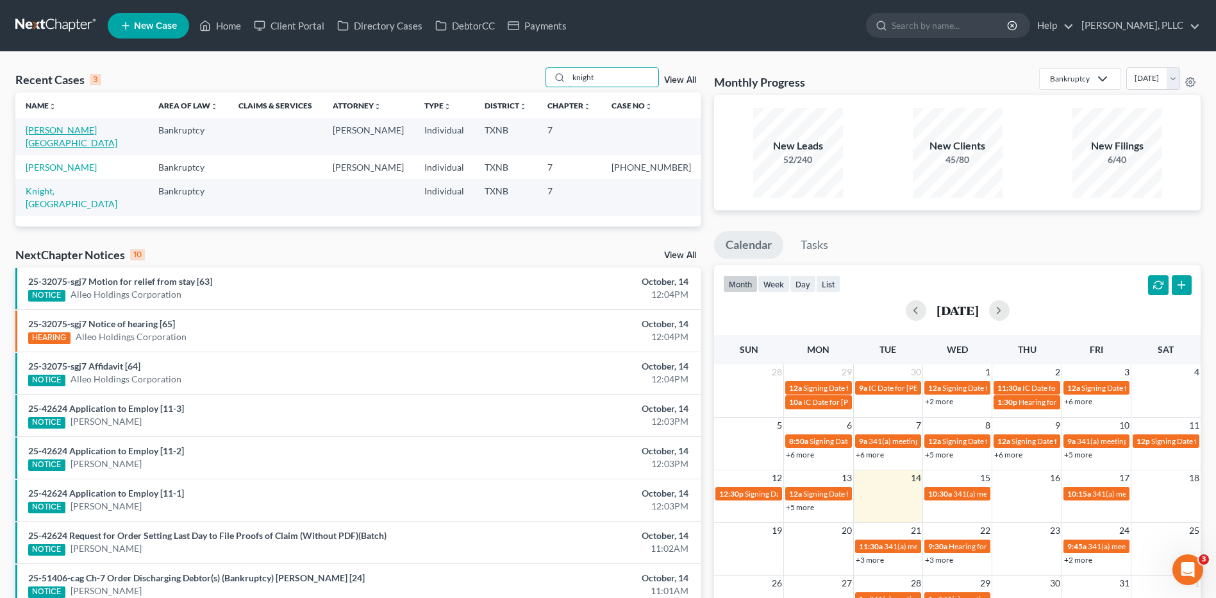
type input "knight"
click at [82, 132] on link "[PERSON_NAME][GEOGRAPHIC_DATA]" at bounding box center [72, 136] width 92 height 24
select select "1"
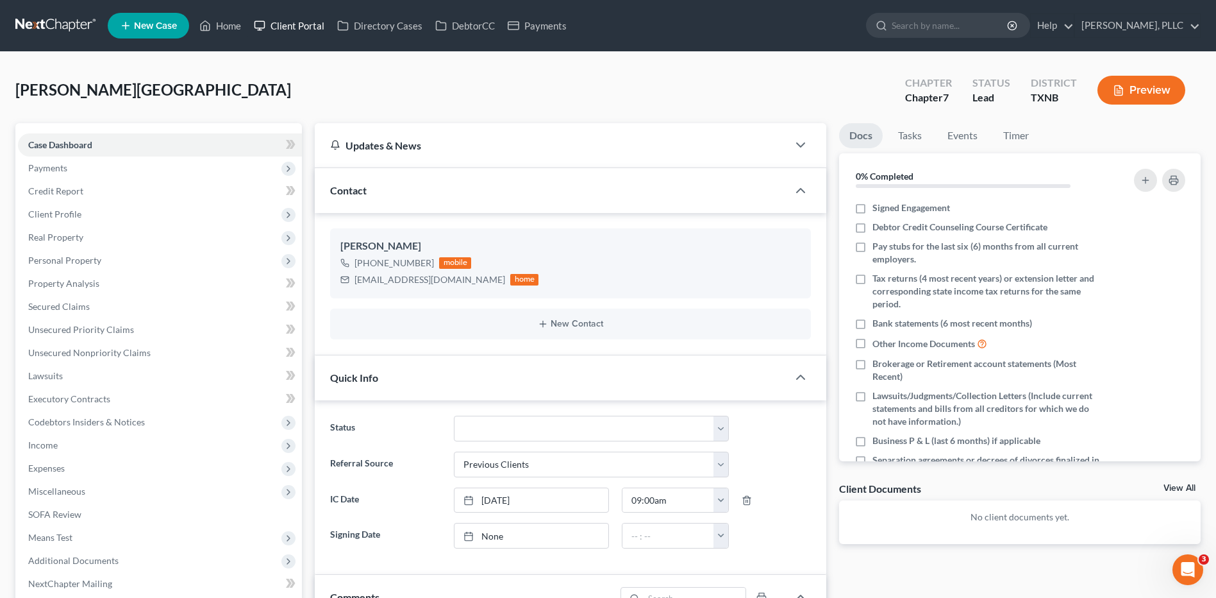
click at [292, 24] on link "Client Portal" at bounding box center [288, 25] width 83 height 23
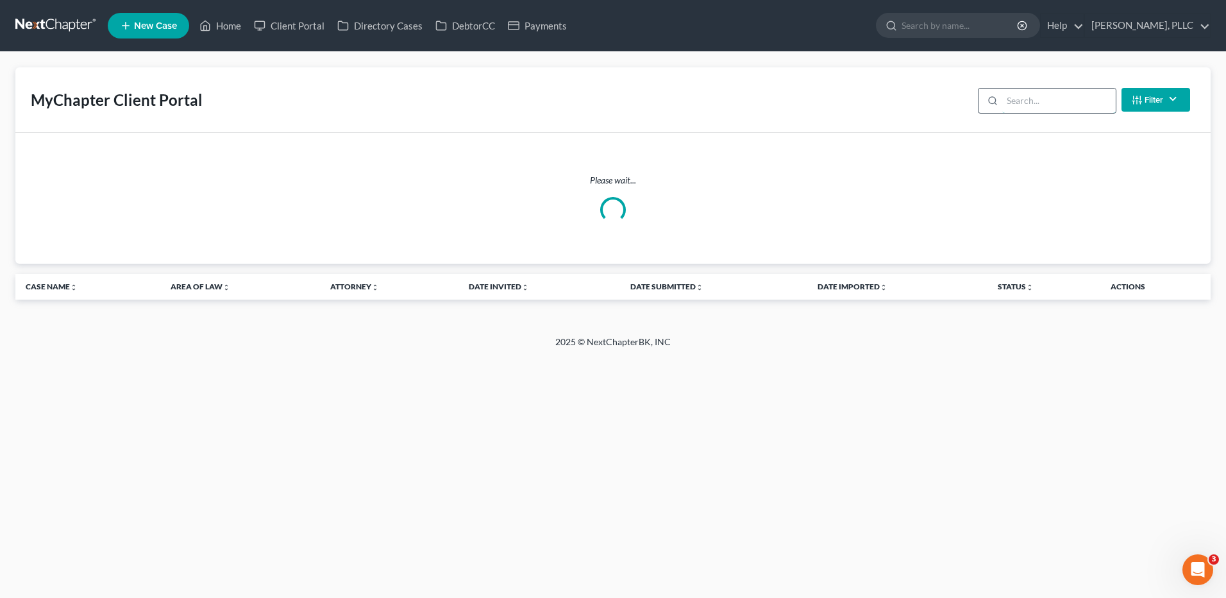
click at [1022, 102] on input "search" at bounding box center [1058, 100] width 113 height 24
type input "knight"
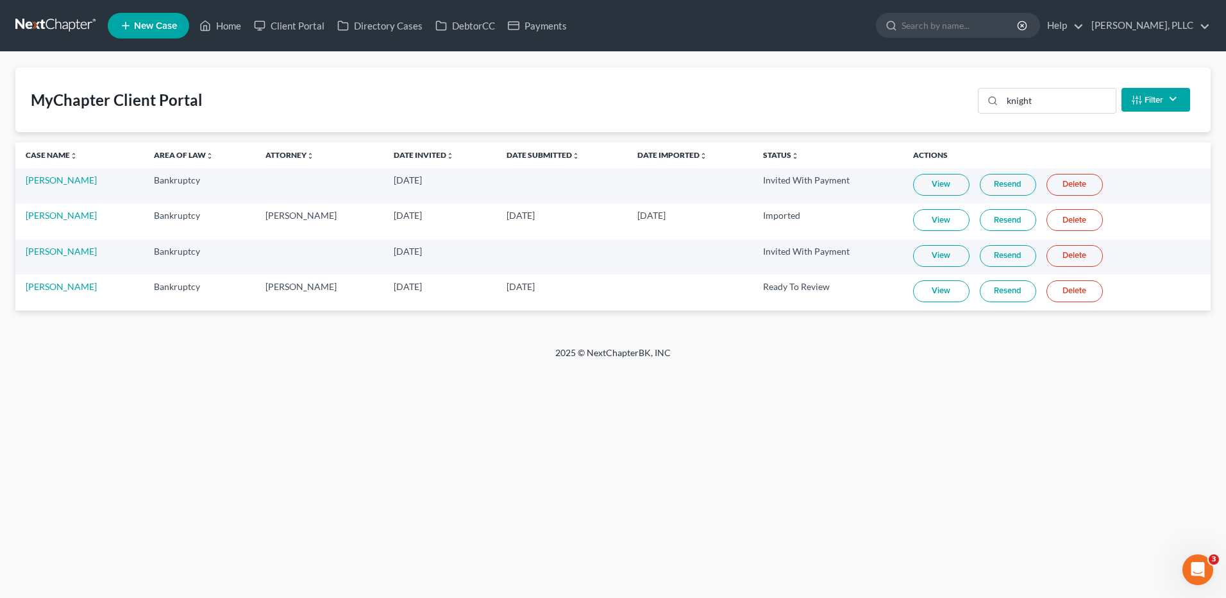
click at [924, 289] on link "View" at bounding box center [941, 291] width 56 height 22
click at [916, 29] on input "search" at bounding box center [959, 25] width 117 height 24
click at [219, 24] on link "Home" at bounding box center [220, 25] width 54 height 23
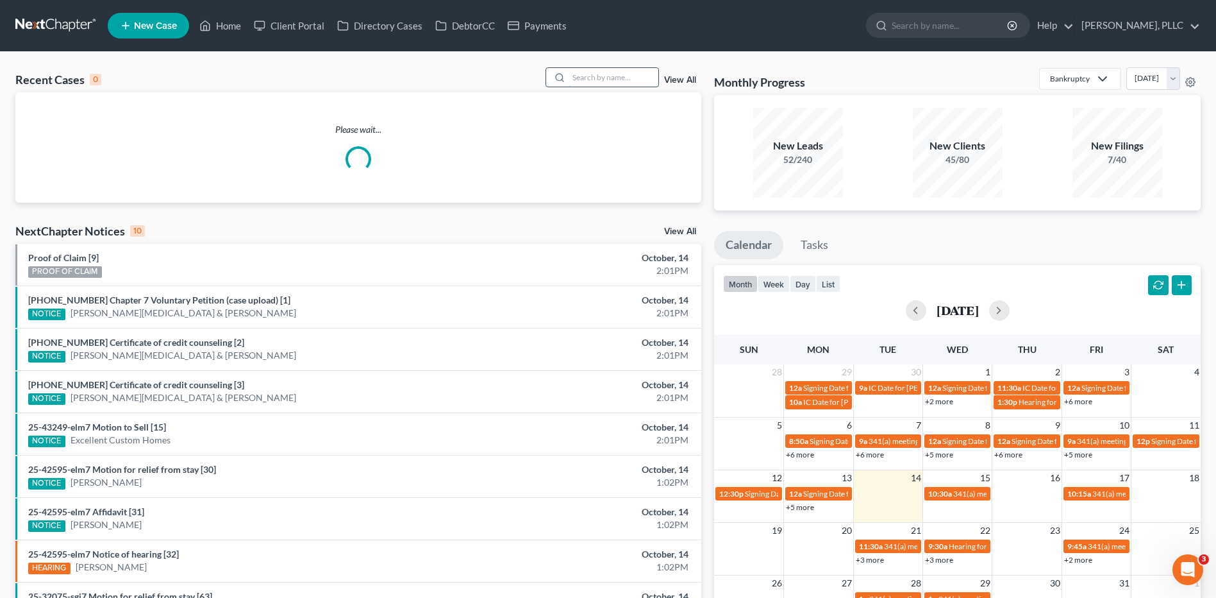
click at [605, 76] on input "search" at bounding box center [614, 77] width 90 height 19
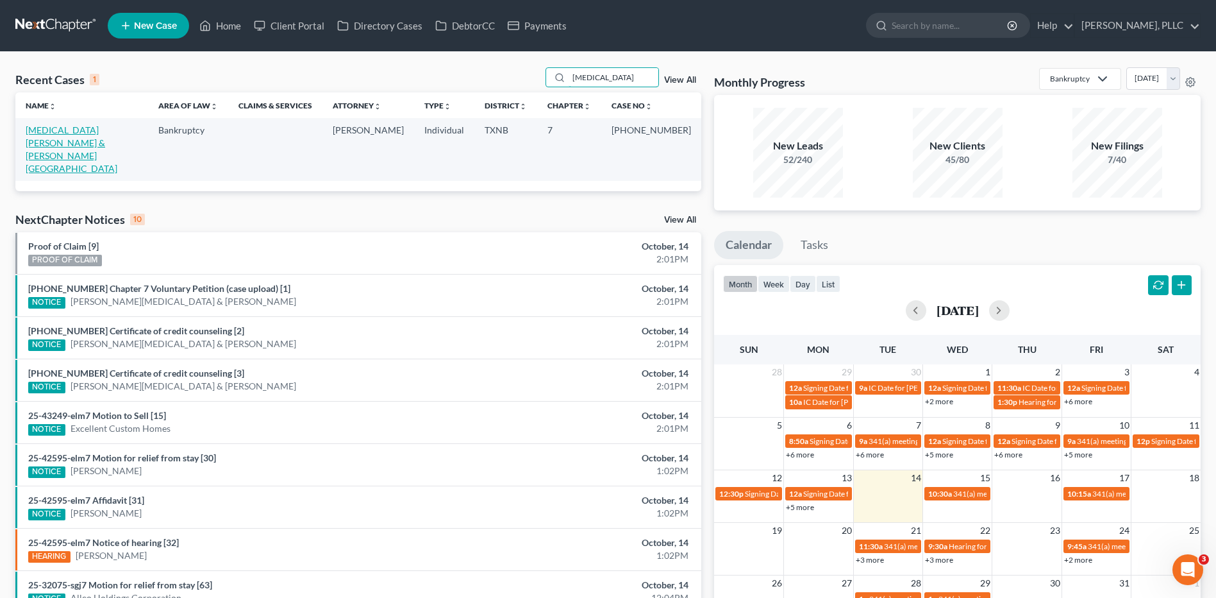
type input "polio"
click at [98, 133] on link "[MEDICAL_DATA][PERSON_NAME] & [PERSON_NAME][GEOGRAPHIC_DATA]" at bounding box center [72, 148] width 92 height 49
select select "4"
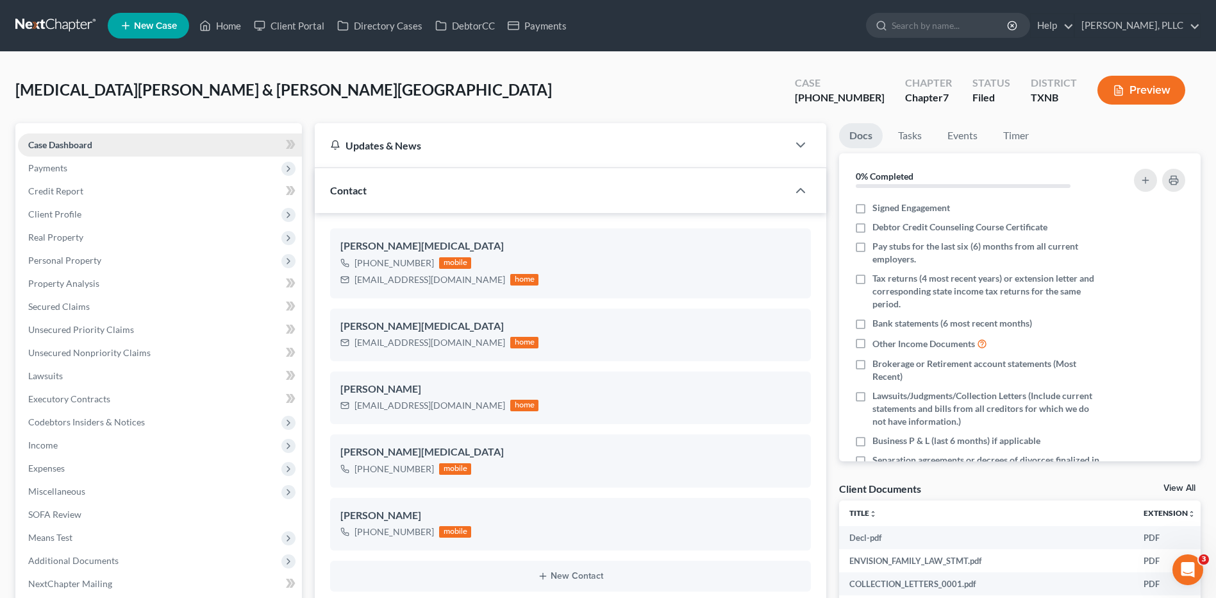
scroll to position [665, 0]
drag, startPoint x: 433, startPoint y: 339, endPoint x: 348, endPoint y: 337, distance: 85.3
click at [348, 337] on div "[EMAIL_ADDRESS][DOMAIN_NAME] home" at bounding box center [439, 342] width 198 height 17
copy div "[EMAIL_ADDRESS][DOMAIN_NAME]"
drag, startPoint x: 456, startPoint y: 404, endPoint x: 355, endPoint y: 407, distance: 100.7
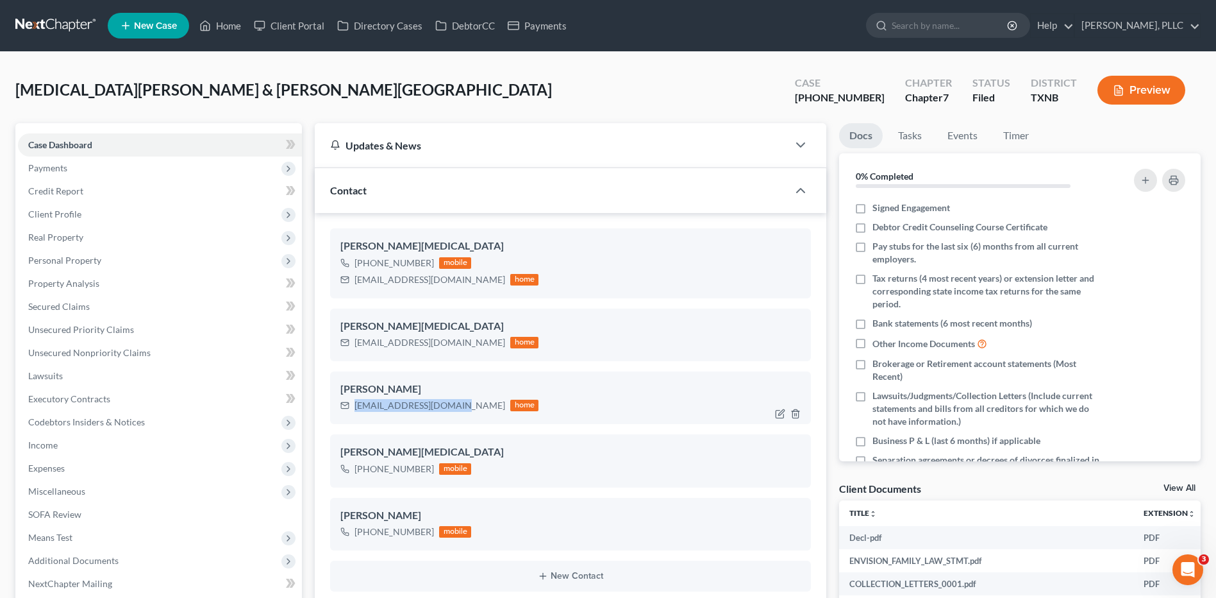
click at [355, 407] on div "[EMAIL_ADDRESS][DOMAIN_NAME]" at bounding box center [430, 405] width 151 height 13
copy div "[EMAIL_ADDRESS][DOMAIN_NAME]"
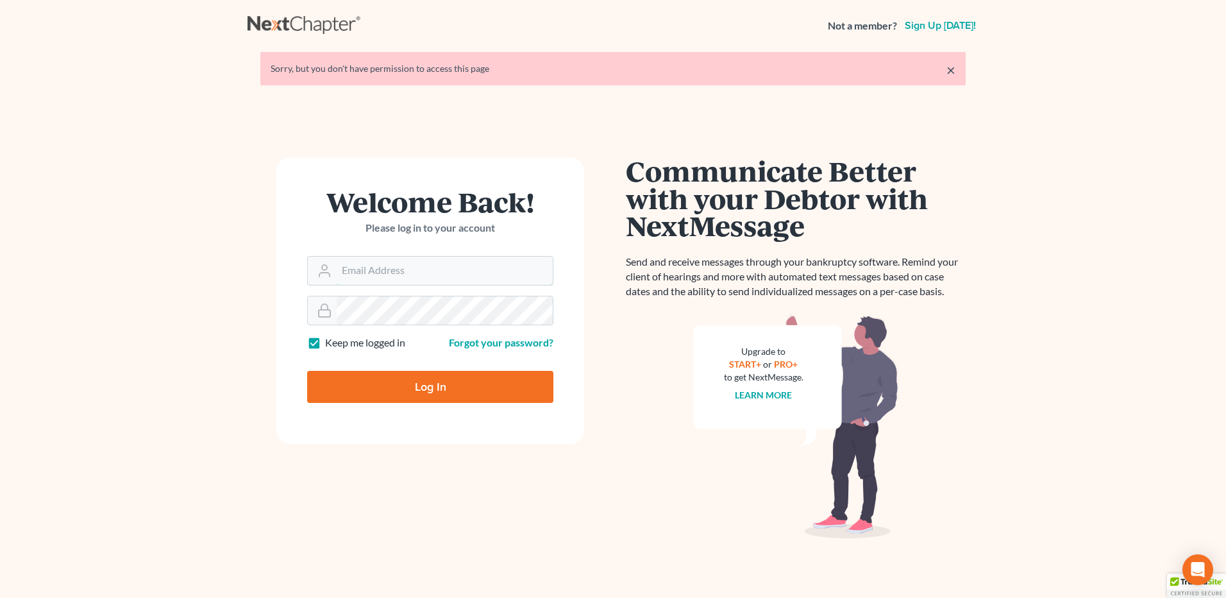
type input "[EMAIL_ADDRESS][DOMAIN_NAME]"
click at [406, 385] on input "Log In" at bounding box center [430, 387] width 246 height 32
type input "Thinking..."
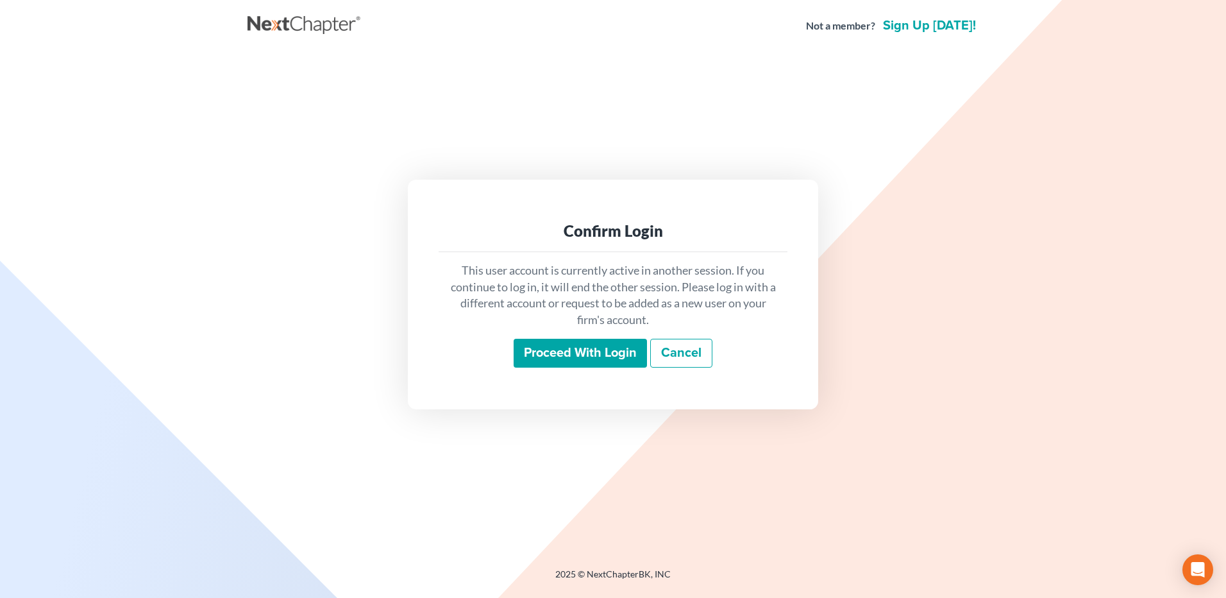
click at [587, 364] on input "Proceed with login" at bounding box center [580, 353] width 133 height 29
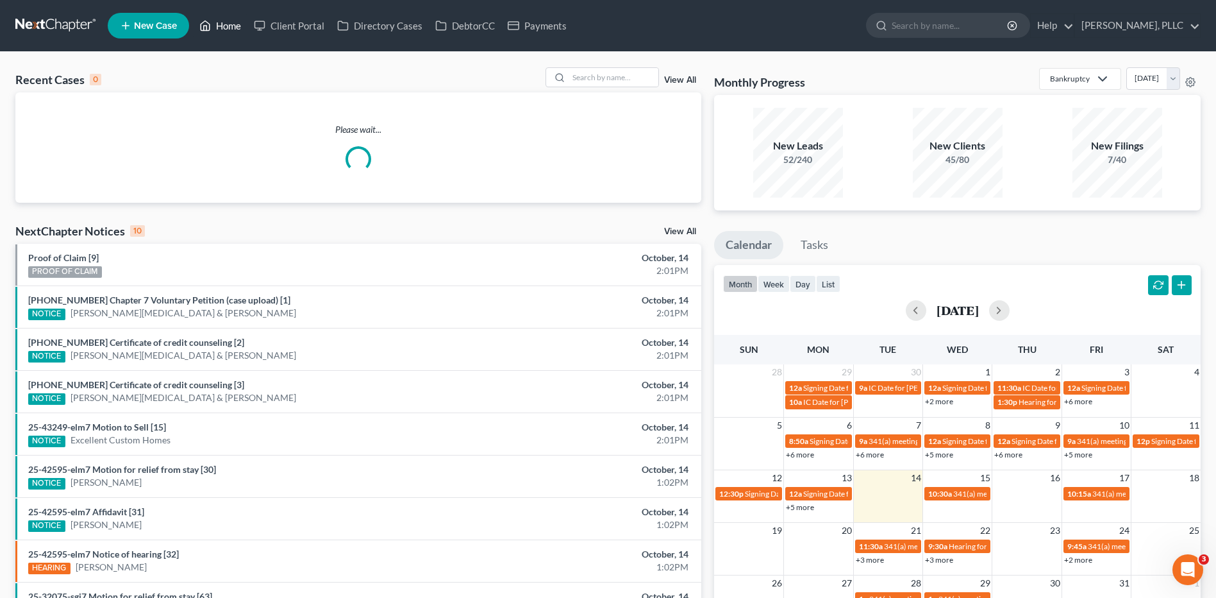
click at [228, 30] on link "Home" at bounding box center [220, 25] width 54 height 23
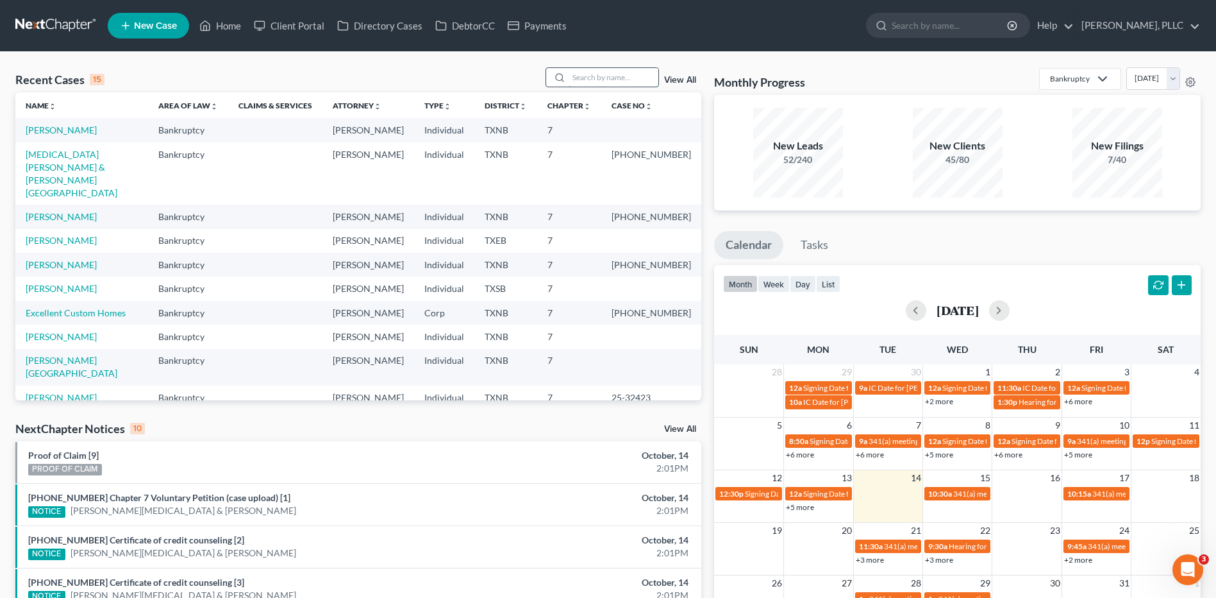
click at [576, 76] on input "search" at bounding box center [614, 77] width 90 height 19
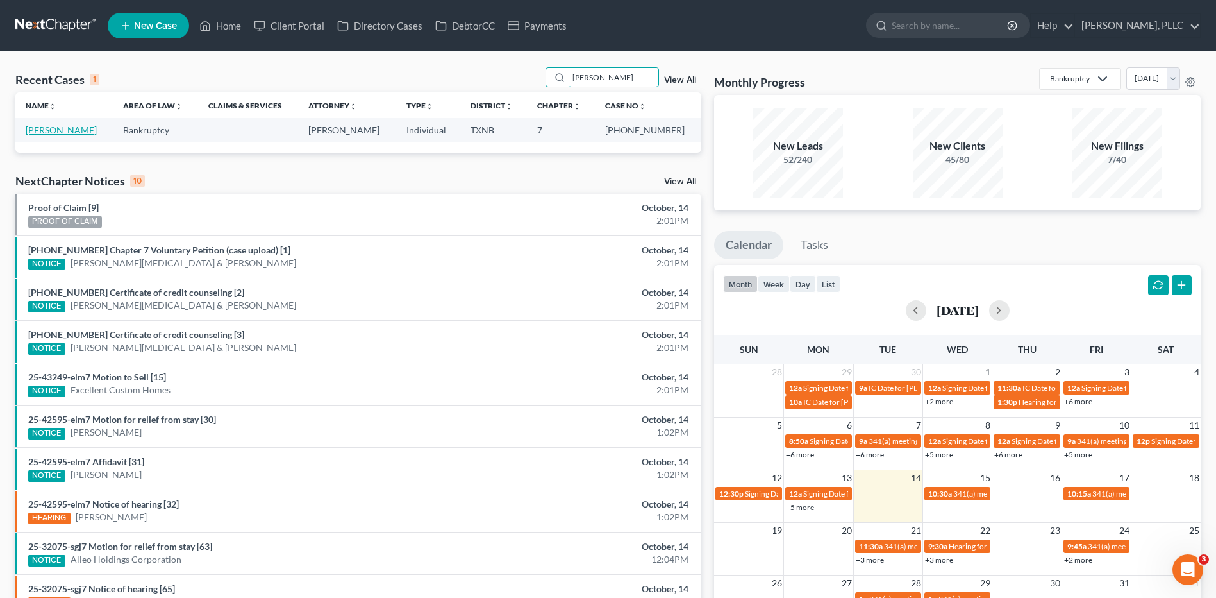
type input "wooten"
click at [48, 135] on link "Wooten, Diondala" at bounding box center [61, 129] width 71 height 11
select select "4"
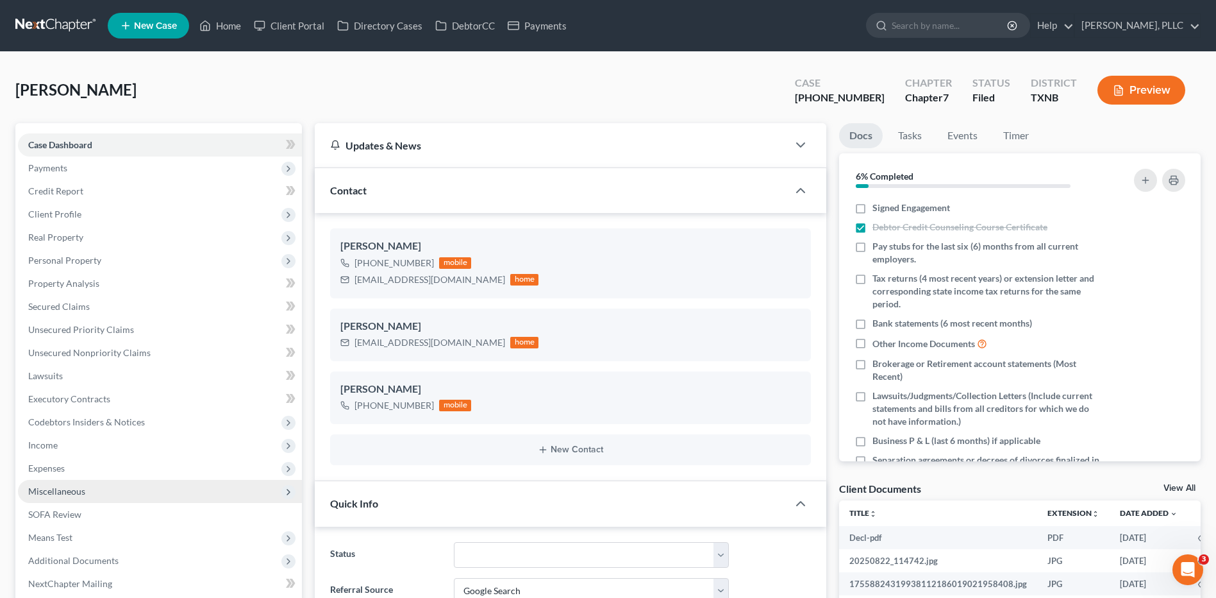
scroll to position [1012, 0]
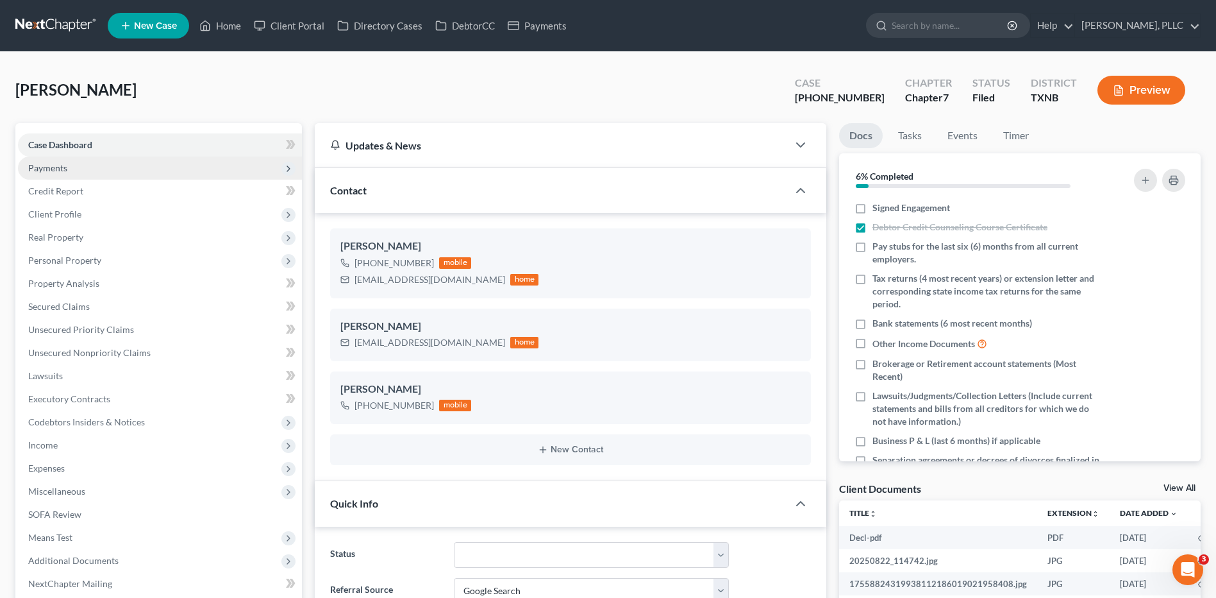
click at [60, 166] on span "Payments" at bounding box center [47, 167] width 39 height 11
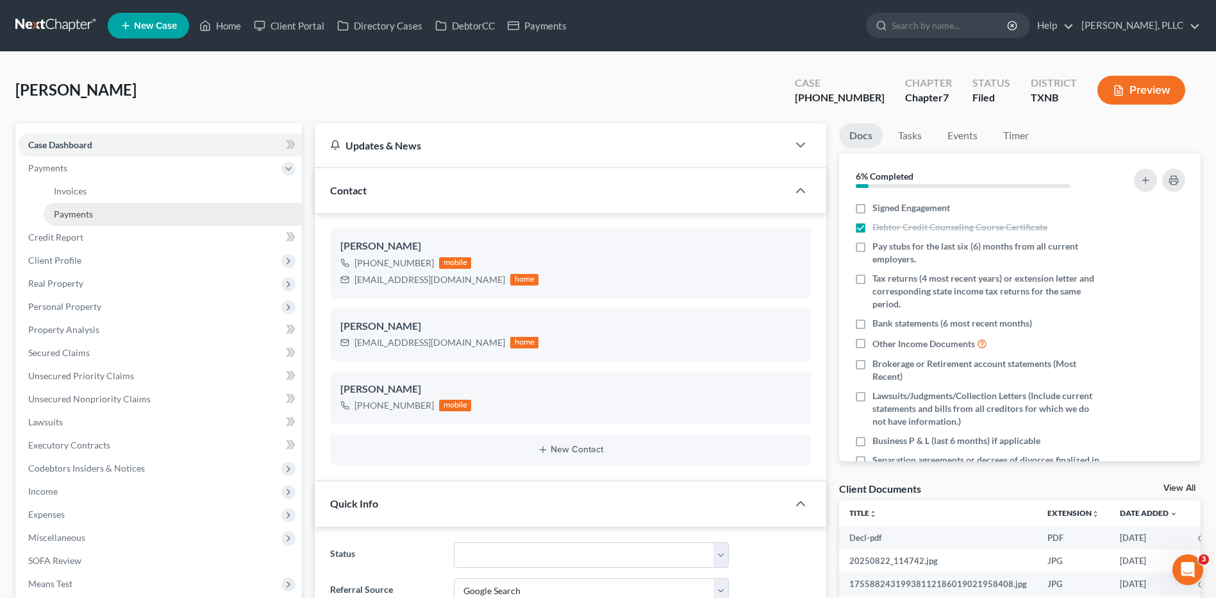
click at [79, 217] on span "Payments" at bounding box center [73, 213] width 39 height 11
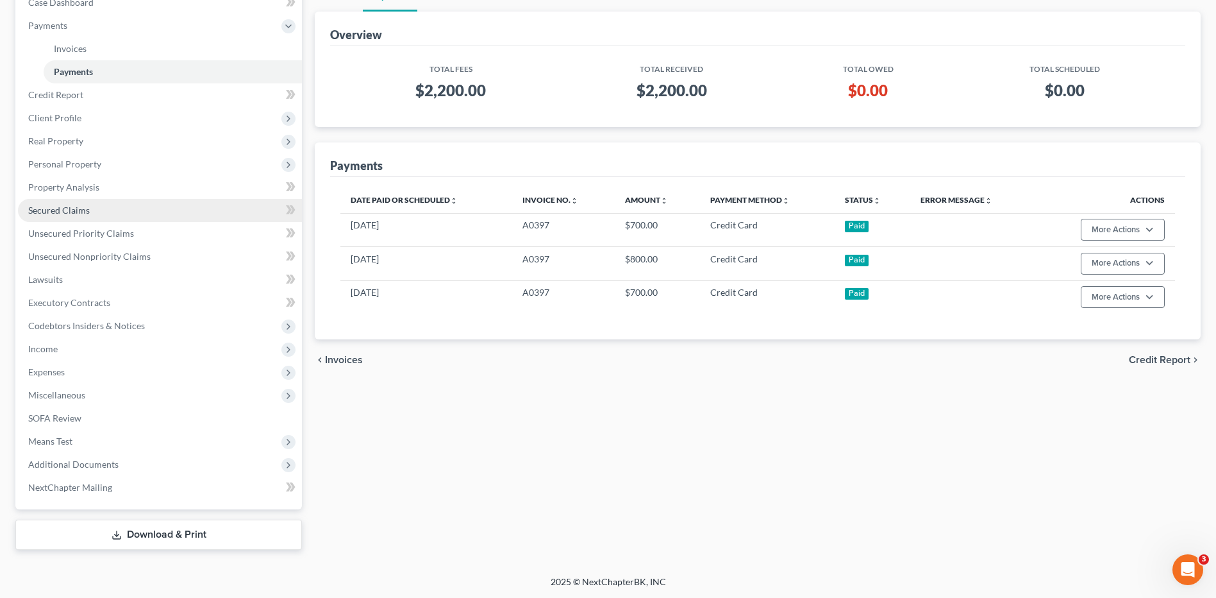
scroll to position [143, 0]
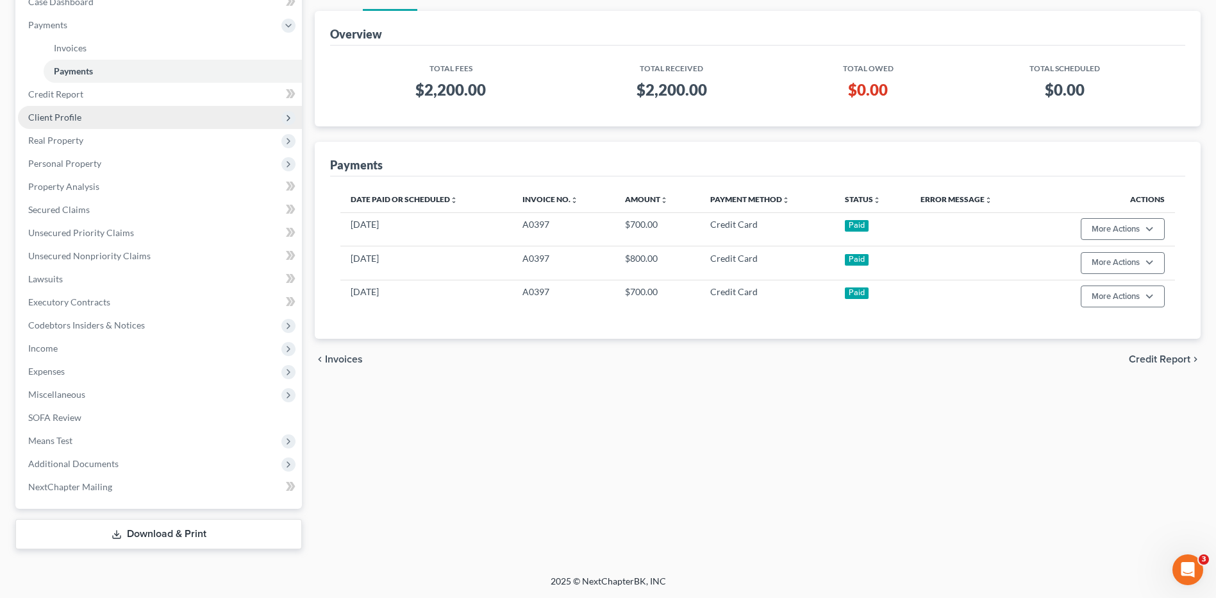
click at [69, 119] on span "Client Profile" at bounding box center [54, 117] width 53 height 11
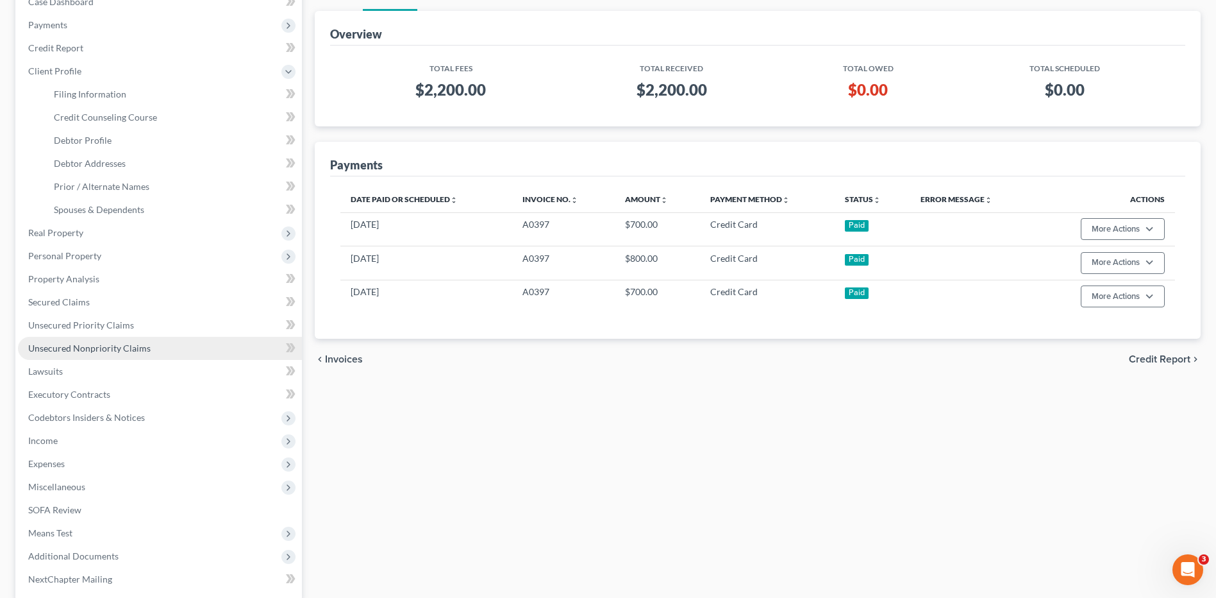
click at [99, 350] on span "Unsecured Nonpriority Claims" at bounding box center [89, 347] width 122 height 11
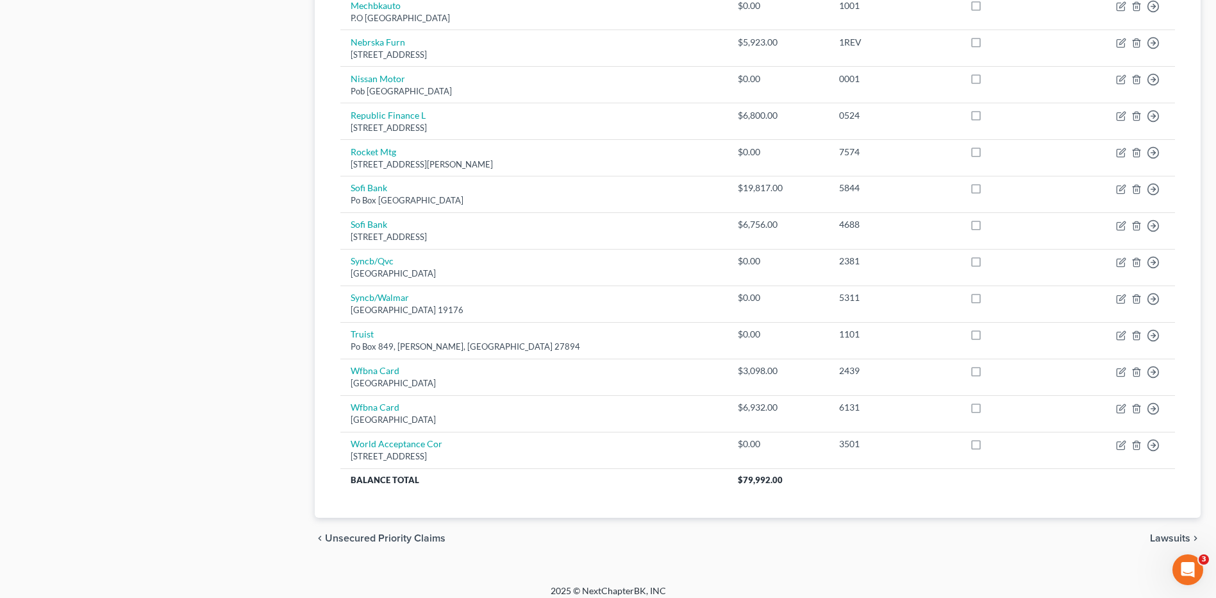
scroll to position [769, 0]
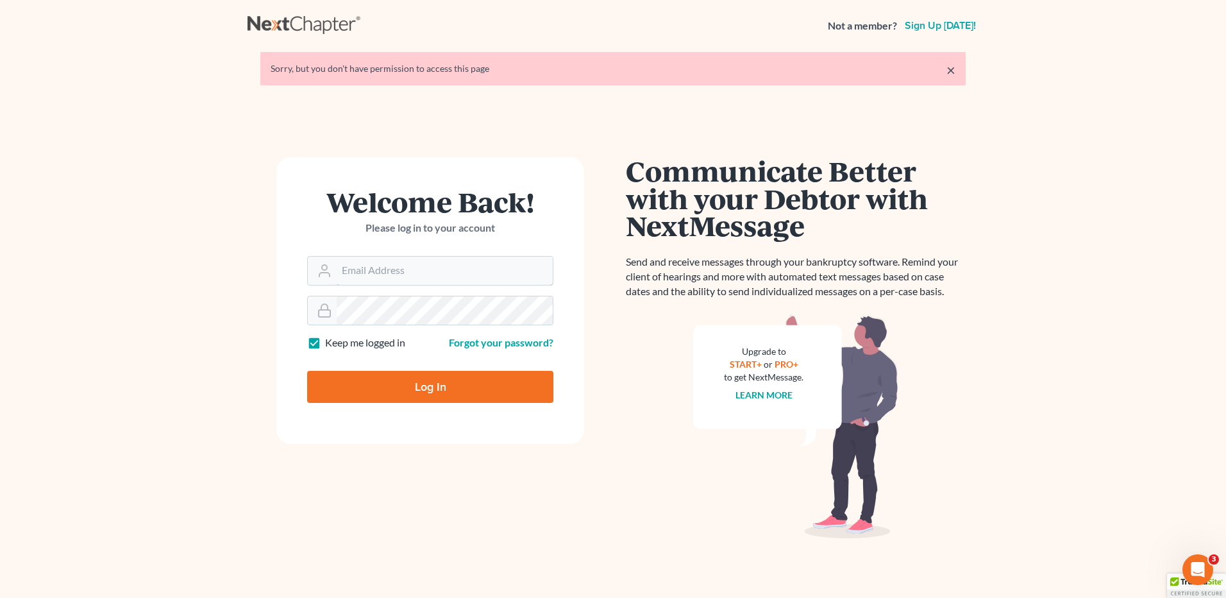
type input "[EMAIL_ADDRESS][DOMAIN_NAME]"
click at [450, 386] on input "Log In" at bounding box center [430, 387] width 246 height 32
type input "Thinking..."
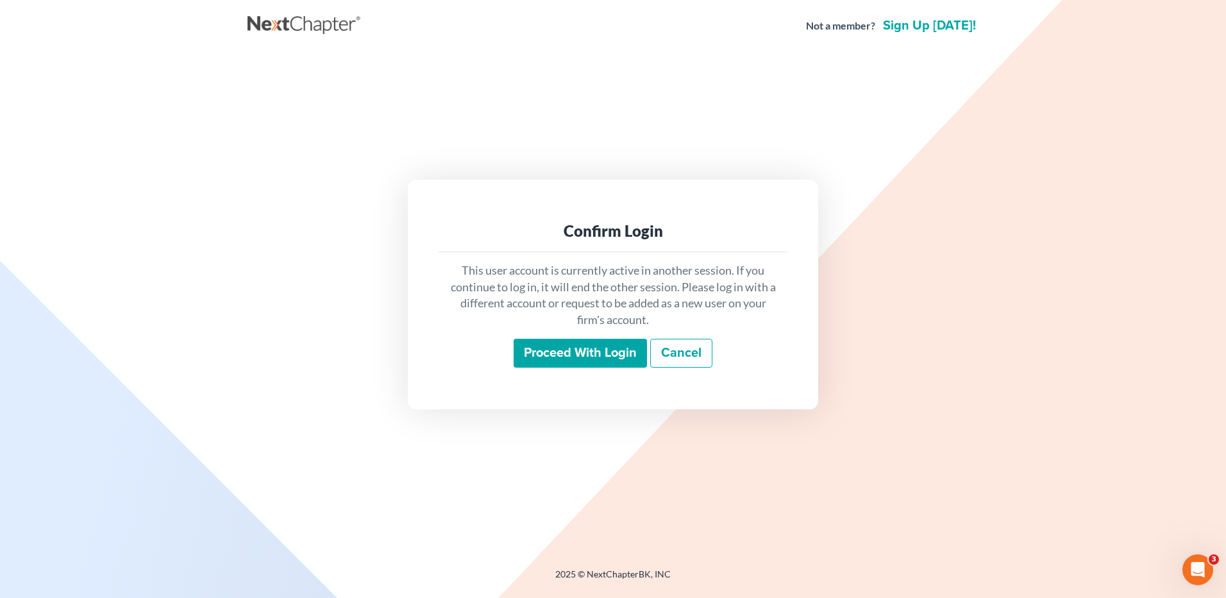
click at [572, 355] on input "Proceed with login" at bounding box center [580, 353] width 133 height 29
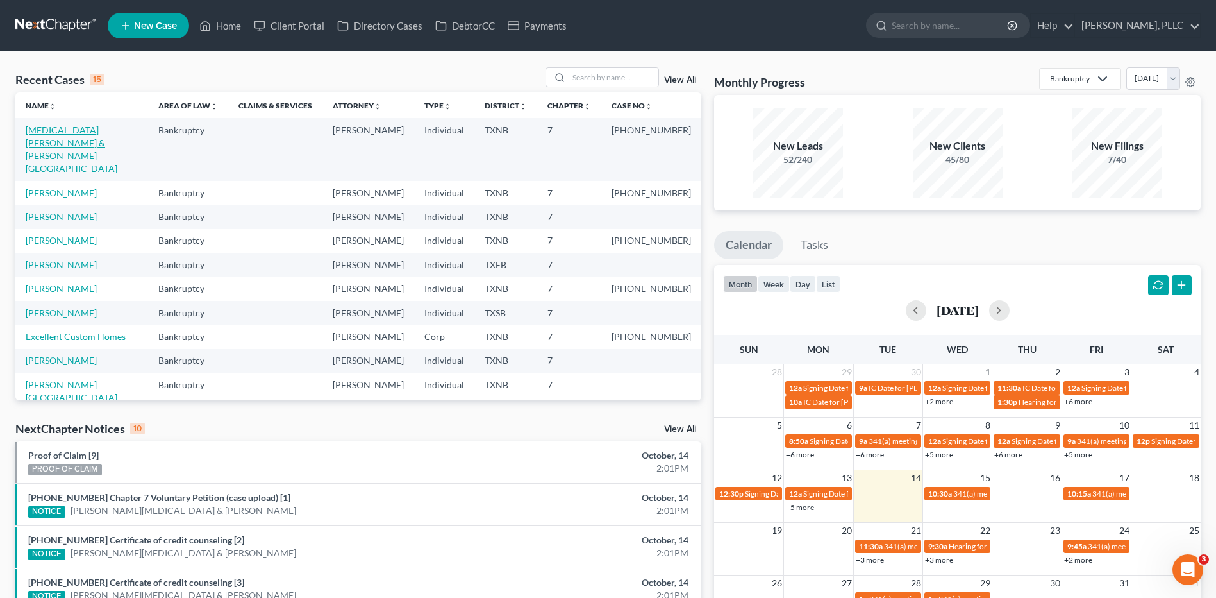
click at [85, 133] on link "[MEDICAL_DATA][PERSON_NAME] & [PERSON_NAME][GEOGRAPHIC_DATA]" at bounding box center [72, 148] width 92 height 49
select select "4"
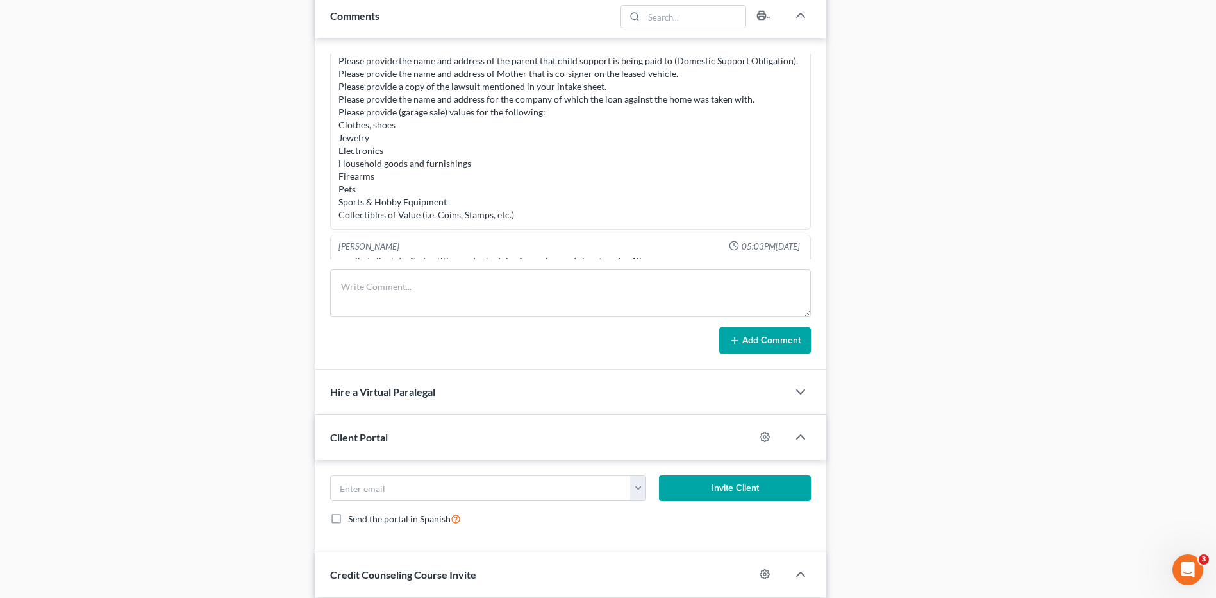
scroll to position [665, 0]
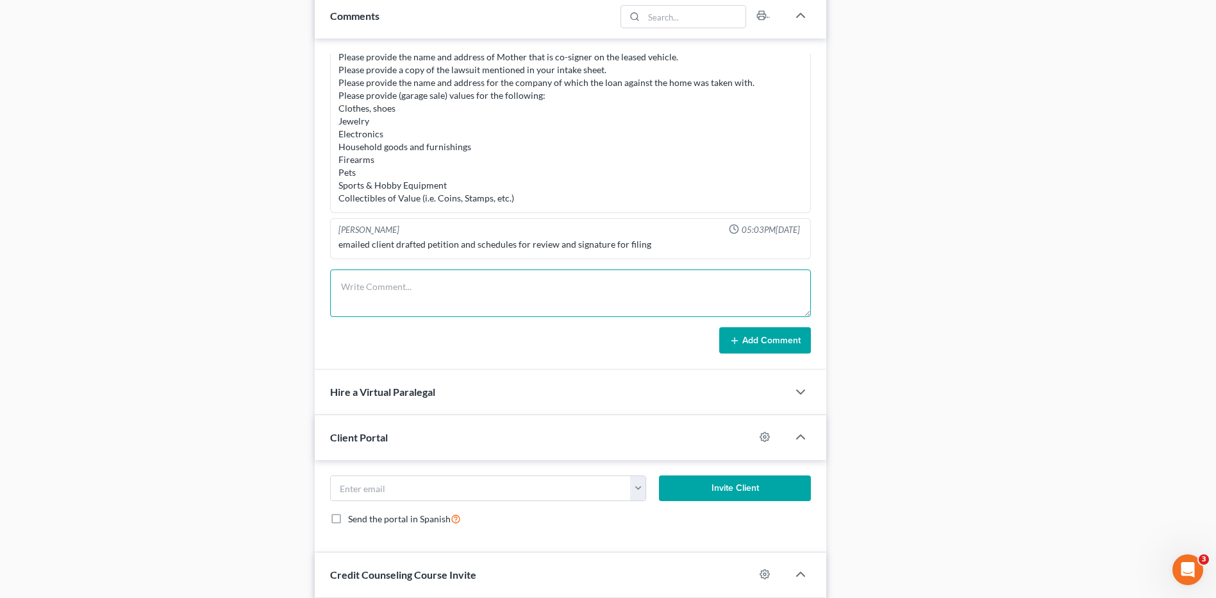
click at [387, 287] on textarea at bounding box center [570, 292] width 481 height 47
type textarea "Send client Doc1 Petition Schedule."
click at [765, 342] on button "Add Comment" at bounding box center [765, 340] width 92 height 27
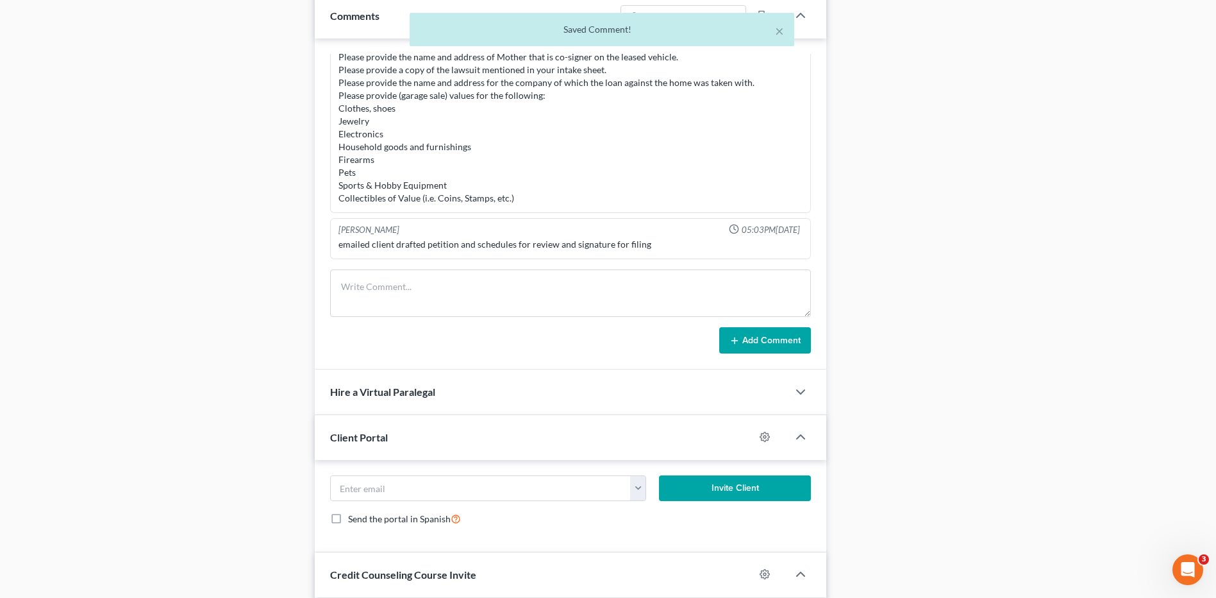
scroll to position [713, 0]
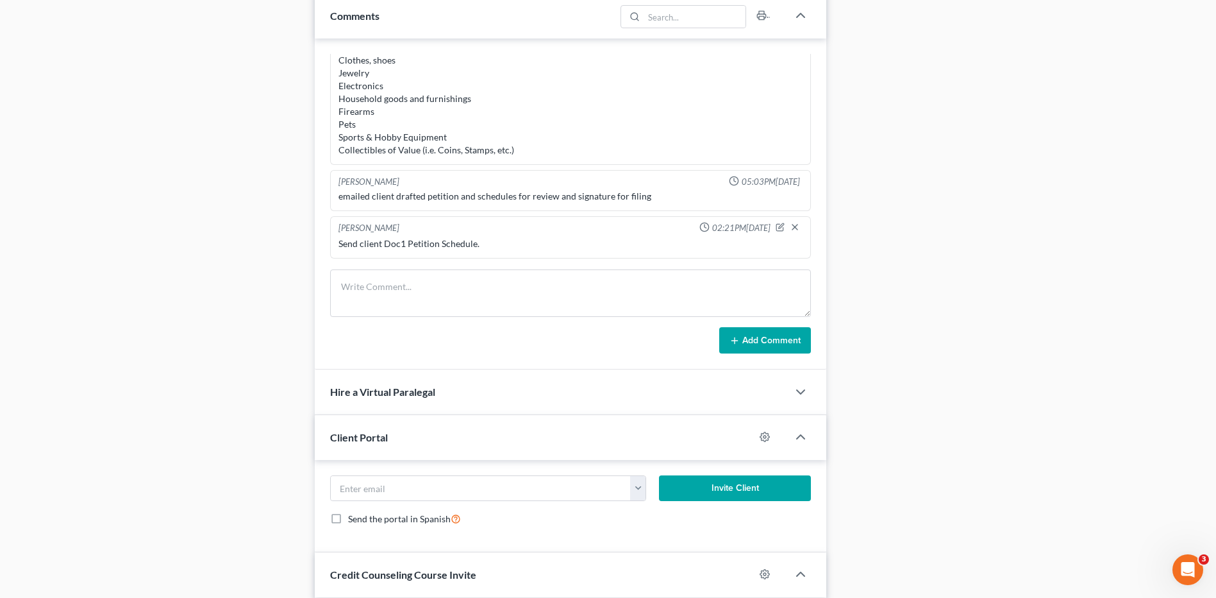
click at [471, 240] on div "Send client Doc1 Petition Schedule." at bounding box center [571, 243] width 464 height 13
drag, startPoint x: 489, startPoint y: 241, endPoint x: 558, endPoint y: 225, distance: 70.4
click at [558, 225] on div "[PERSON_NAME] 02:21PM[DATE]" at bounding box center [570, 228] width 469 height 13
click at [776, 229] on icon "button" at bounding box center [780, 226] width 9 height 9
drag, startPoint x: 508, startPoint y: 255, endPoint x: 409, endPoint y: 253, distance: 99.4
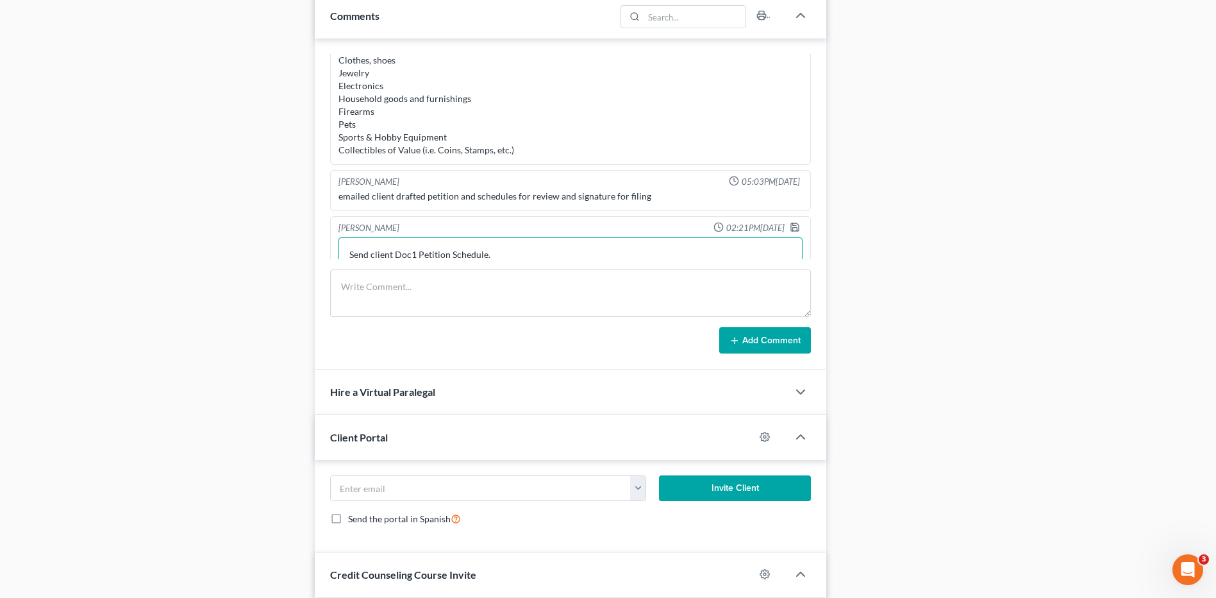
click at [409, 253] on textarea "Send client Doc1 Petition Schedule." at bounding box center [571, 260] width 464 height 47
click at [372, 253] on textarea "Send client Doc1 Petition Schedule." at bounding box center [571, 260] width 464 height 47
type textarea "Send e-mail to client Doc1 Petition Schedule."
click at [762, 342] on button "Add Comment" at bounding box center [765, 340] width 92 height 27
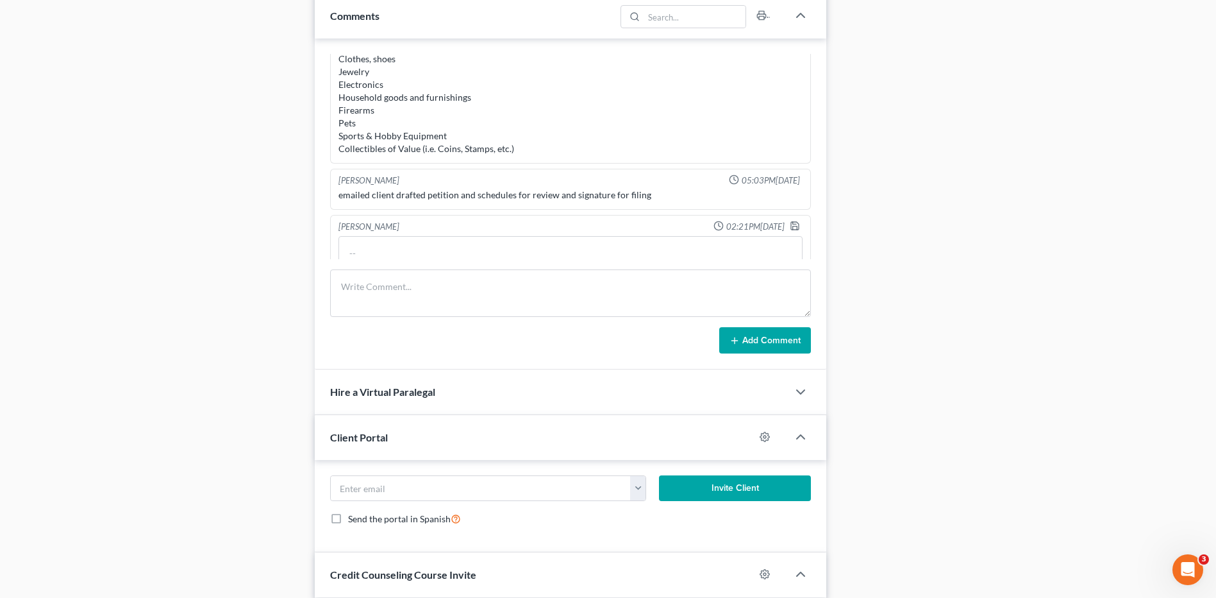
scroll to position [713, 0]
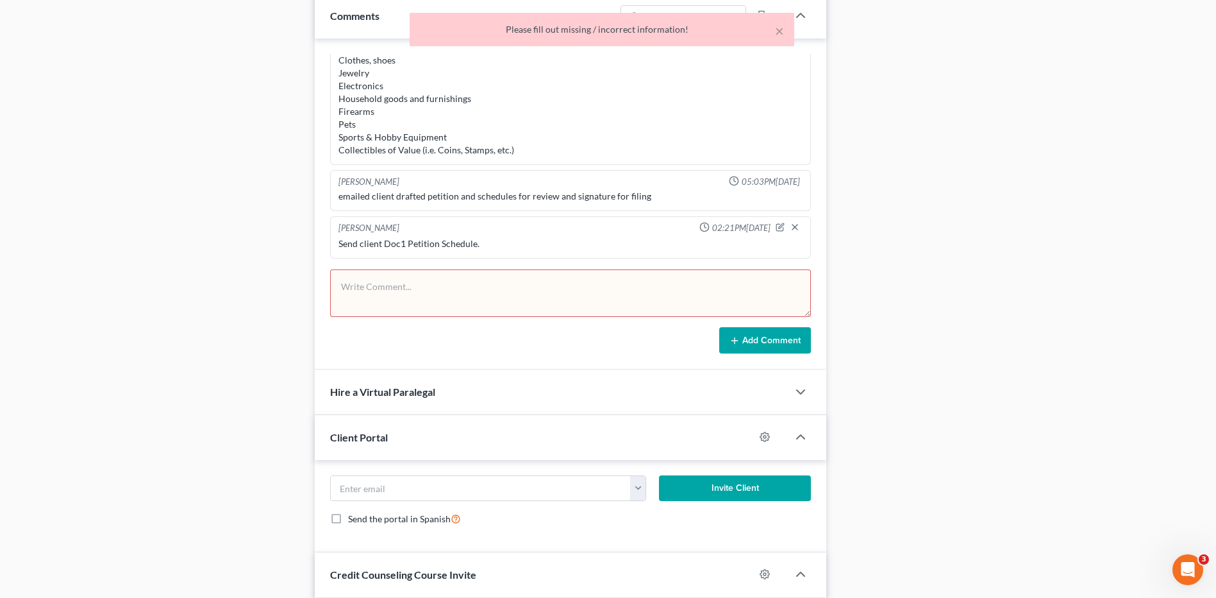
click at [424, 288] on textarea at bounding box center [570, 292] width 481 height 47
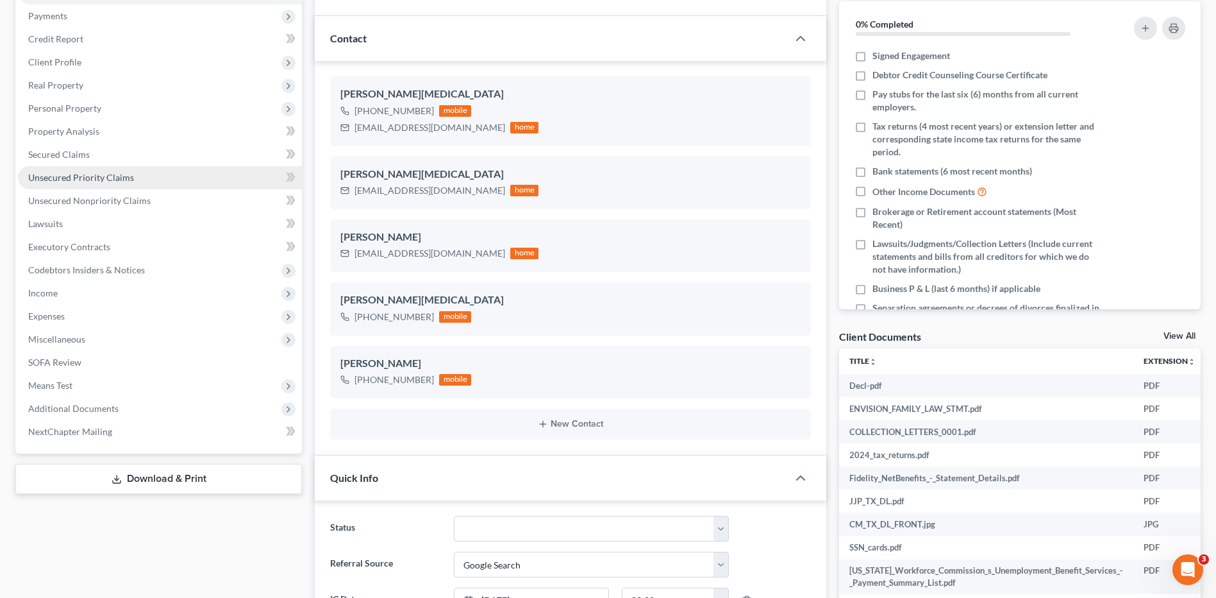
scroll to position [0, 0]
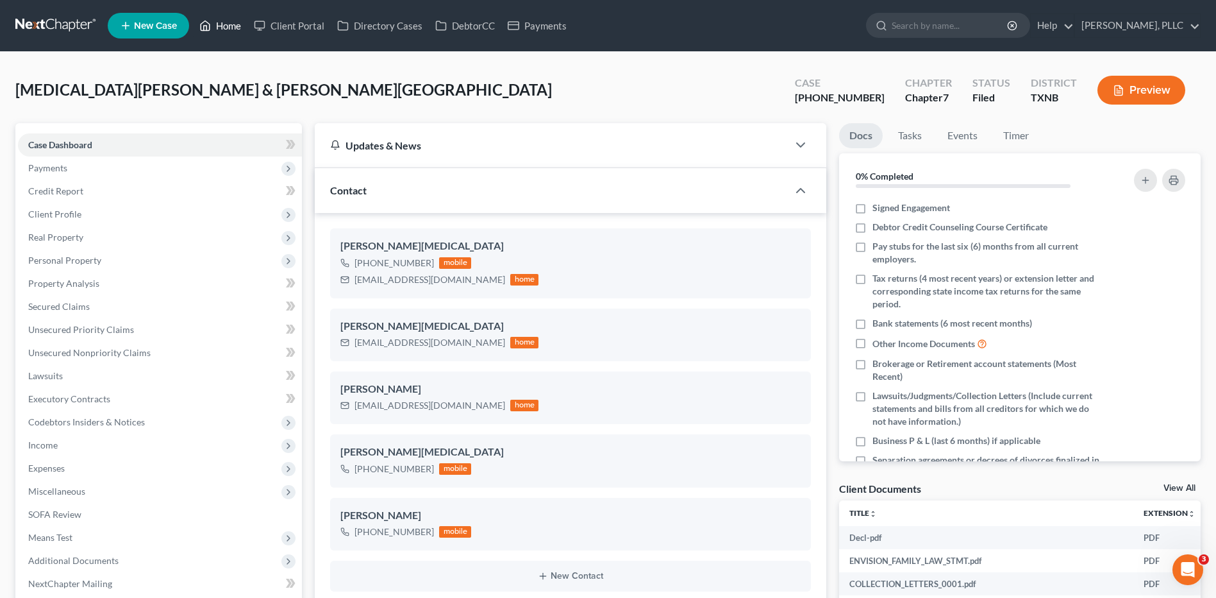
click at [228, 25] on link "Home" at bounding box center [220, 25] width 54 height 23
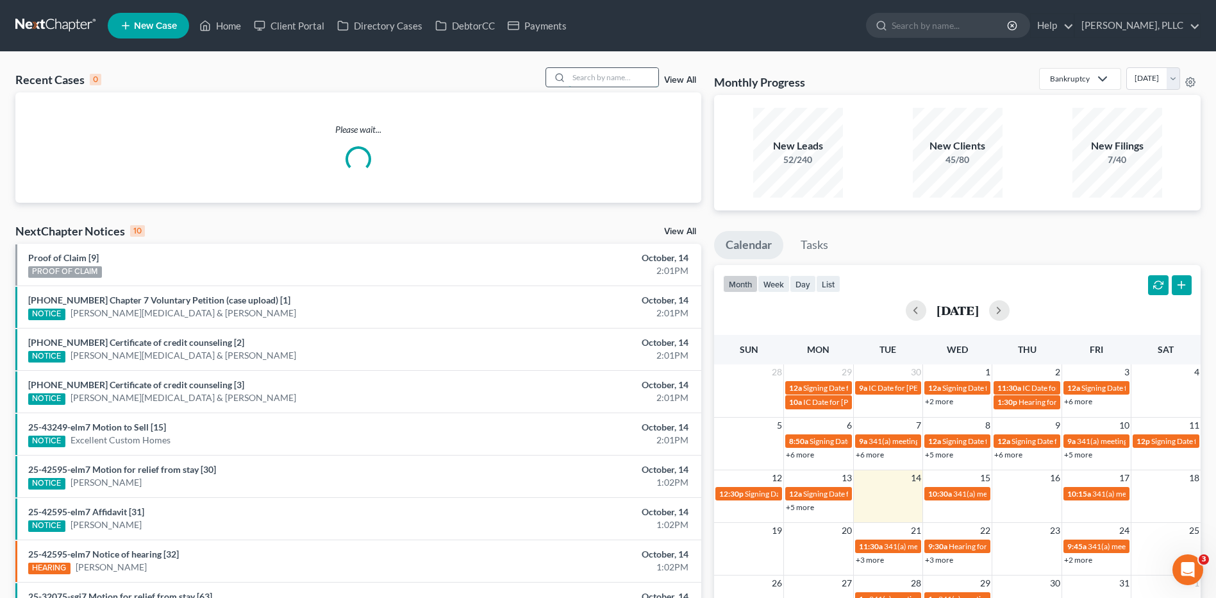
click at [625, 78] on input "search" at bounding box center [614, 77] width 90 height 19
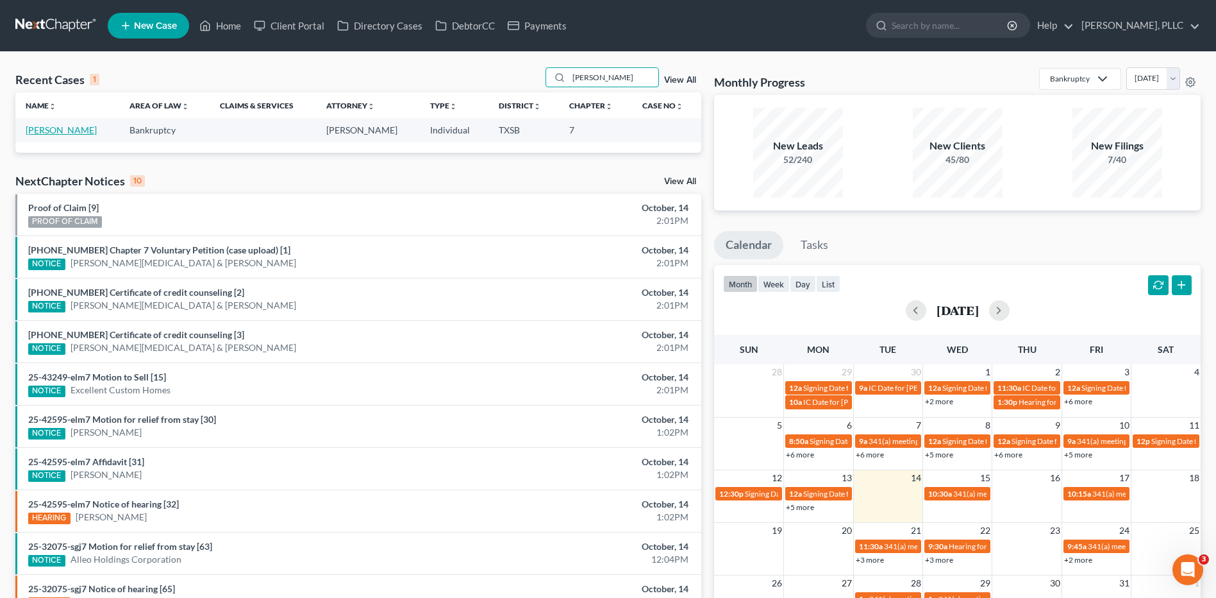
type input "[PERSON_NAME]"
click at [85, 135] on link "[PERSON_NAME]" at bounding box center [61, 129] width 71 height 11
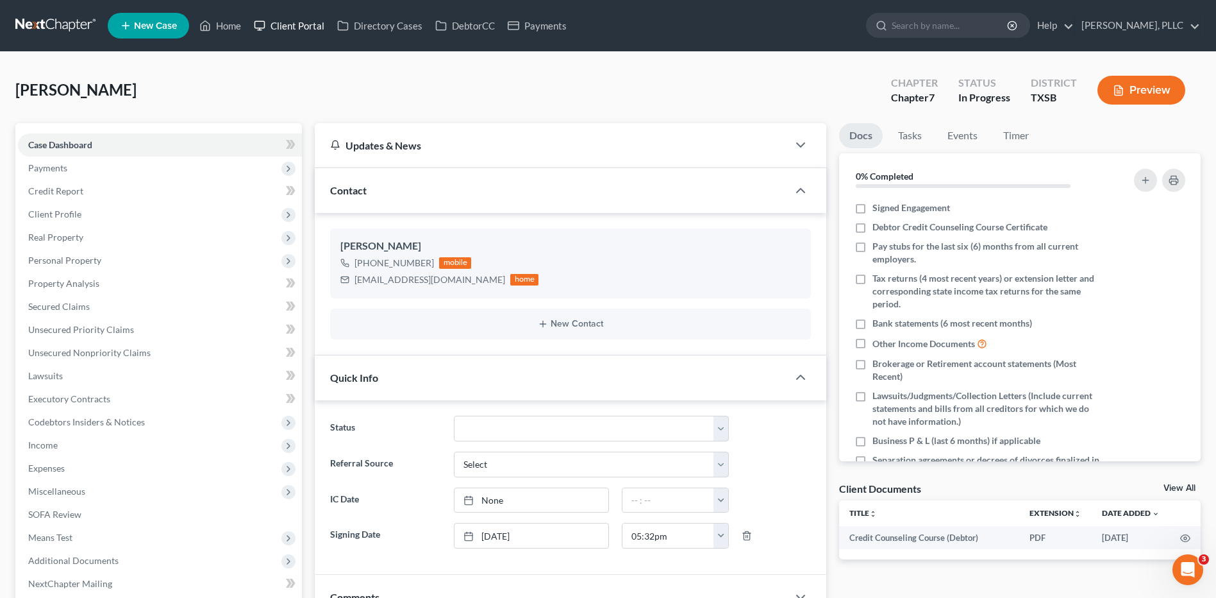
click at [303, 29] on link "Client Portal" at bounding box center [288, 25] width 83 height 23
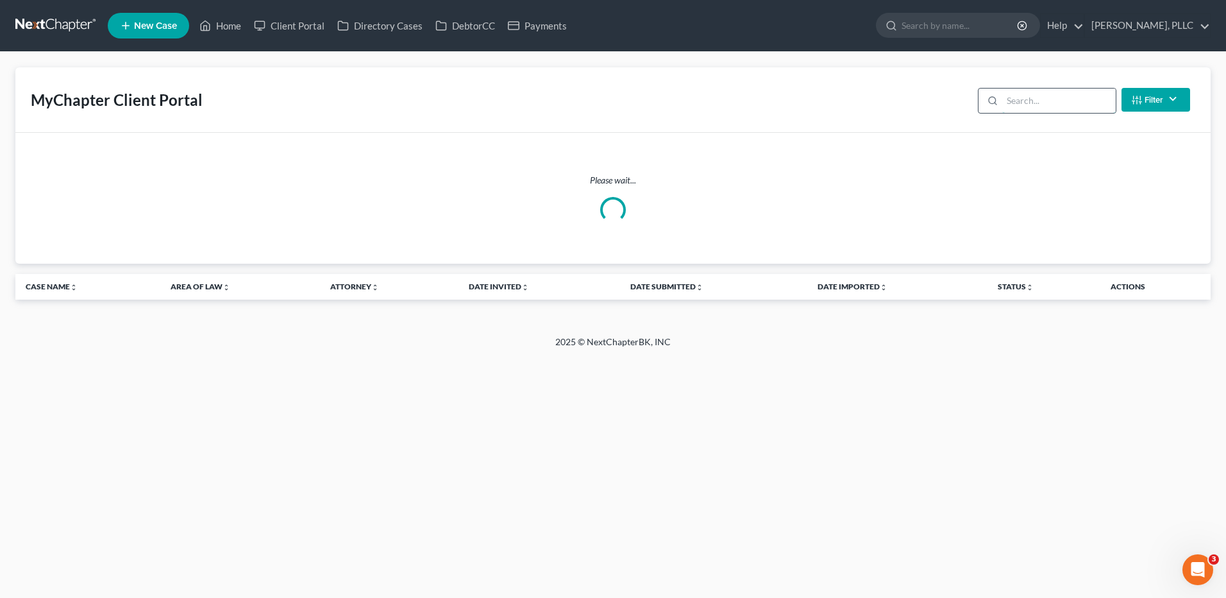
click at [1025, 94] on input "search" at bounding box center [1058, 100] width 113 height 24
type input "[PERSON_NAME]"
click at [233, 15] on link "Home" at bounding box center [220, 25] width 54 height 23
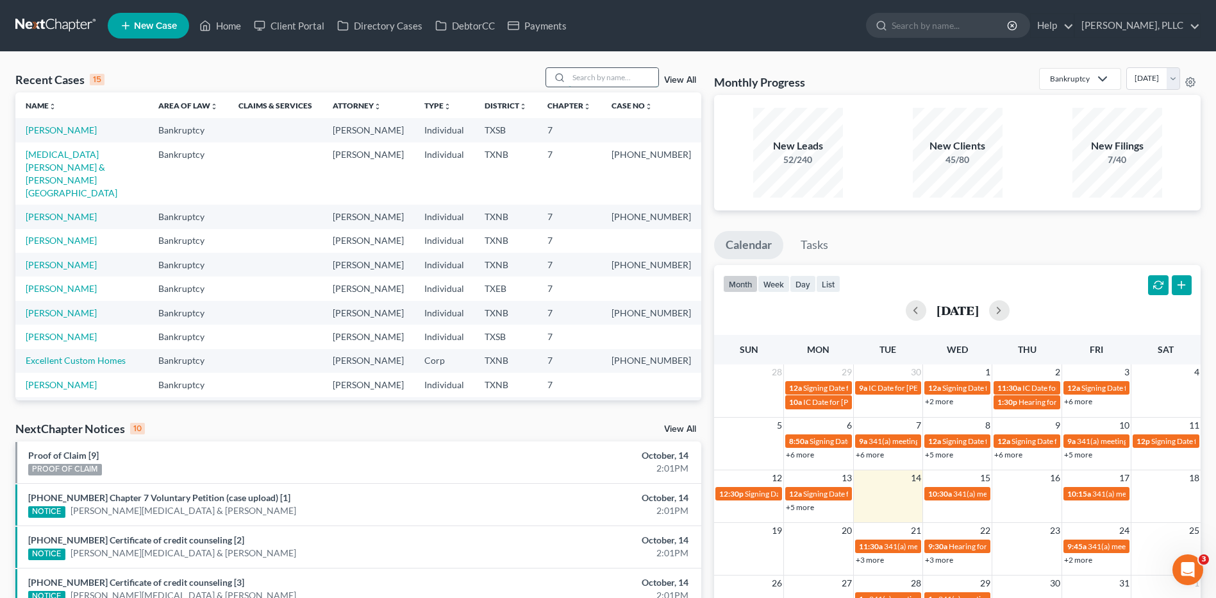
click at [623, 73] on input "search" at bounding box center [614, 77] width 90 height 19
click at [53, 130] on link "[PERSON_NAME]" at bounding box center [61, 129] width 71 height 11
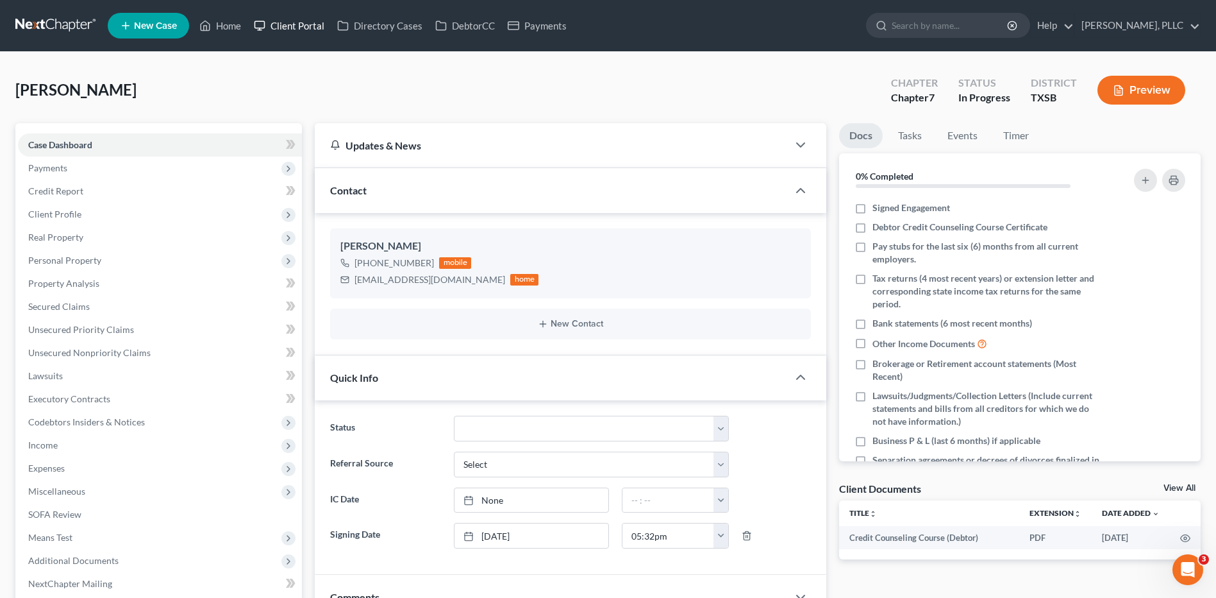
click at [315, 26] on link "Client Portal" at bounding box center [288, 25] width 83 height 23
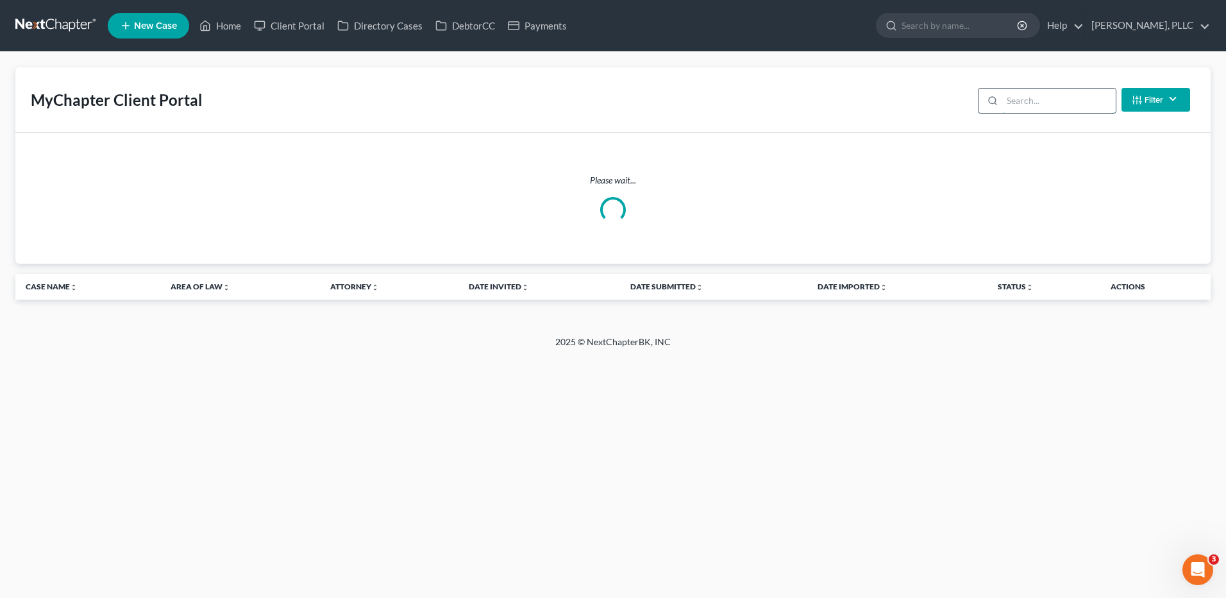
click at [1031, 96] on input "search" at bounding box center [1058, 100] width 113 height 24
type input "[PERSON_NAME]"
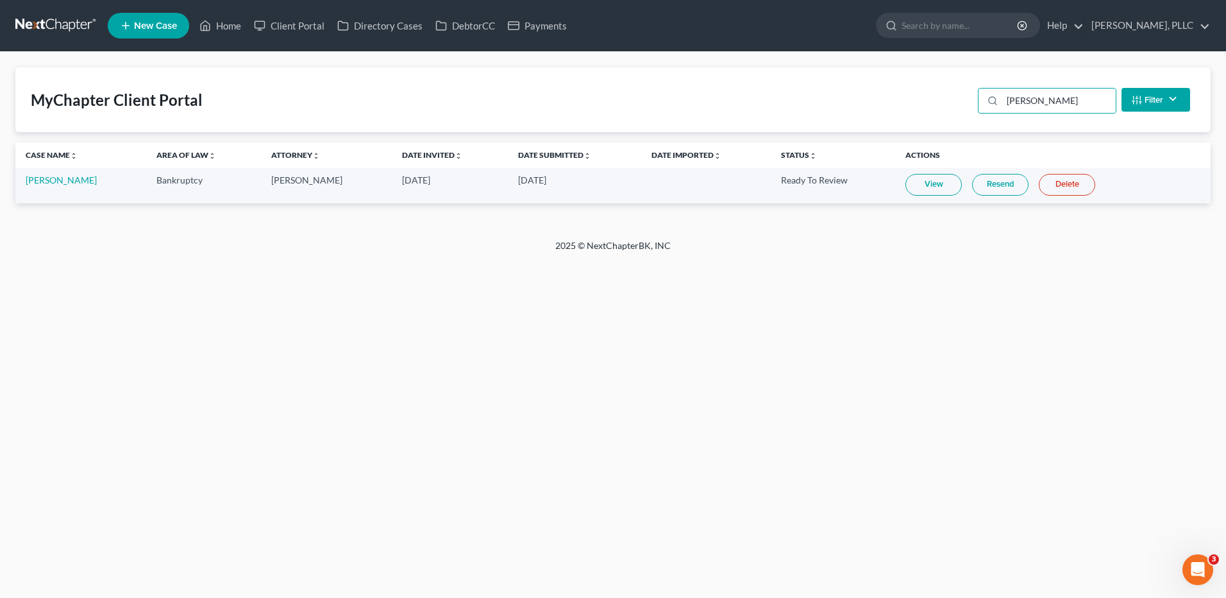
click at [926, 188] on link "View" at bounding box center [933, 185] width 56 height 22
click at [228, 28] on link "Home" at bounding box center [220, 25] width 54 height 23
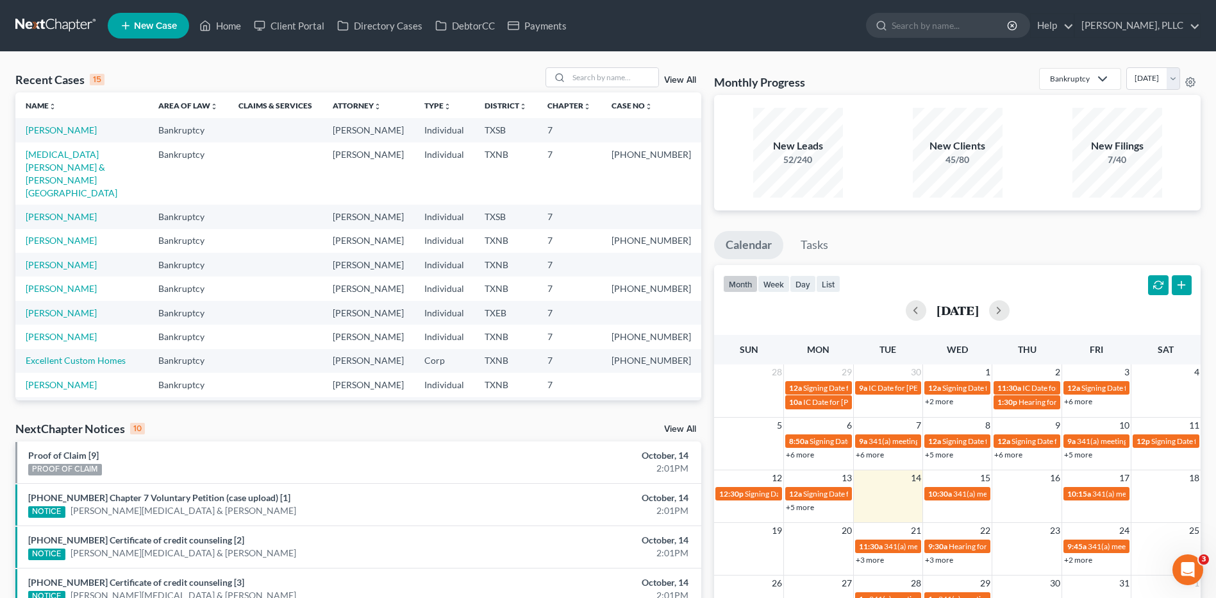
click at [109, 160] on td "[MEDICAL_DATA][PERSON_NAME] & [PERSON_NAME][GEOGRAPHIC_DATA]" at bounding box center [81, 173] width 133 height 62
click at [110, 156] on link "[MEDICAL_DATA][PERSON_NAME] & [PERSON_NAME][GEOGRAPHIC_DATA]" at bounding box center [72, 173] width 92 height 49
select select "4"
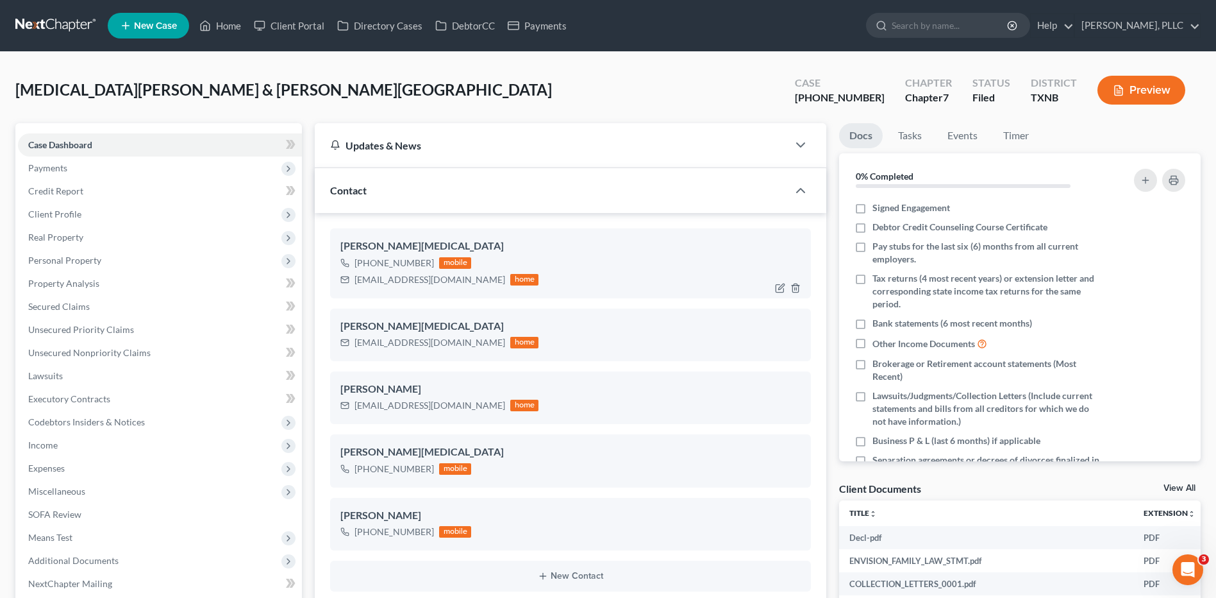
scroll to position [806, 0]
drag, startPoint x: 355, startPoint y: 342, endPoint x: 444, endPoint y: 350, distance: 90.1
click at [444, 350] on div "[EMAIL_ADDRESS][DOMAIN_NAME] home" at bounding box center [439, 342] width 198 height 17
copy div "[EMAIL_ADDRESS][DOMAIN_NAME]"
drag, startPoint x: 351, startPoint y: 403, endPoint x: 462, endPoint y: 408, distance: 111.0
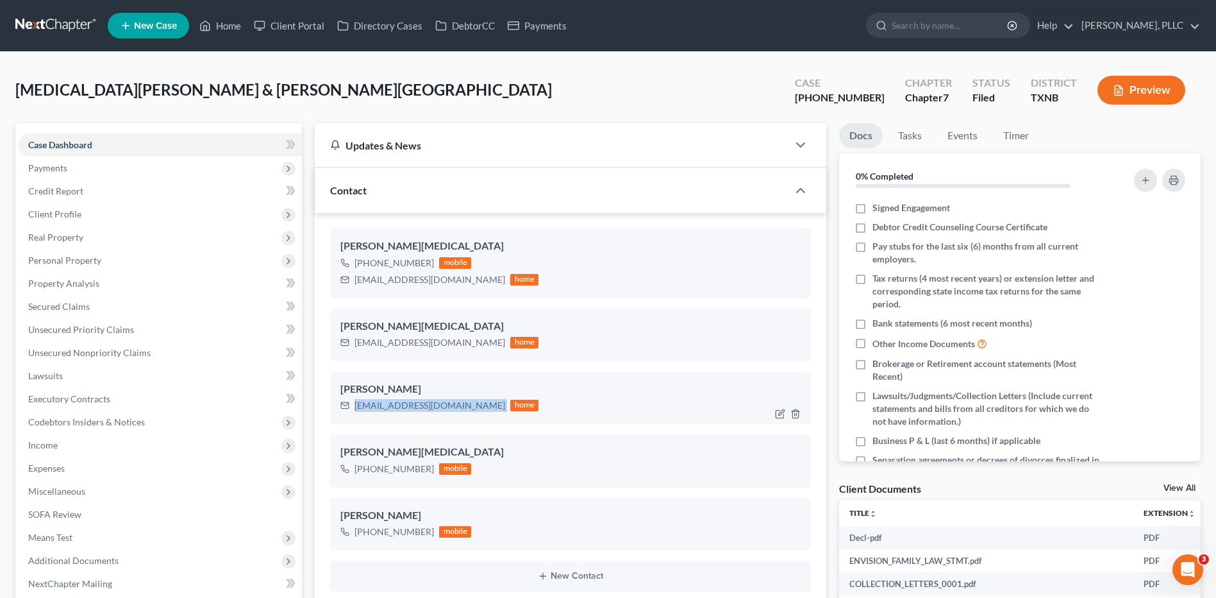
click at [462, 408] on div "[EMAIL_ADDRESS][DOMAIN_NAME] home" at bounding box center [439, 405] width 198 height 17
copy div "[EMAIL_ADDRESS][DOMAIN_NAME]"
